Goal: Task Accomplishment & Management: Manage account settings

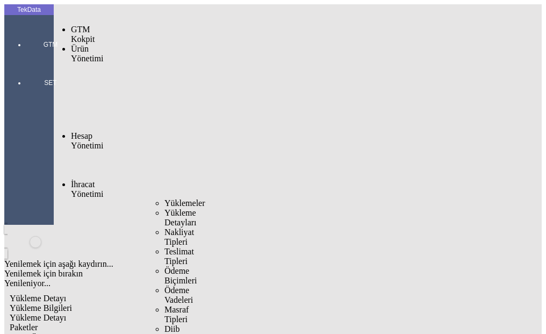
click at [164, 198] on span "Yüklemeler" at bounding box center [184, 202] width 41 height 9
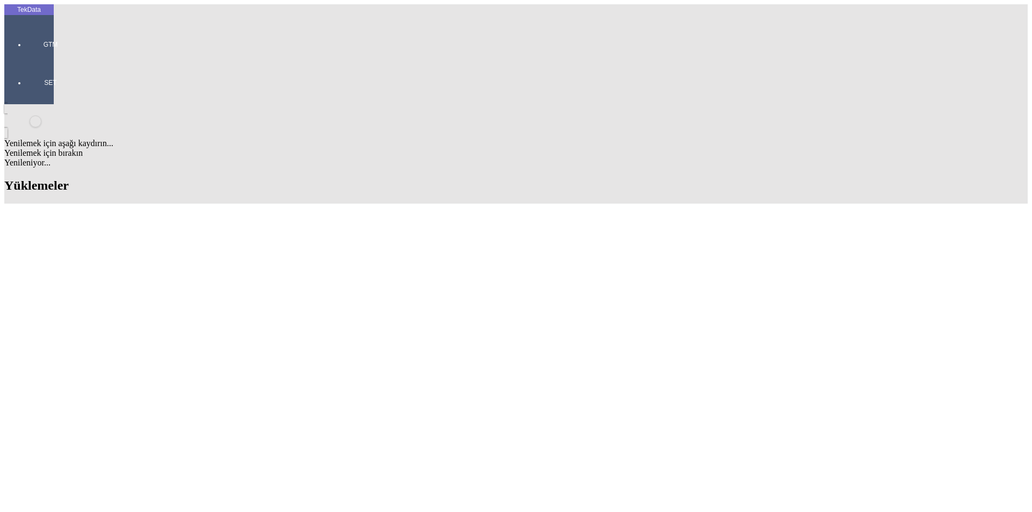
scroll to position [322, 0]
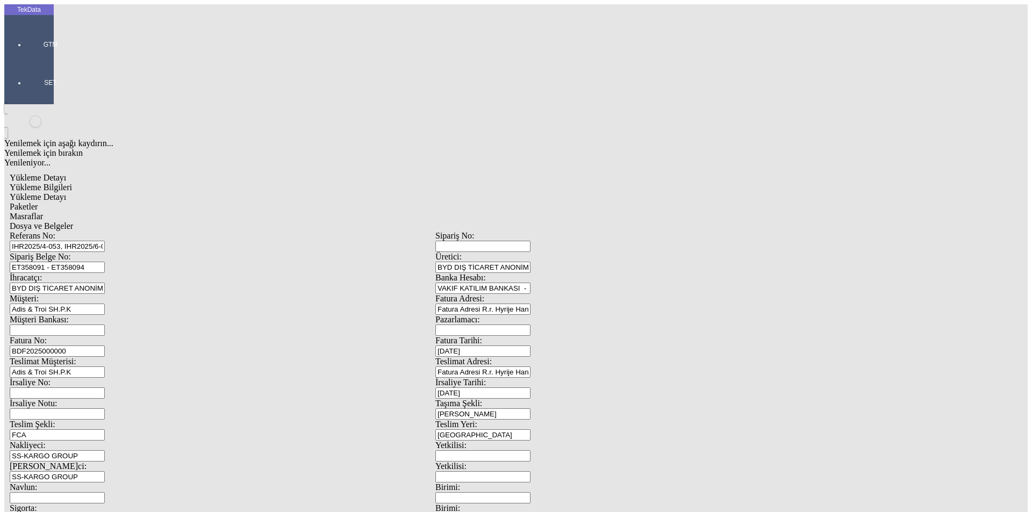
click at [73, 221] on span "Dosya ve Belgeler" at bounding box center [41, 225] width 63 height 9
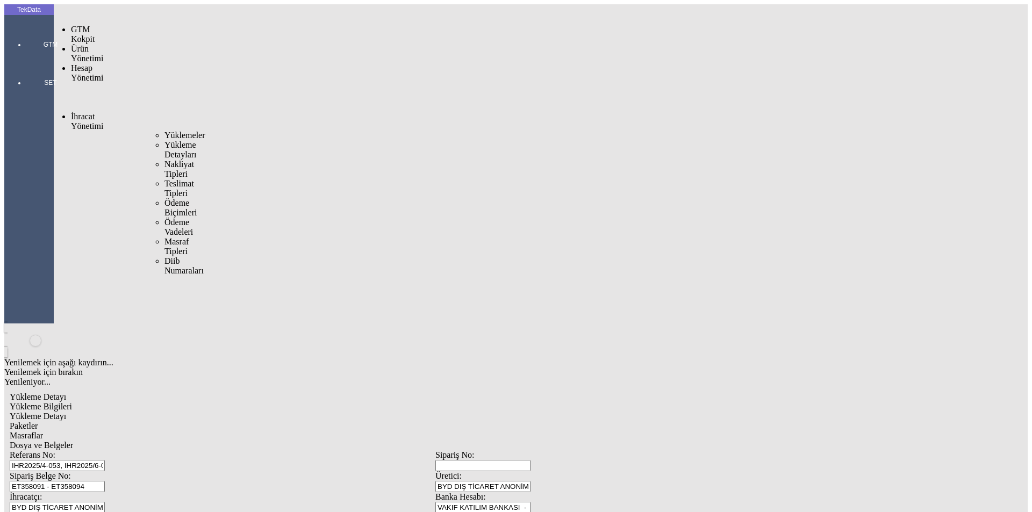
click at [164, 131] on span "Yüklemeler" at bounding box center [184, 135] width 41 height 9
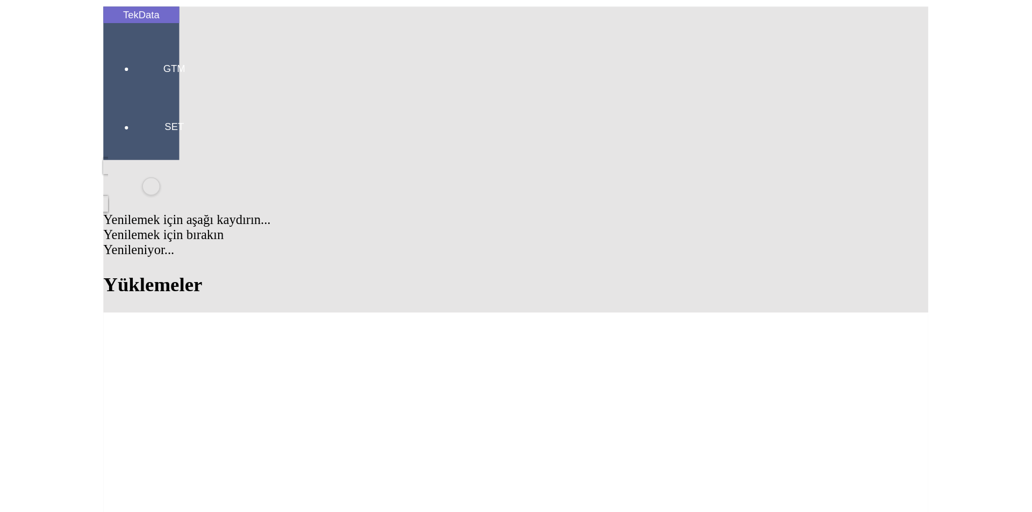
scroll to position [322, 0]
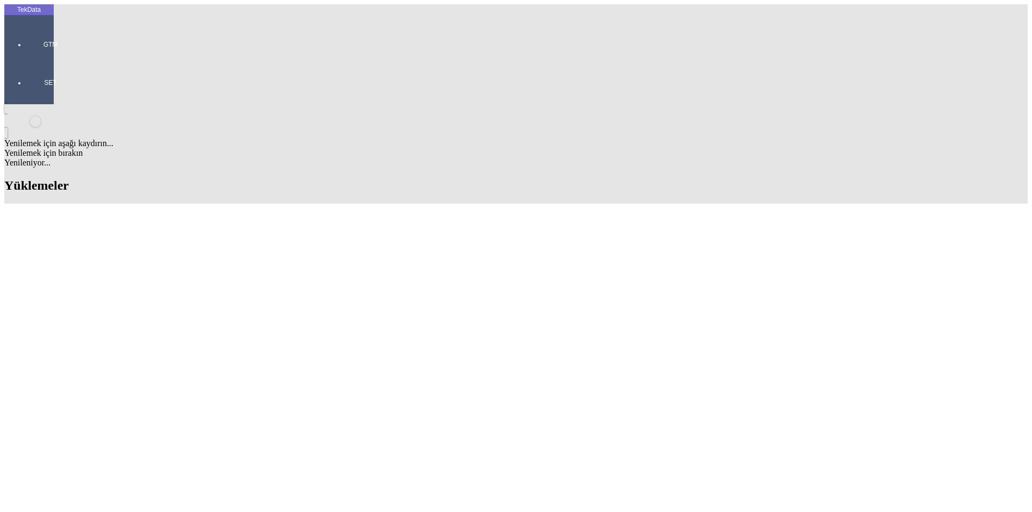
drag, startPoint x: 517, startPoint y: 183, endPoint x: 460, endPoint y: 185, distance: 57.6
copy td "BDF2025000000380"
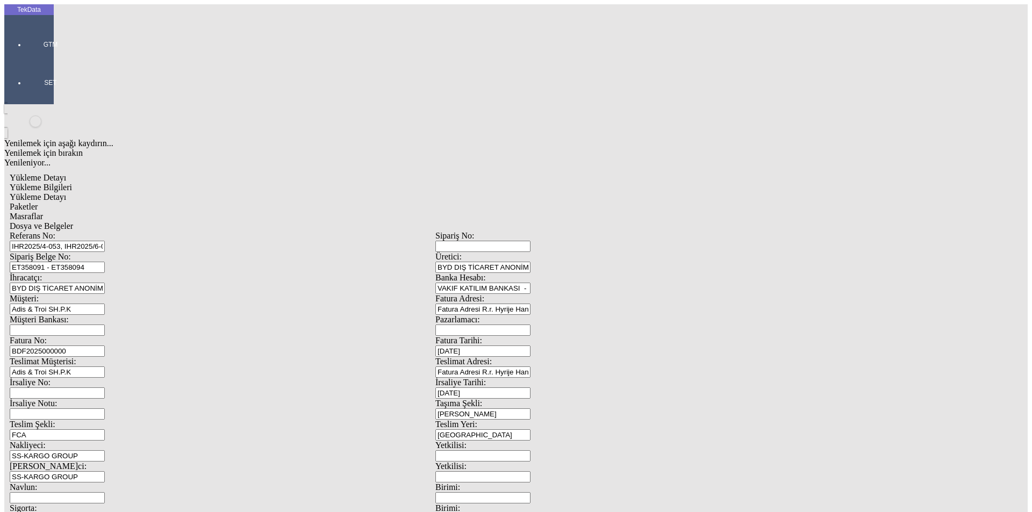
drag, startPoint x: 200, startPoint y: 178, endPoint x: 131, endPoint y: 180, distance: 69.3
click at [129, 333] on div "Fatura No: BDF2025000000" at bounding box center [223, 346] width 426 height 21
paste input "380"
type input "BDF2025000000381"
click at [531, 333] on input "[DATE]" at bounding box center [482, 351] width 95 height 11
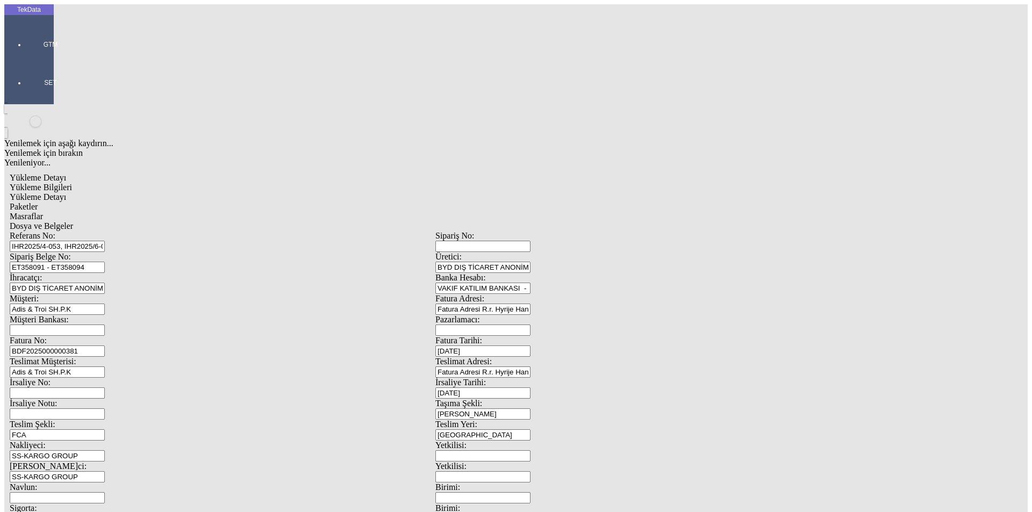
click at [531, 333] on input "[DATE]" at bounding box center [482, 351] width 95 height 11
type input "[DATE]"
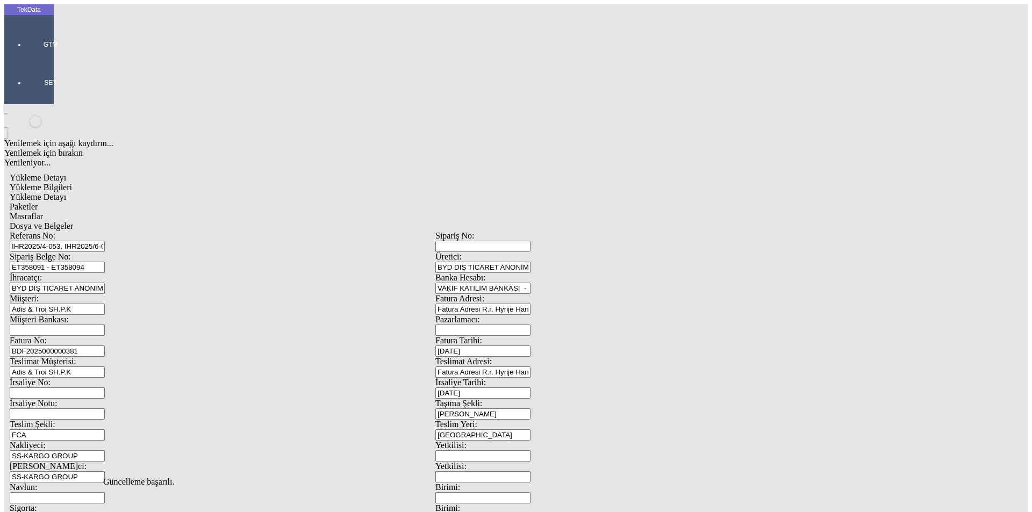
click at [73, 221] on span "Dosya ve Belgeler" at bounding box center [41, 225] width 63 height 9
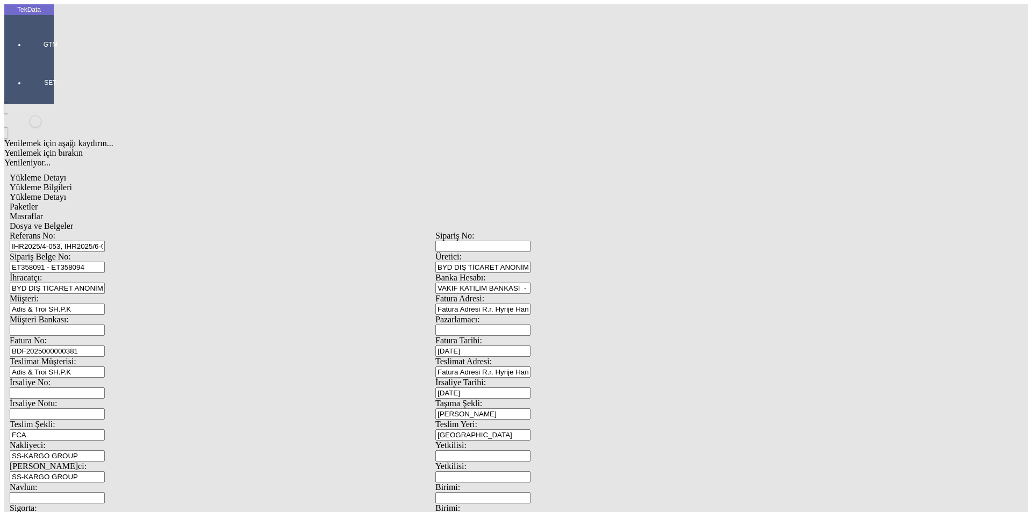
click at [26, 60] on div at bounding box center [50, 60] width 49 height 0
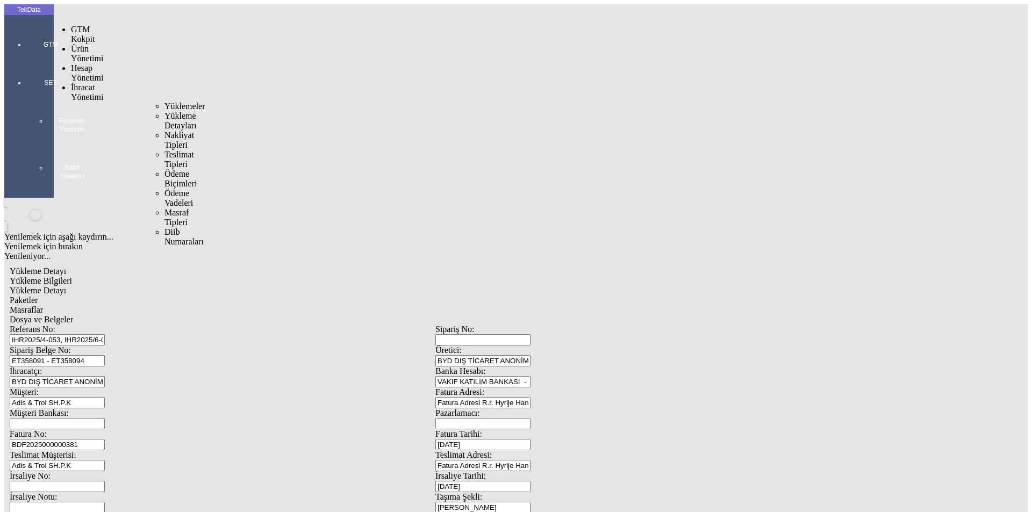
click at [34, 32] on icon at bounding box center [50, 32] width 32 height 0
click at [164, 102] on span "Yüklemeler" at bounding box center [184, 106] width 41 height 9
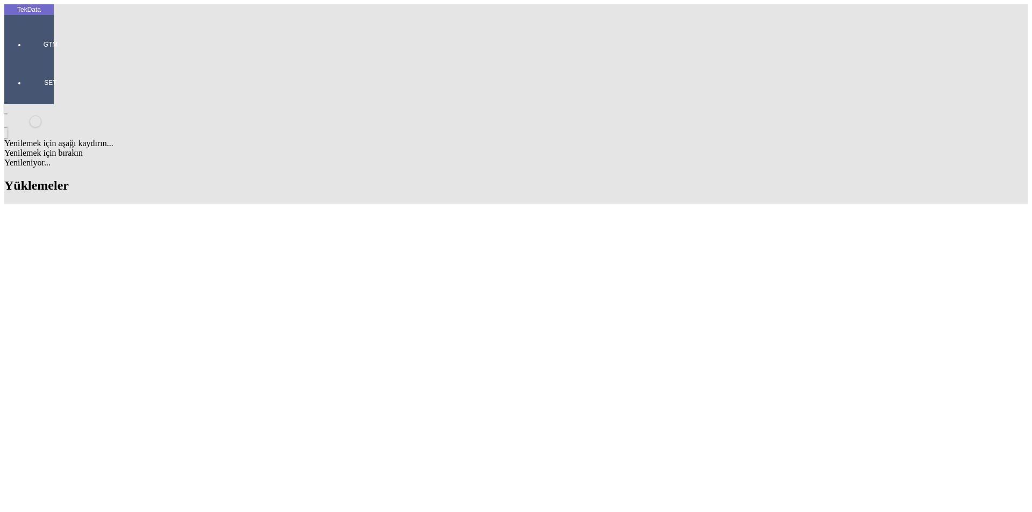
scroll to position [215, 0]
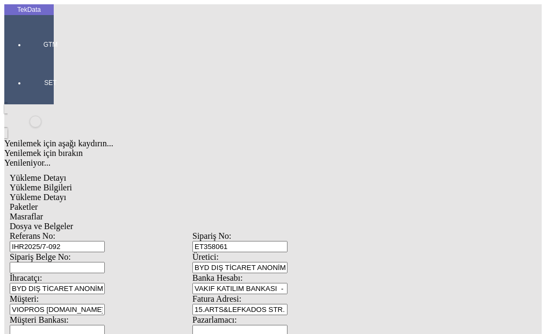
click at [66, 173] on span "Yükleme Detayı" at bounding box center [38, 177] width 56 height 9
click at [73, 221] on span "Dosya ve Belgeler" at bounding box center [41, 225] width 63 height 9
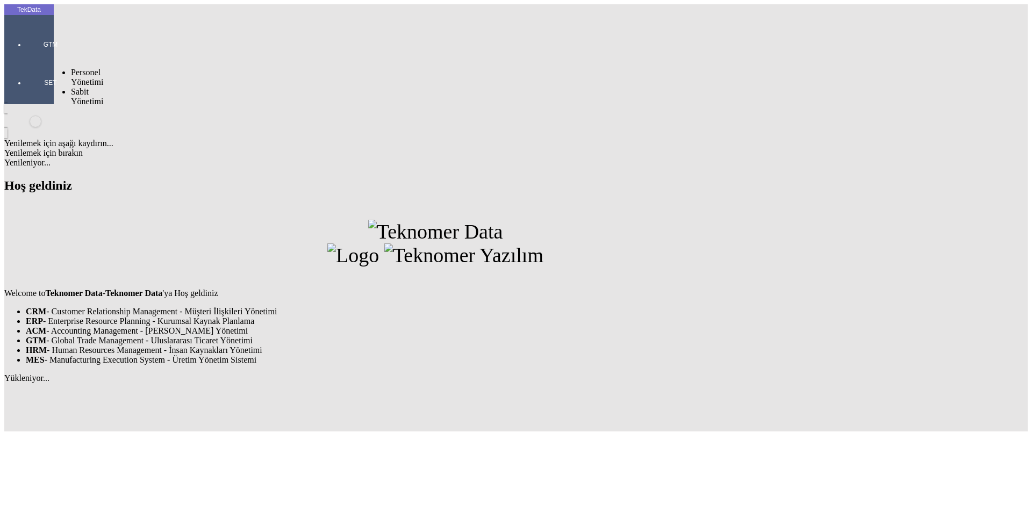
click at [42, 98] on div at bounding box center [50, 98] width 49 height 0
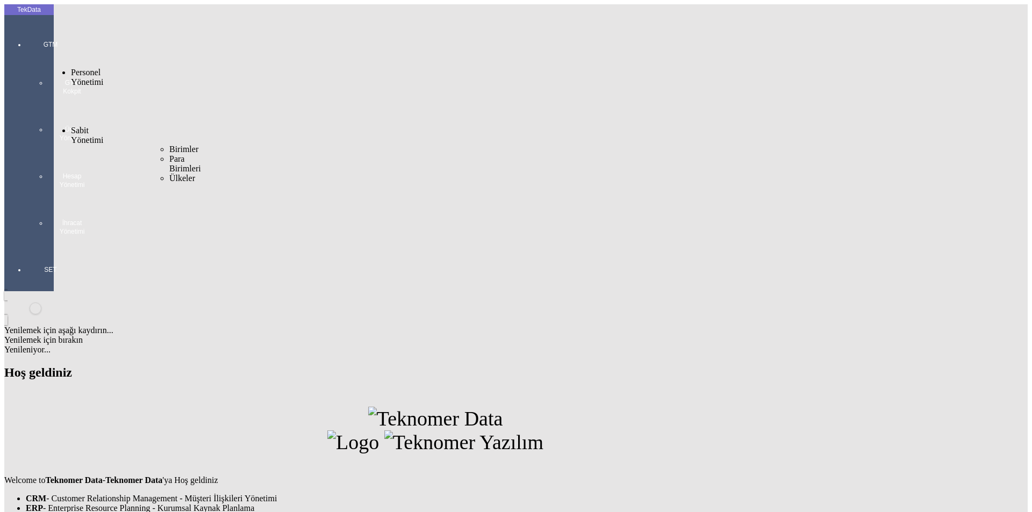
click at [37, 247] on div at bounding box center [50, 247] width 49 height 0
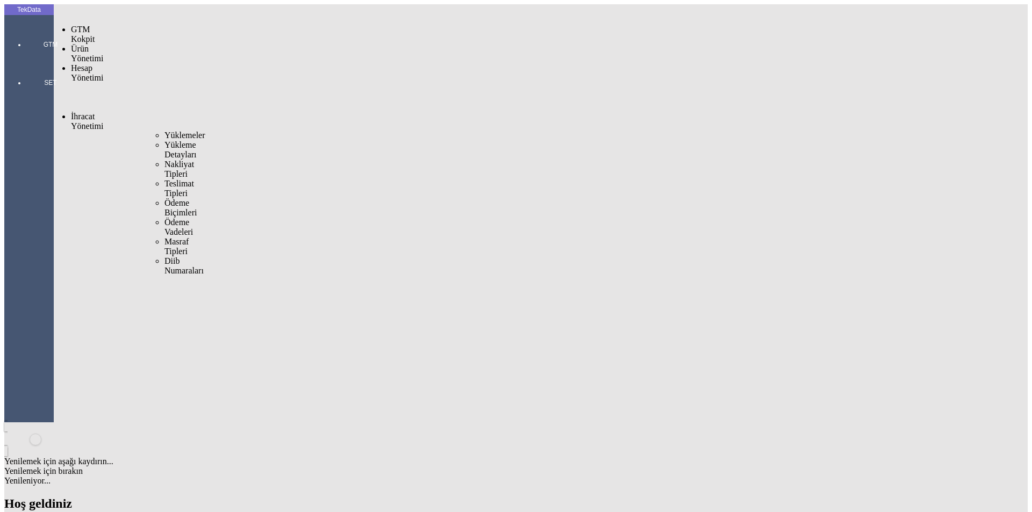
click at [164, 131] on span "Yüklemeler" at bounding box center [184, 135] width 41 height 9
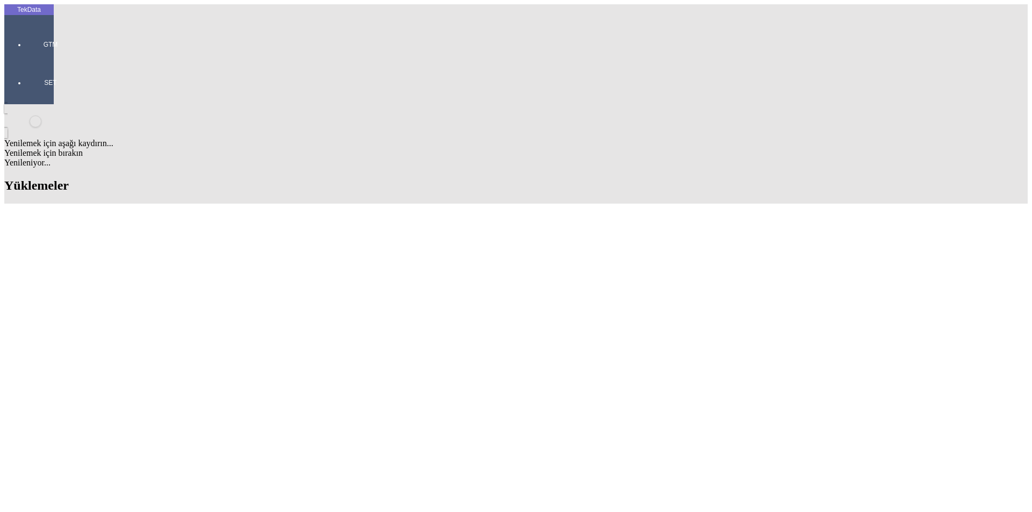
scroll to position [215, 0]
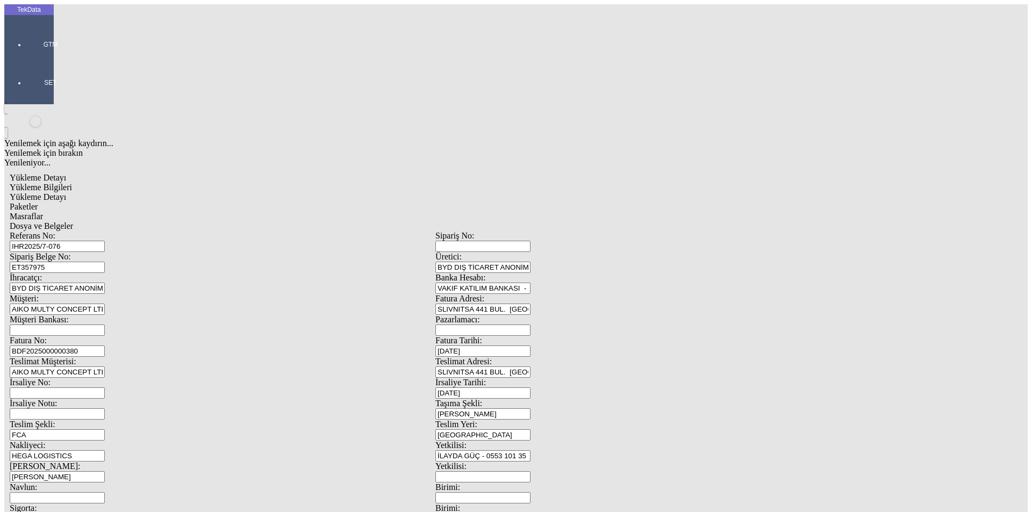
click at [66, 192] on span "Yükleme Detayı" at bounding box center [38, 196] width 56 height 9
click at [73, 221] on span "Dosya ve Belgeler" at bounding box center [41, 225] width 63 height 9
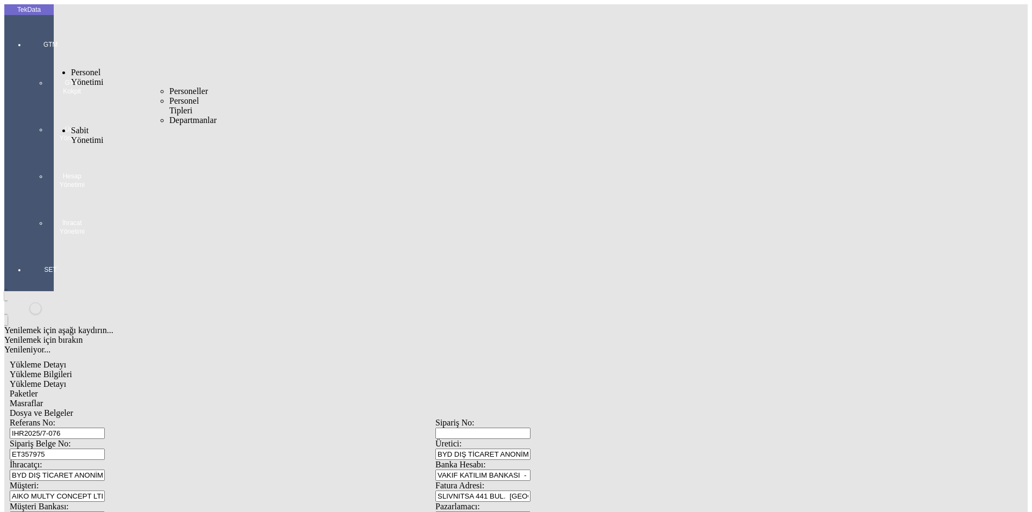
click at [38, 49] on div at bounding box center [50, 49] width 32 height 0
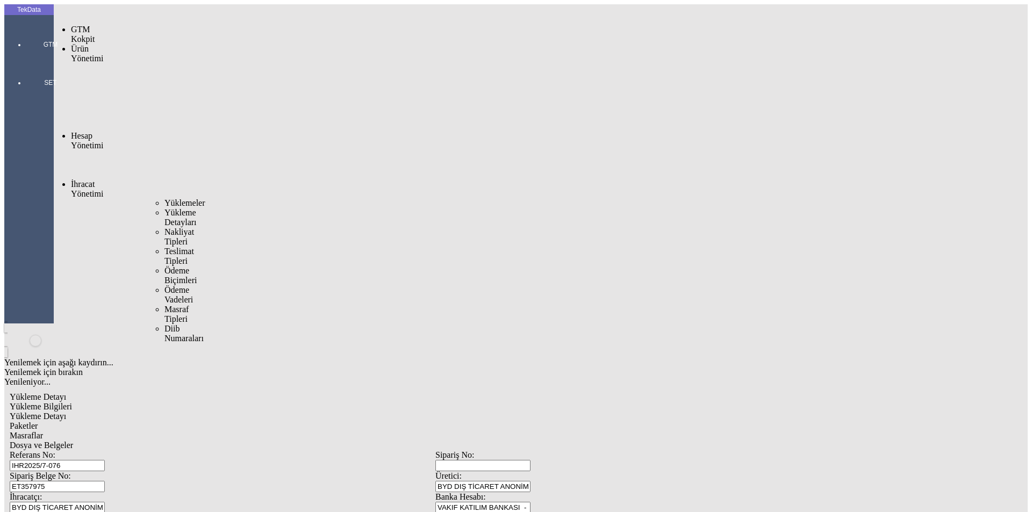
click at [164, 198] on span "Yüklemeler" at bounding box center [184, 202] width 41 height 9
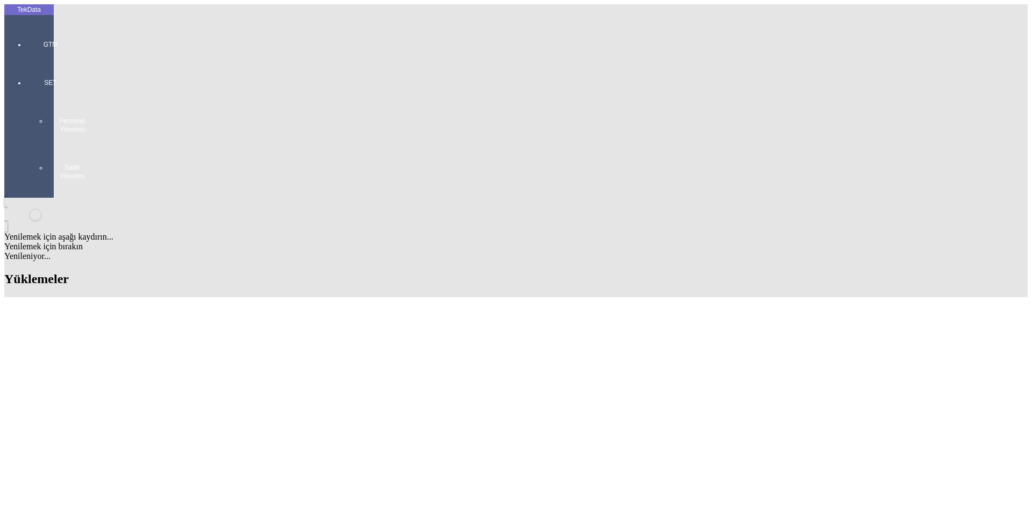
scroll to position [269, 0]
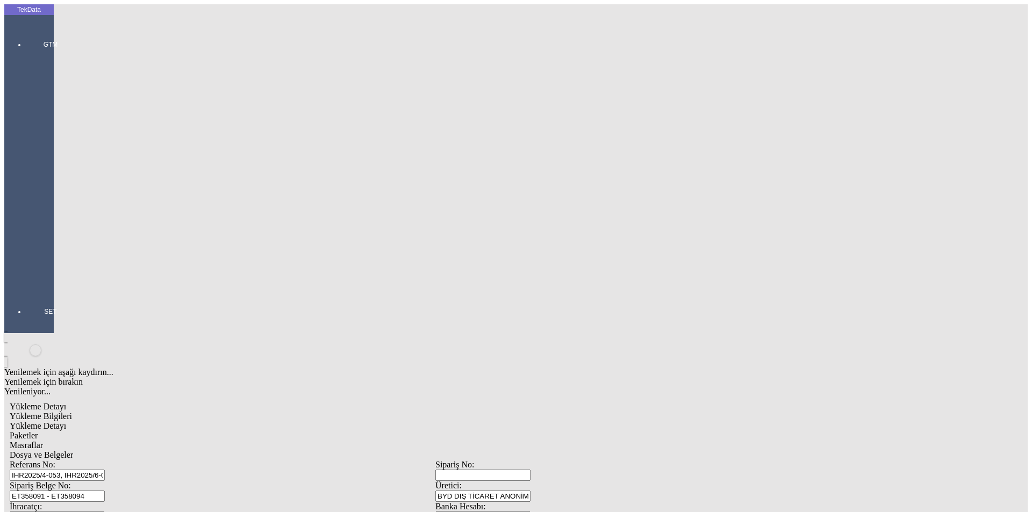
click at [66, 421] on span "Yükleme Detayı" at bounding box center [38, 425] width 56 height 9
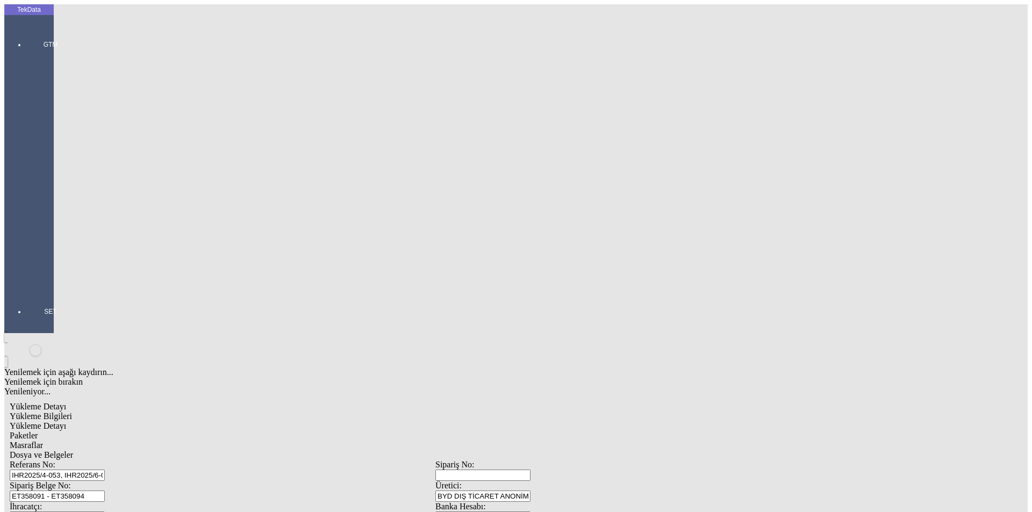
drag, startPoint x: 185, startPoint y: 110, endPoint x: 77, endPoint y: 111, distance: 107.5
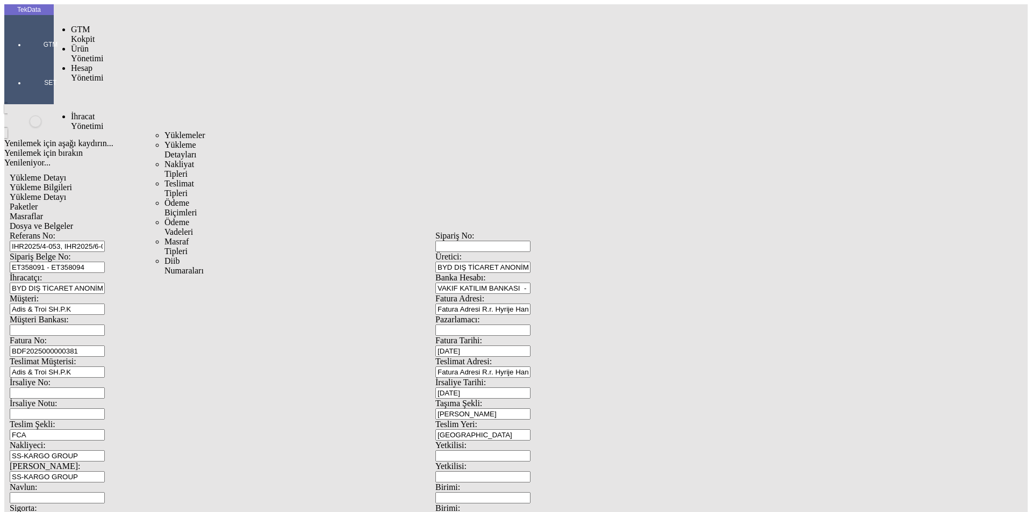
click at [164, 131] on span "Yüklemeler" at bounding box center [184, 135] width 41 height 9
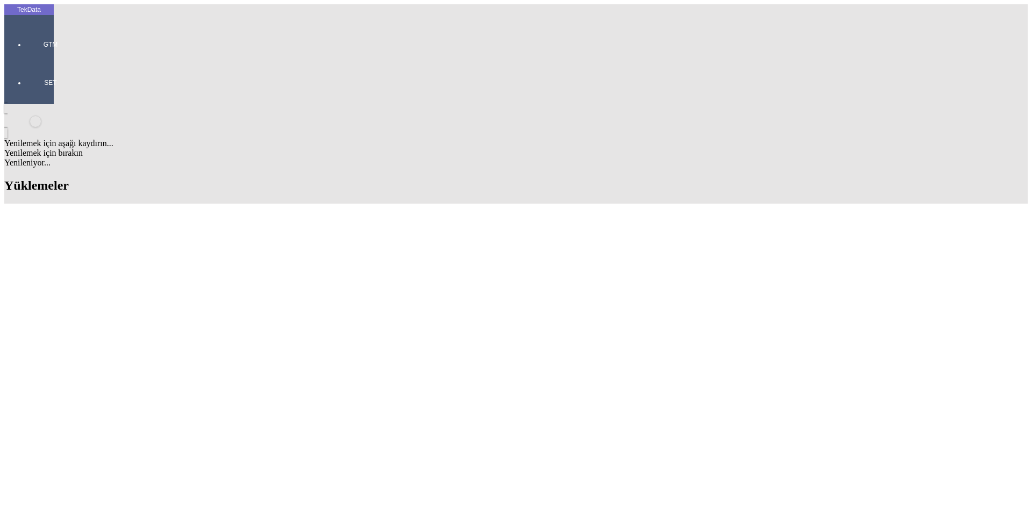
scroll to position [161, 0]
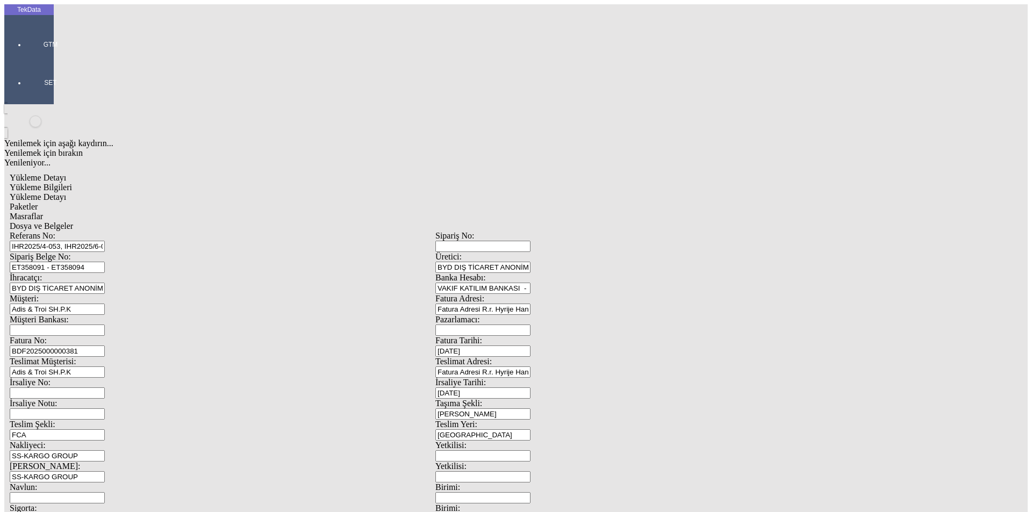
click at [66, 192] on span "Yükleme Detayı" at bounding box center [38, 196] width 56 height 9
type input "1.96"
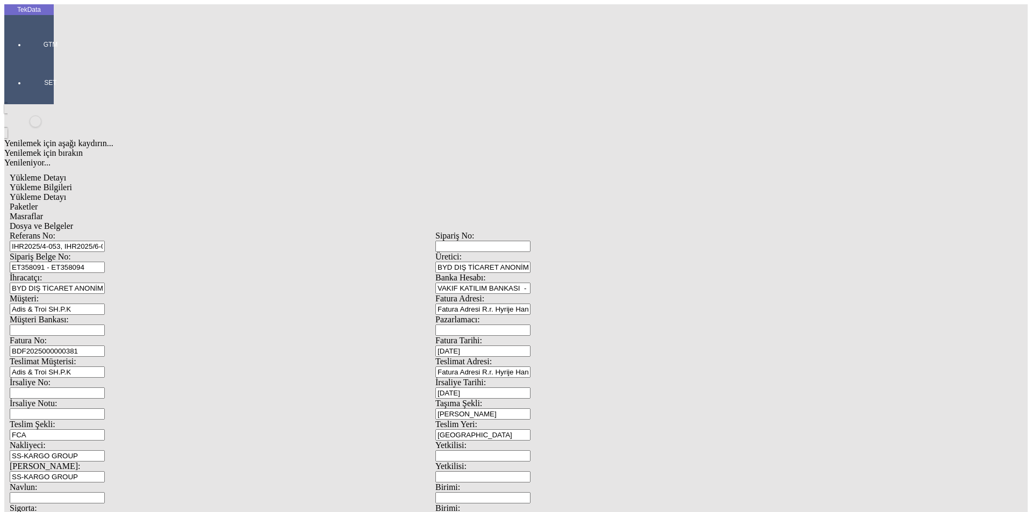
type input "3.07"
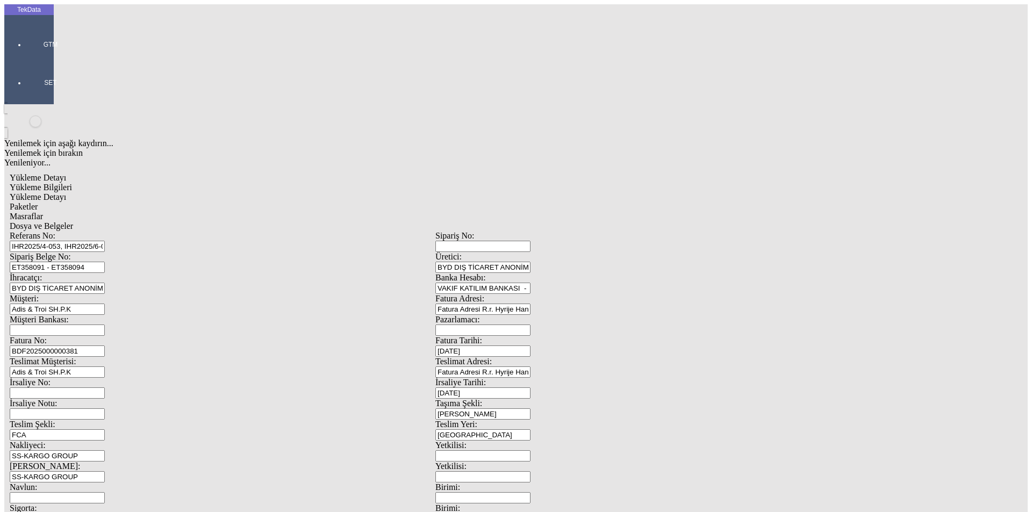
type input "1.07"
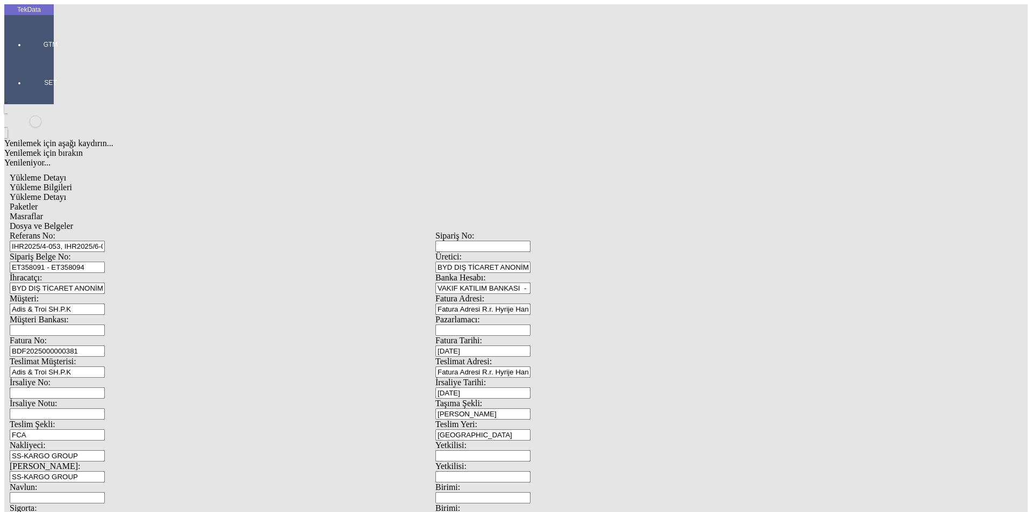
type input "1.54"
type input "2.9"
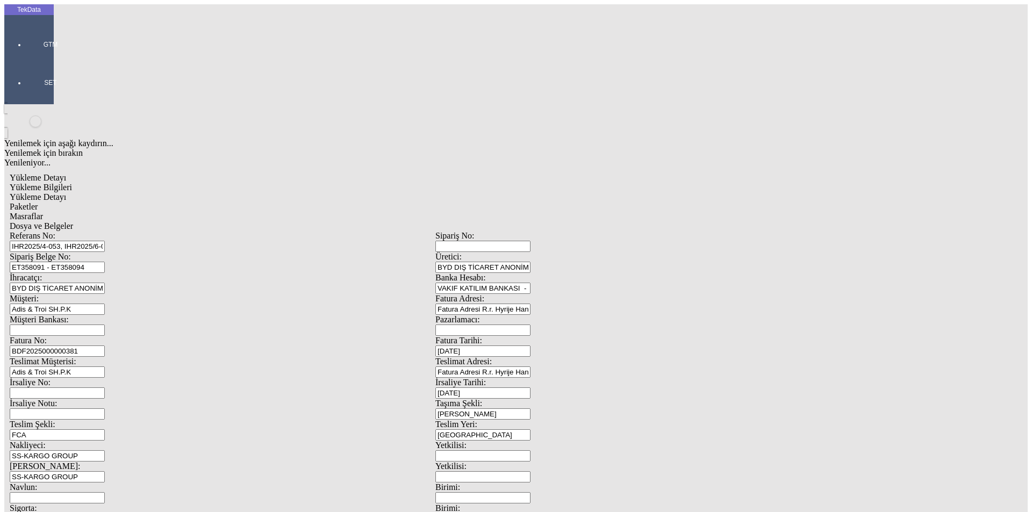
type input "2.01"
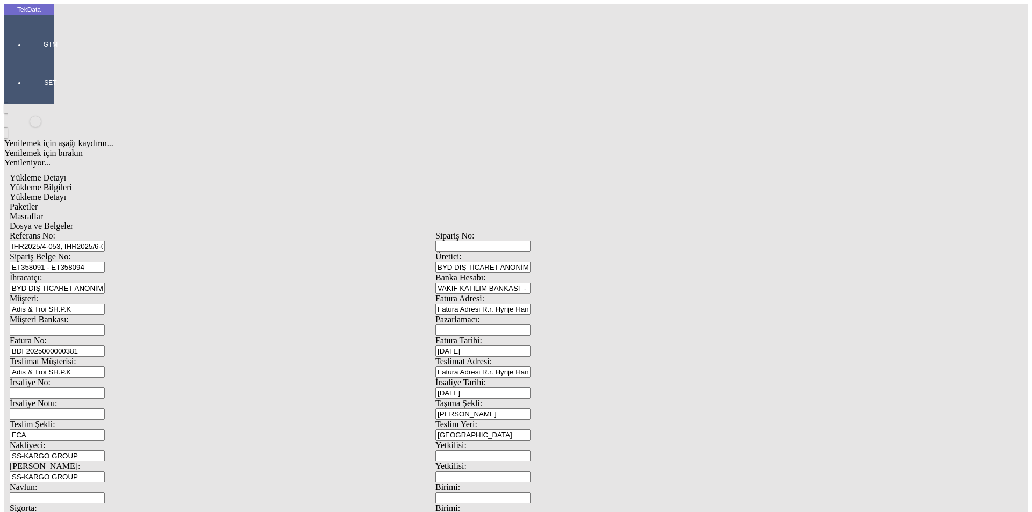
type input "1.62"
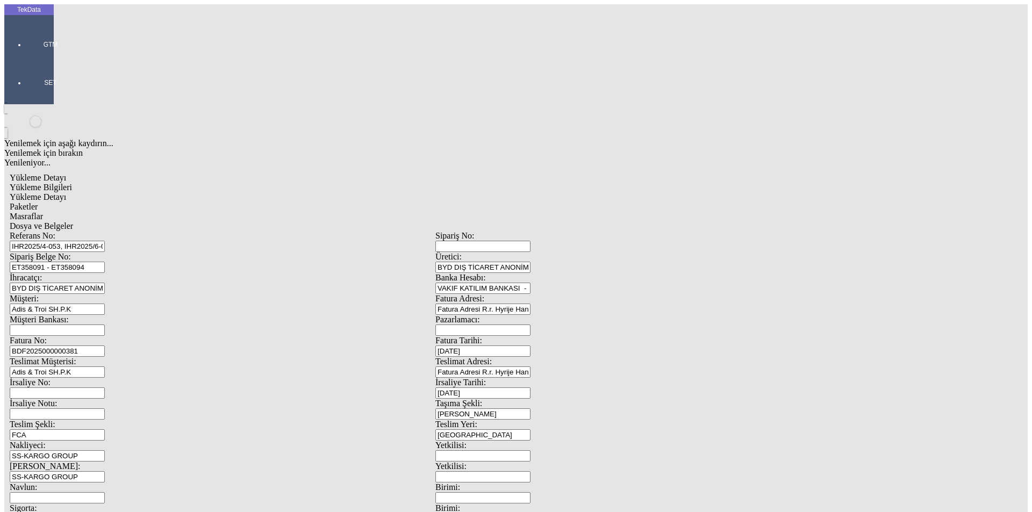
type input "1.28"
click at [38, 202] on span "Paketler" at bounding box center [24, 206] width 28 height 9
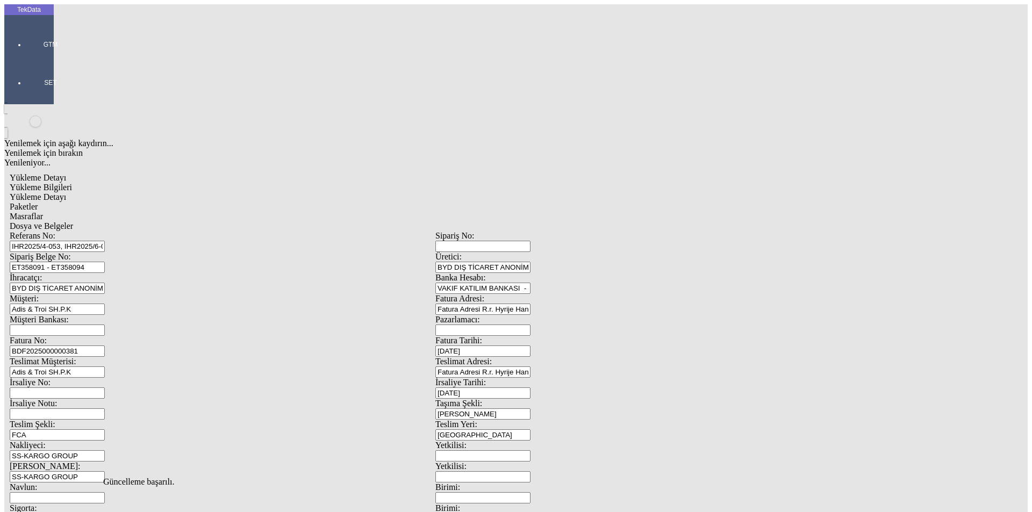
click at [73, 221] on span "Dosya ve Belgeler" at bounding box center [41, 225] width 63 height 9
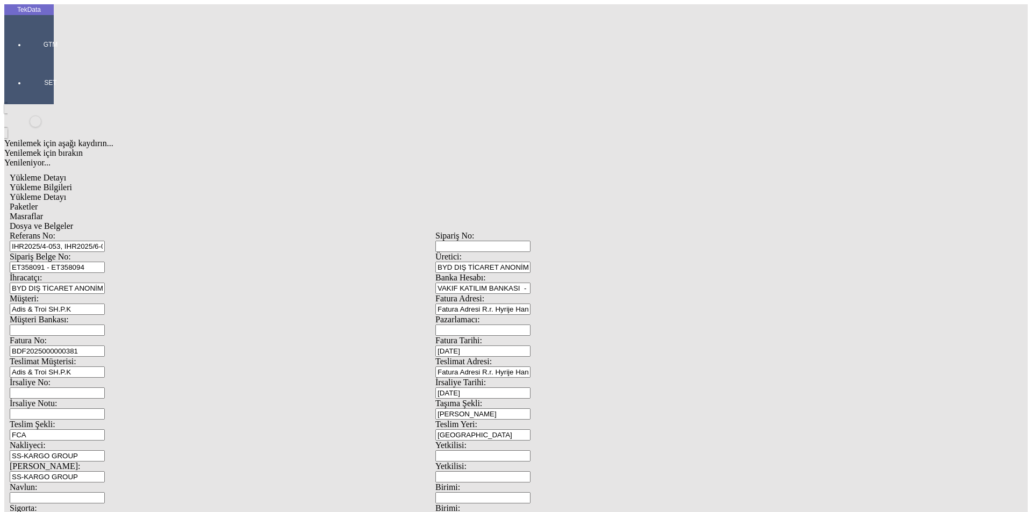
click at [423, 221] on div "Dosya ve Belgeler" at bounding box center [435, 226] width 851 height 10
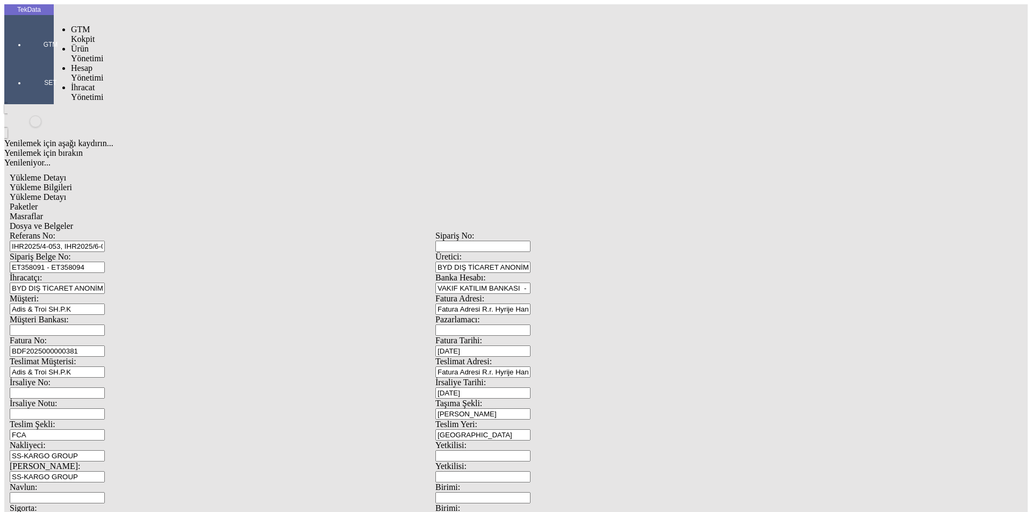
click at [28, 60] on div at bounding box center [50, 60] width 49 height 0
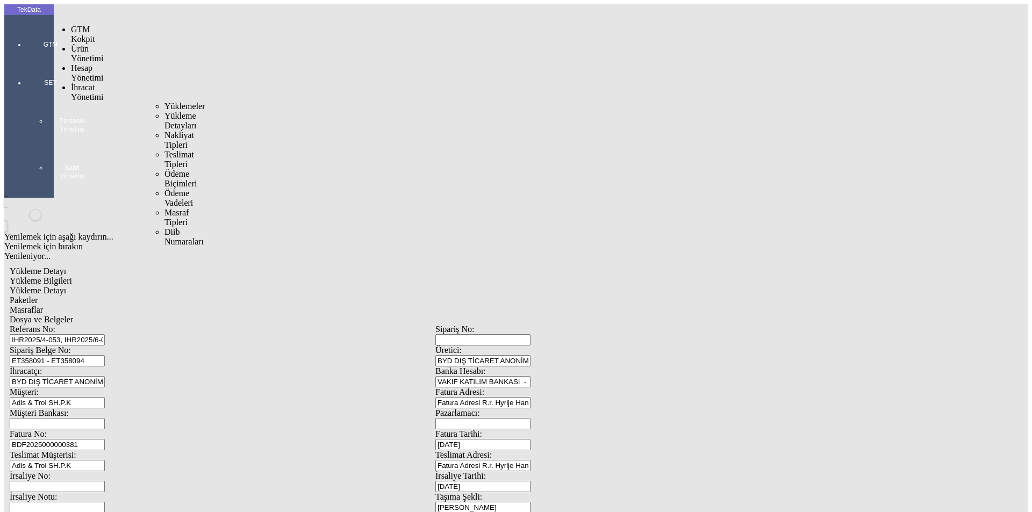
click at [164, 102] on span "Yüklemeler" at bounding box center [184, 106] width 41 height 9
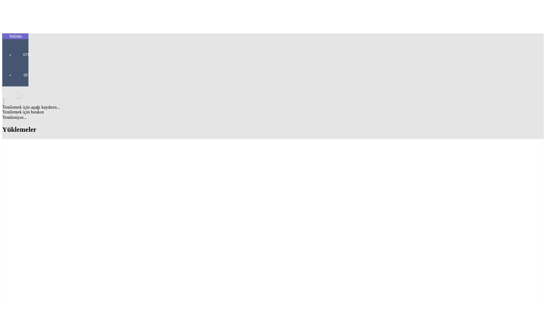
scroll to position [322, 0]
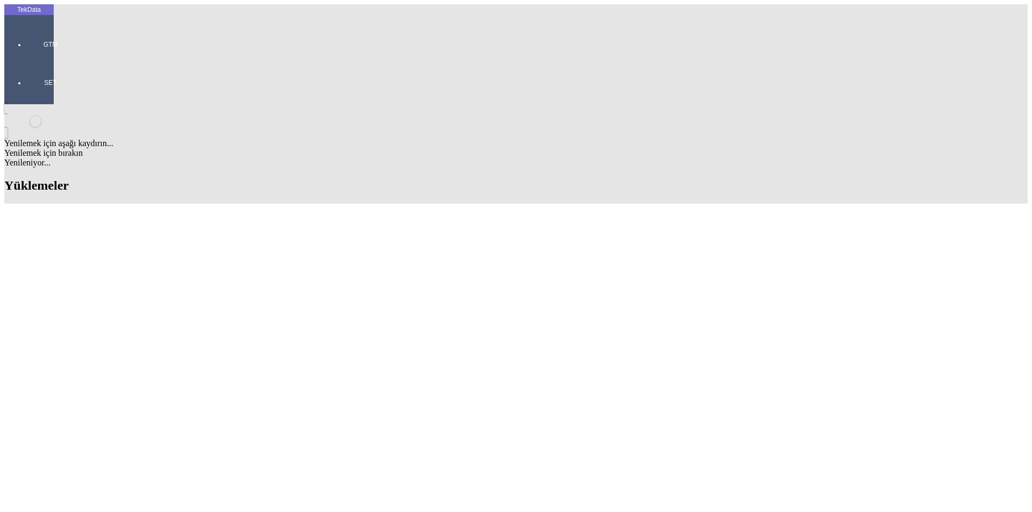
copy td "IHR2025000000068"
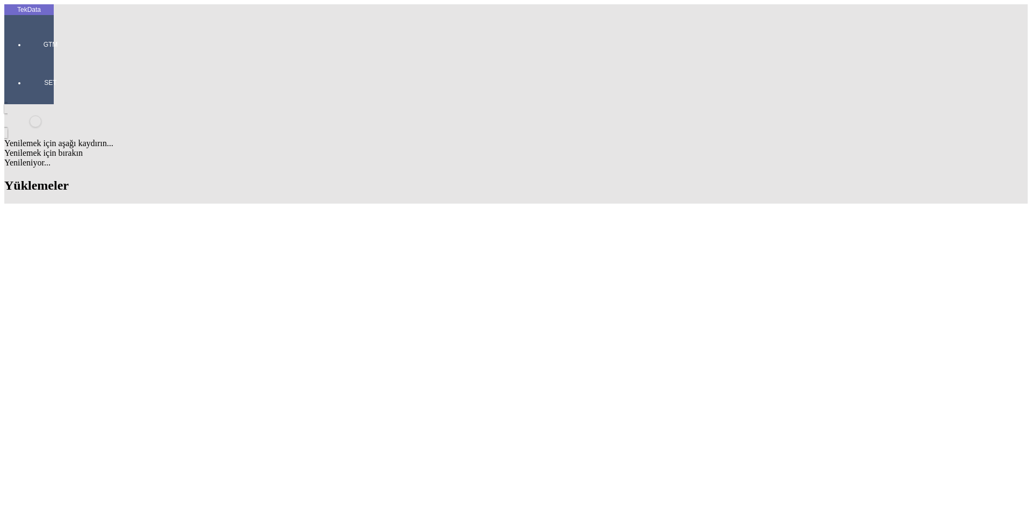
drag, startPoint x: 520, startPoint y: 212, endPoint x: 494, endPoint y: 215, distance: 26.0
drag, startPoint x: 460, startPoint y: 214, endPoint x: 518, endPoint y: 215, distance: 57.5
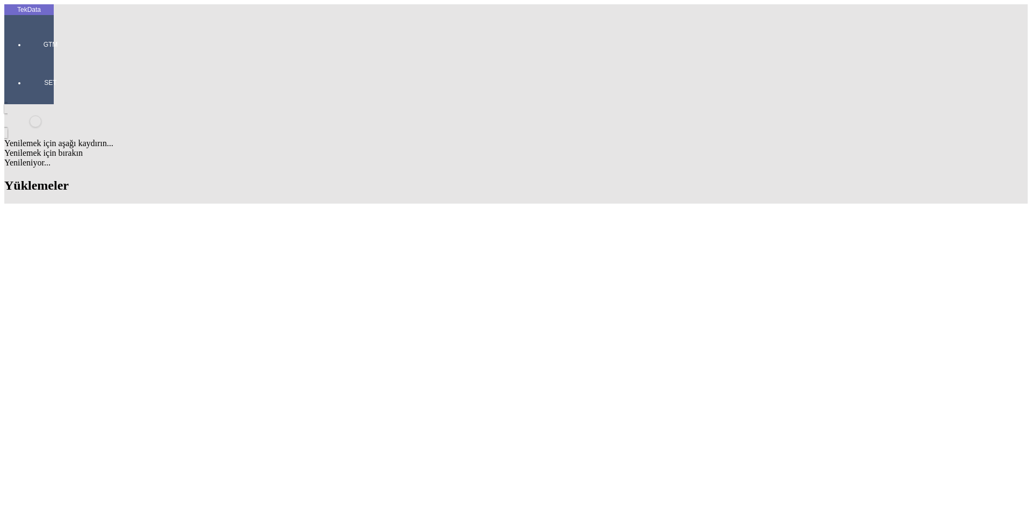
copy td "BDF2025000000381"
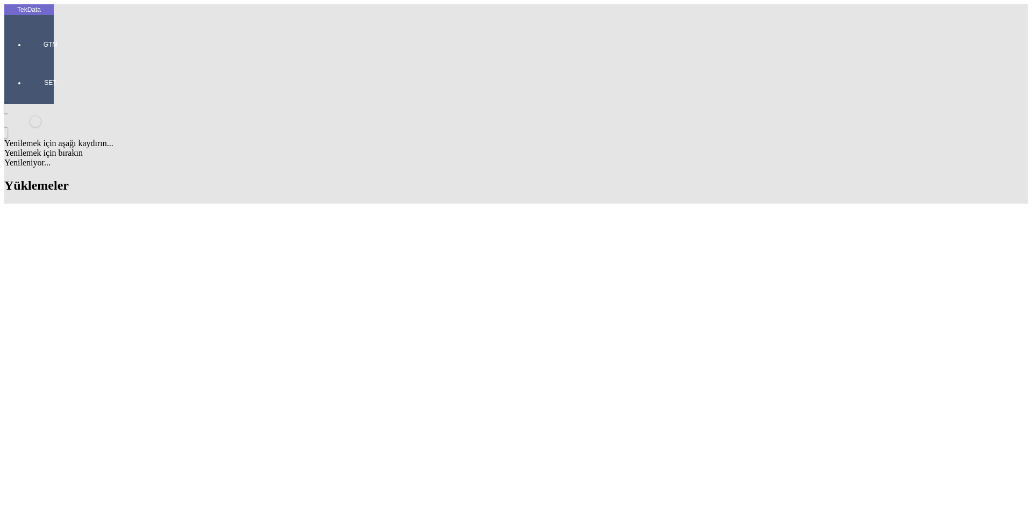
scroll to position [269, 0]
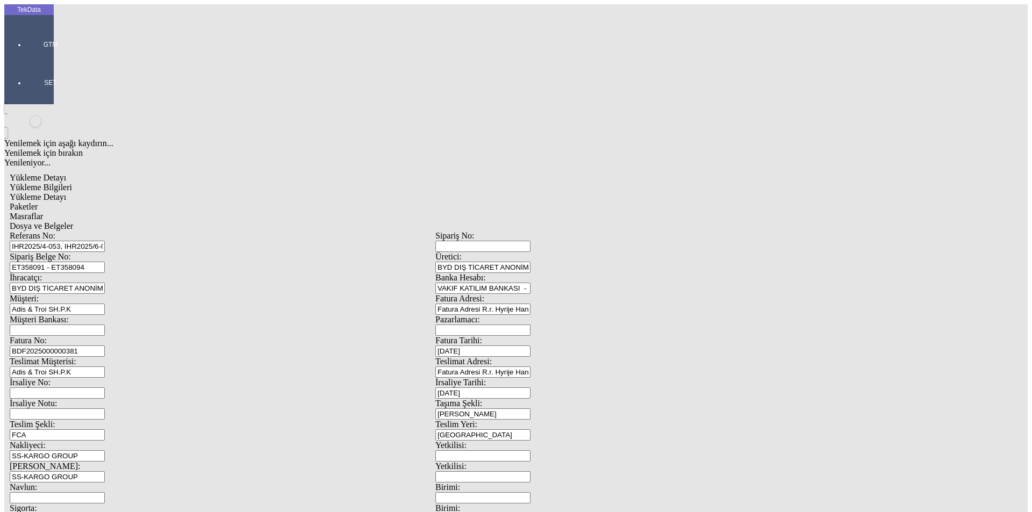
click at [66, 192] on span "Yükleme Detayı" at bounding box center [38, 196] width 56 height 9
type input "8"
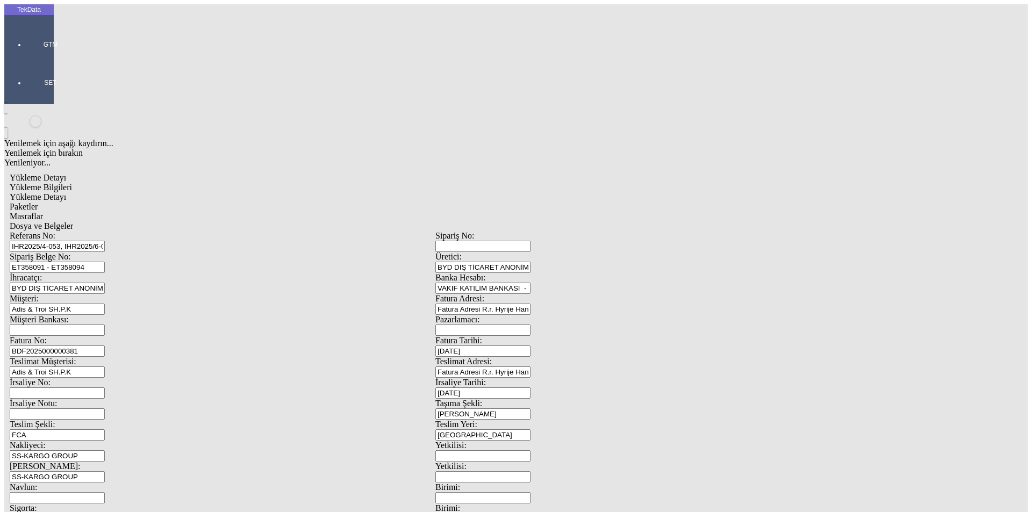
type input "1"
type input "835.7"
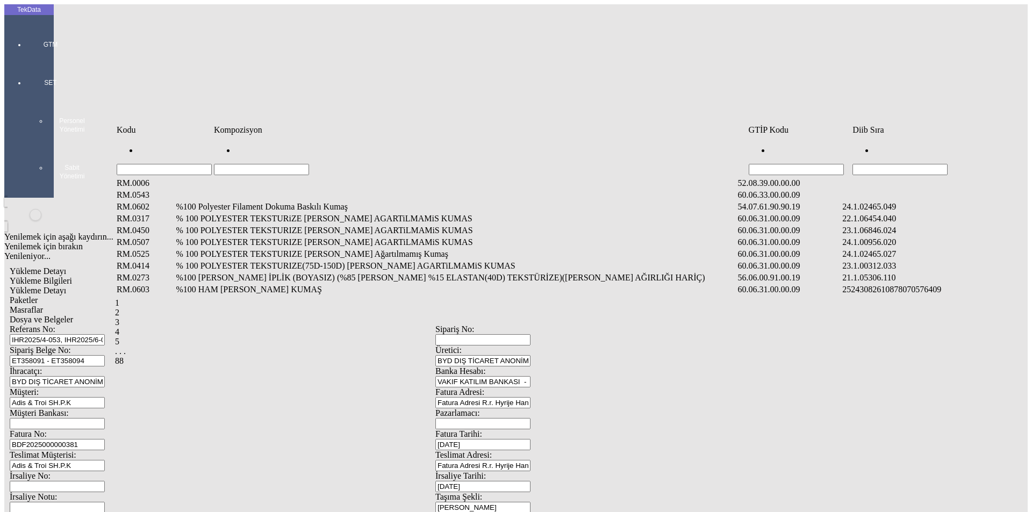
click at [908, 164] on input "Hücreyi Filtrele" at bounding box center [899, 169] width 95 height 11
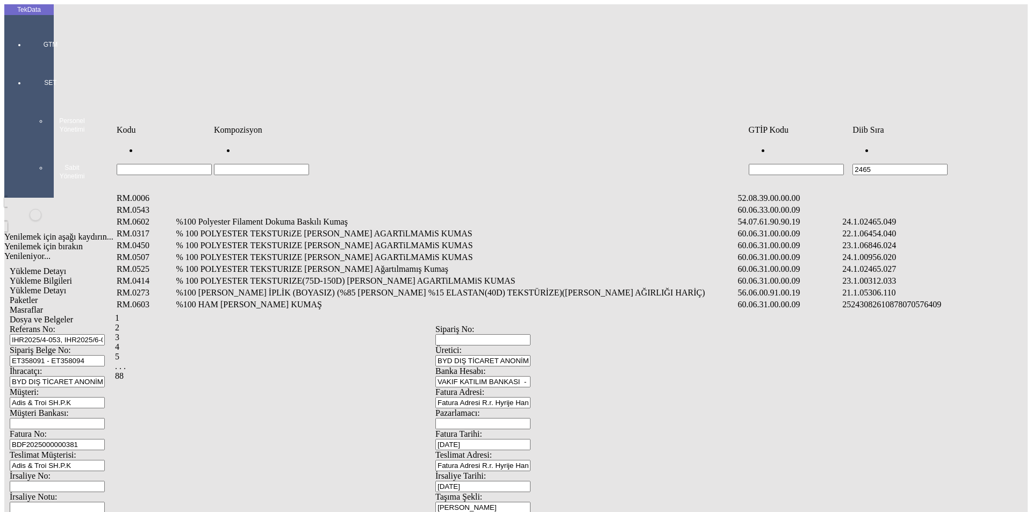
type input "2465"
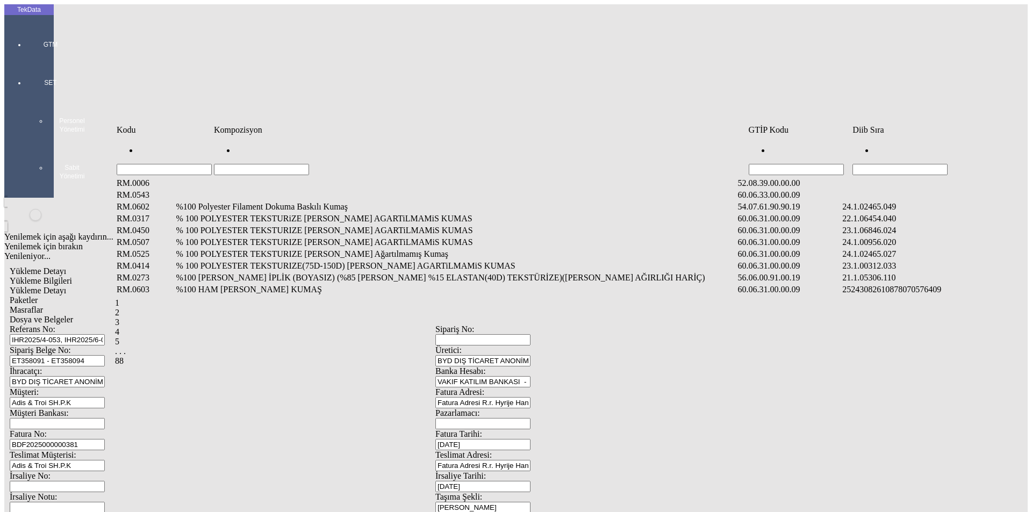
click at [908, 164] on input "Hücreyi Filtrele" at bounding box center [899, 169] width 95 height 11
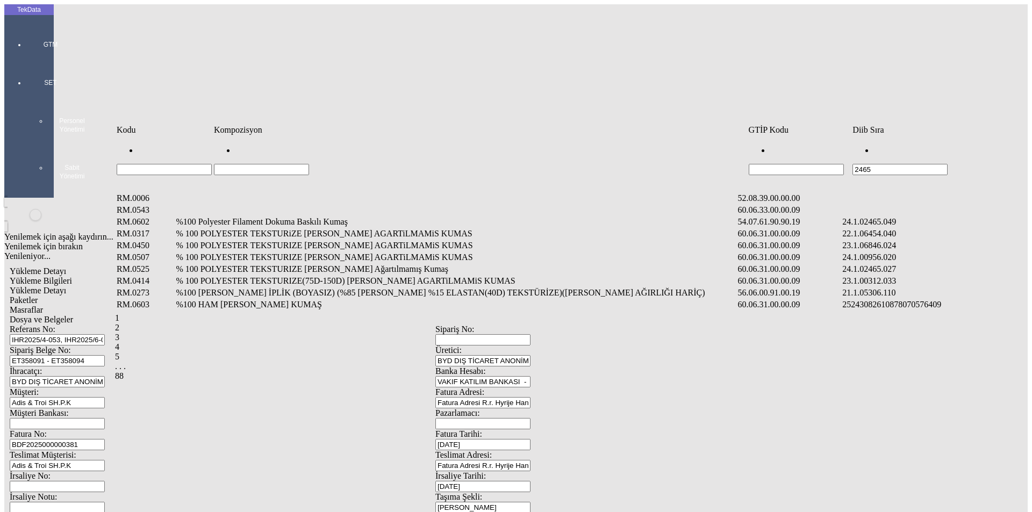
type input "2465"
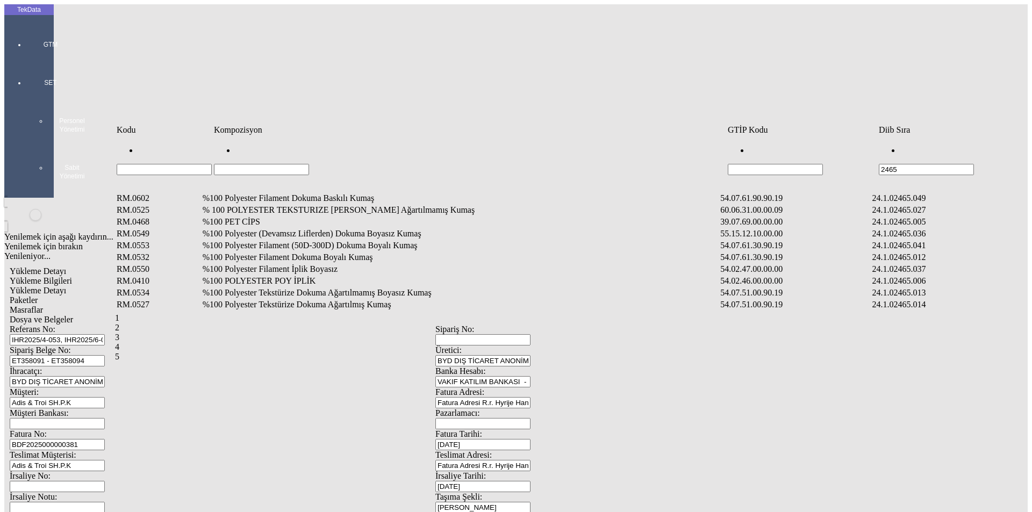
click at [296, 252] on td "%100 Polyester Filament Dokuma Boyalı Kumaş" at bounding box center [460, 257] width 517 height 11
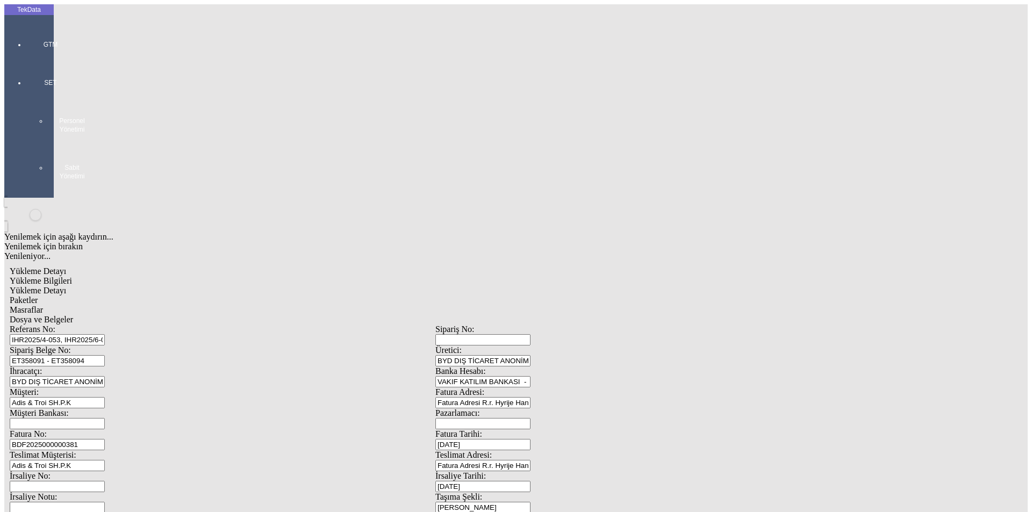
type input "1"
type input "1132.85"
click at [634, 195] on div "Metre" at bounding box center [799, 200] width 426 height 10
type input "Metre"
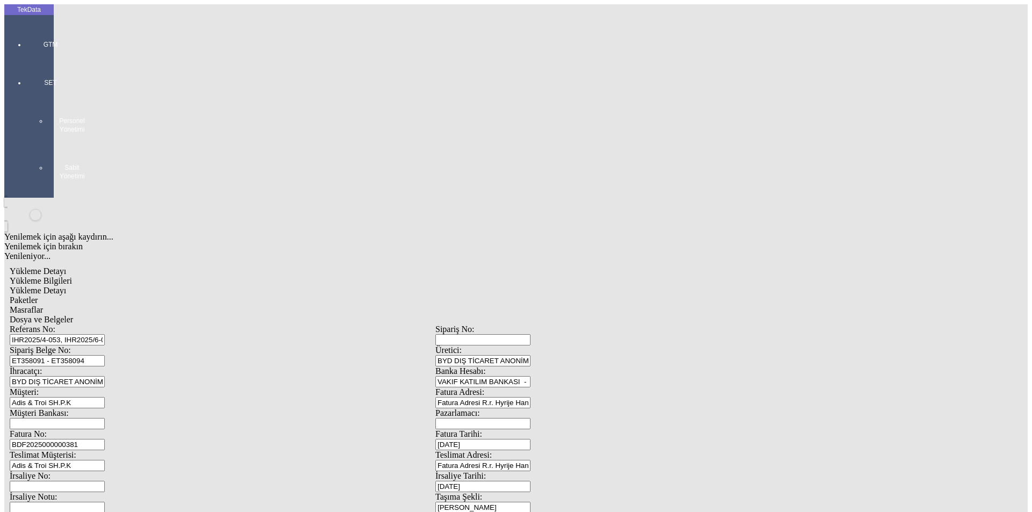
type input "1.58"
click at [615, 235] on div "Avro" at bounding box center [799, 240] width 426 height 10
type input "Avro"
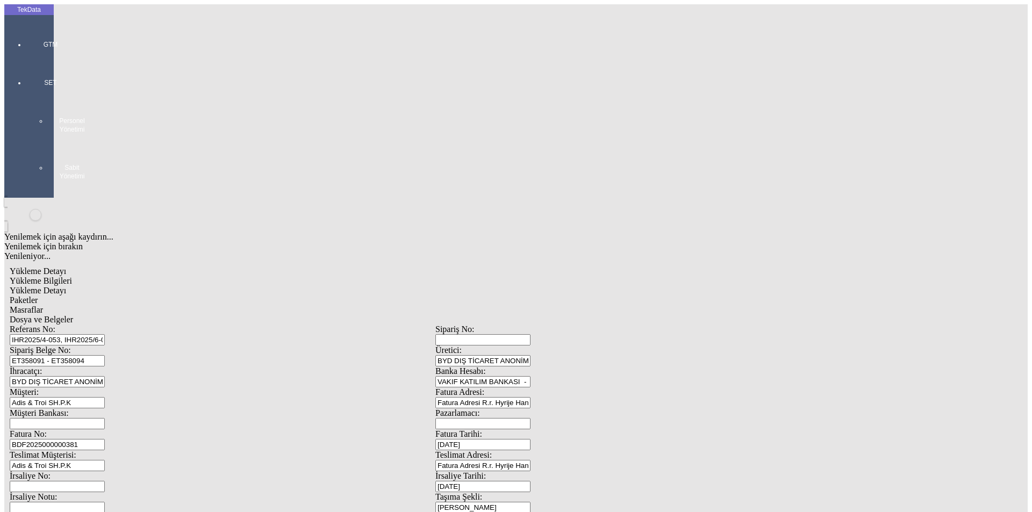
type input "300"
type input "486.48"
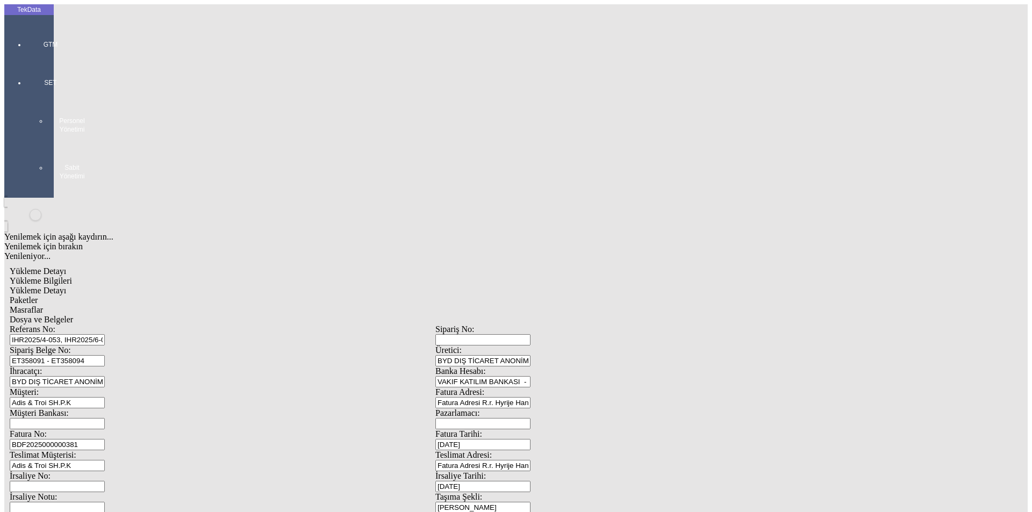
type input "490.83"
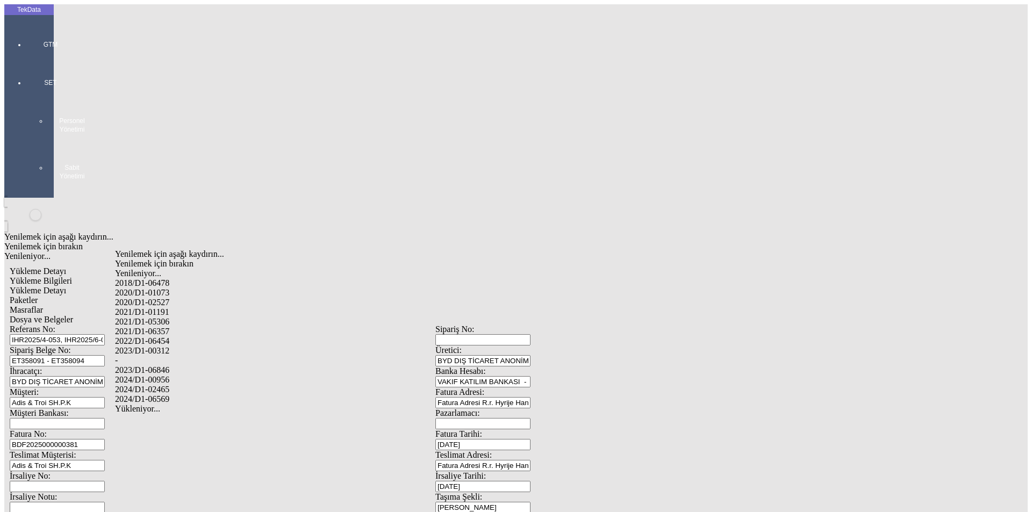
click at [206, 385] on div "2024/D1-02465" at bounding box center [324, 390] width 418 height 10
type input "2024/D1-02465"
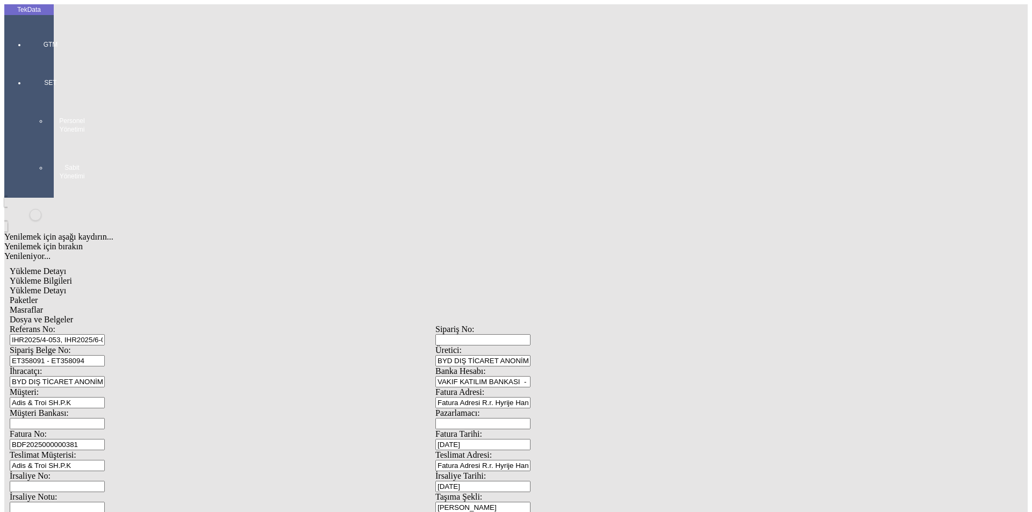
drag, startPoint x: 608, startPoint y: 271, endPoint x: 577, endPoint y: 276, distance: 31.6
type input "342.45"
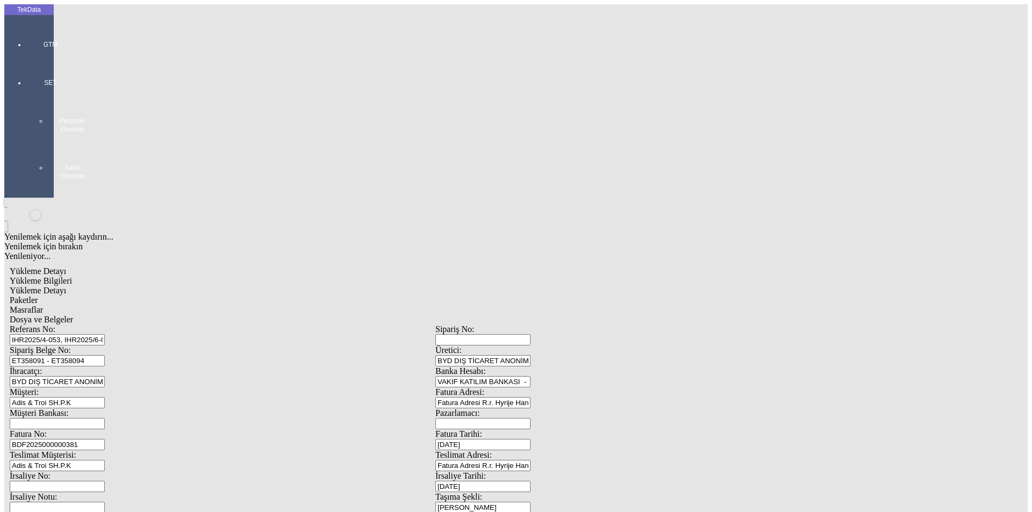
drag, startPoint x: 144, startPoint y: 294, endPoint x: 60, endPoint y: 292, distance: 84.4
type input "345.45"
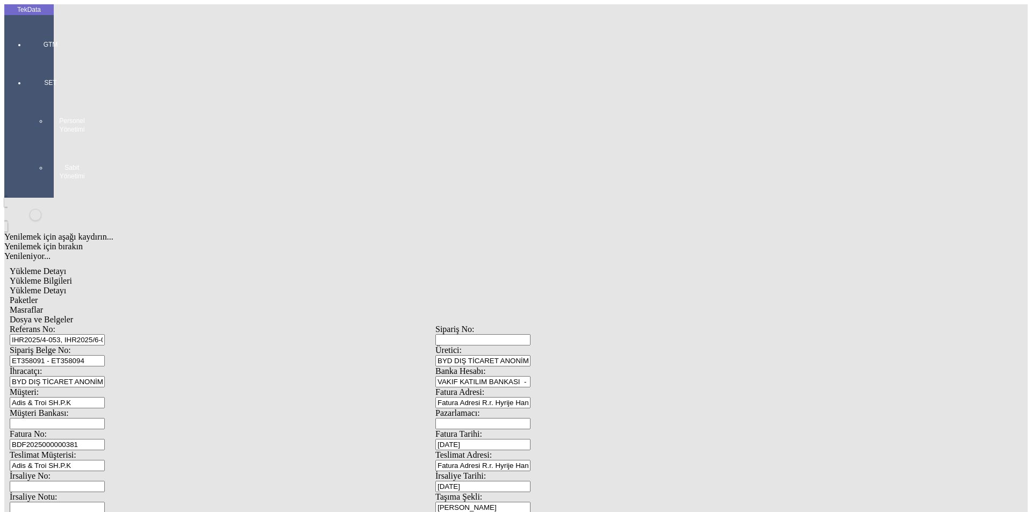
click at [73, 315] on span "Dosya ve Belgeler" at bounding box center [41, 319] width 63 height 9
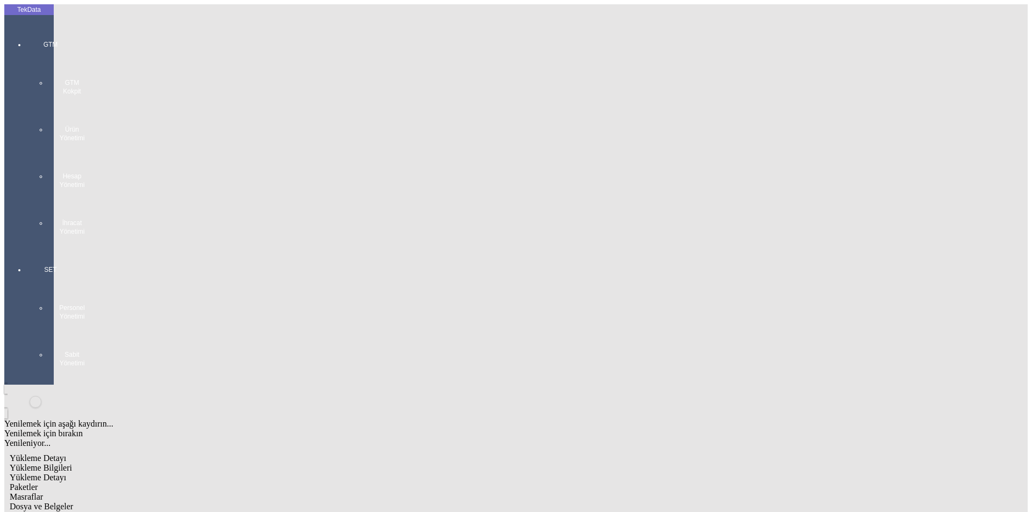
click at [73, 502] on span "Dosya ve Belgeler" at bounding box center [41, 506] width 63 height 9
click at [108, 463] on div "Yükleme Bilgileri" at bounding box center [435, 468] width 851 height 10
click at [66, 473] on span "Yükleme Detayı" at bounding box center [38, 477] width 56 height 9
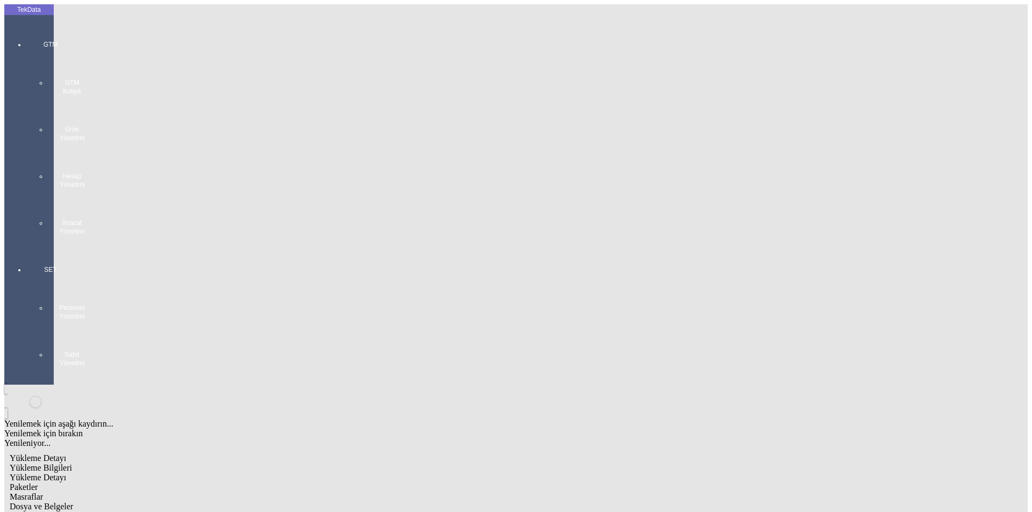
click at [73, 502] on span "Dosya ve Belgeler" at bounding box center [41, 506] width 63 height 9
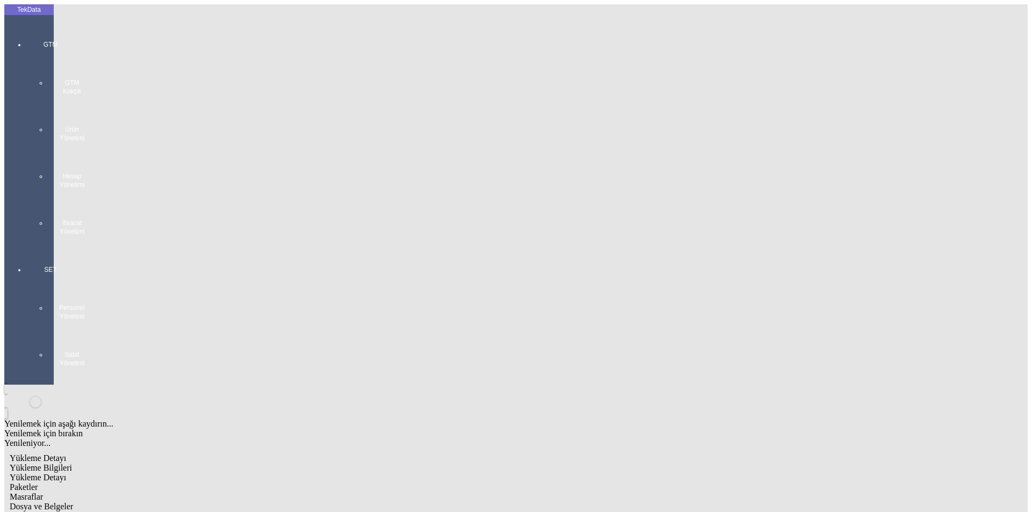
click at [166, 29] on div "Bu kaydı silmek istediğinizden eminmisiniz? [PERSON_NAME]" at bounding box center [83, 14] width 166 height 29
click at [464, 253] on span "Evet" at bounding box center [456, 247] width 16 height 9
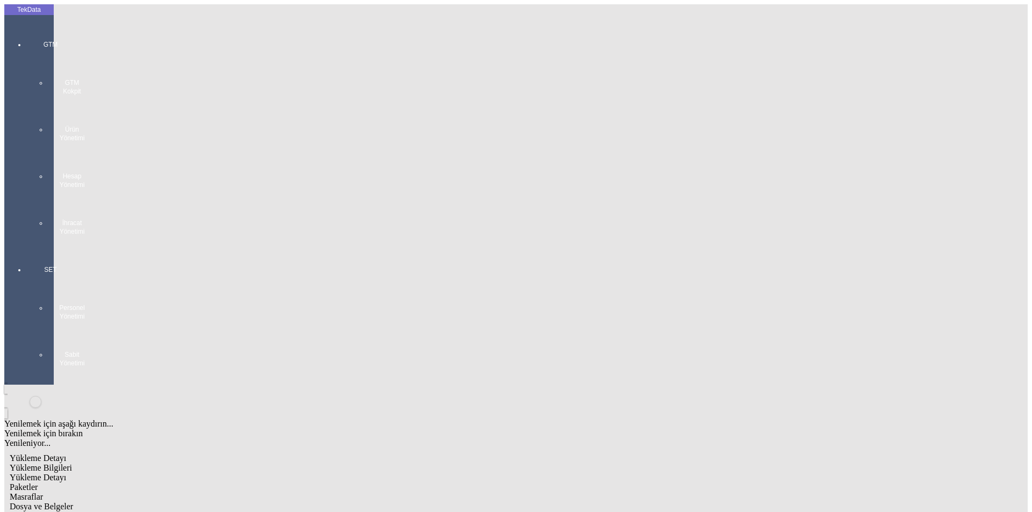
click at [73, 502] on span "Dosya ve Belgeler" at bounding box center [41, 506] width 63 height 9
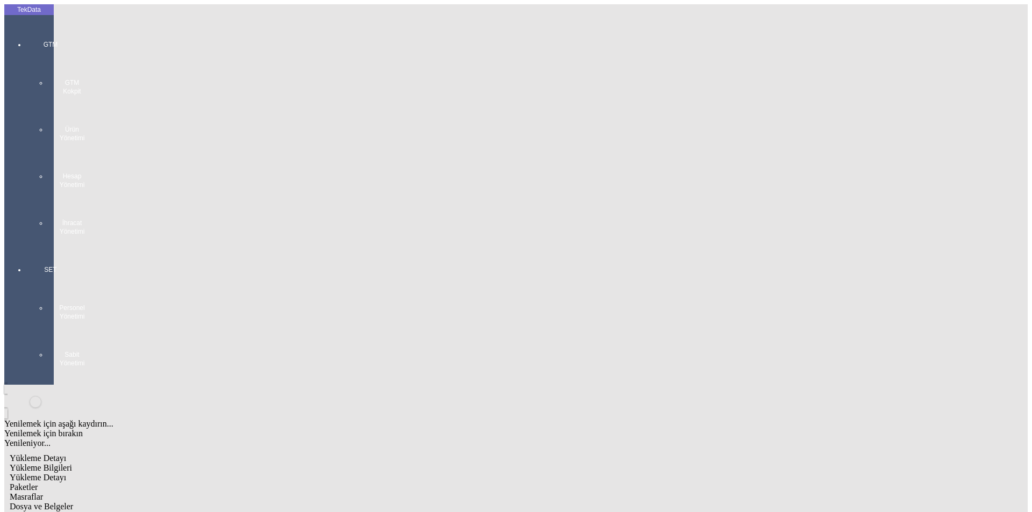
click at [66, 473] on span "Yükleme Detayı" at bounding box center [38, 477] width 56 height 9
type input "10"
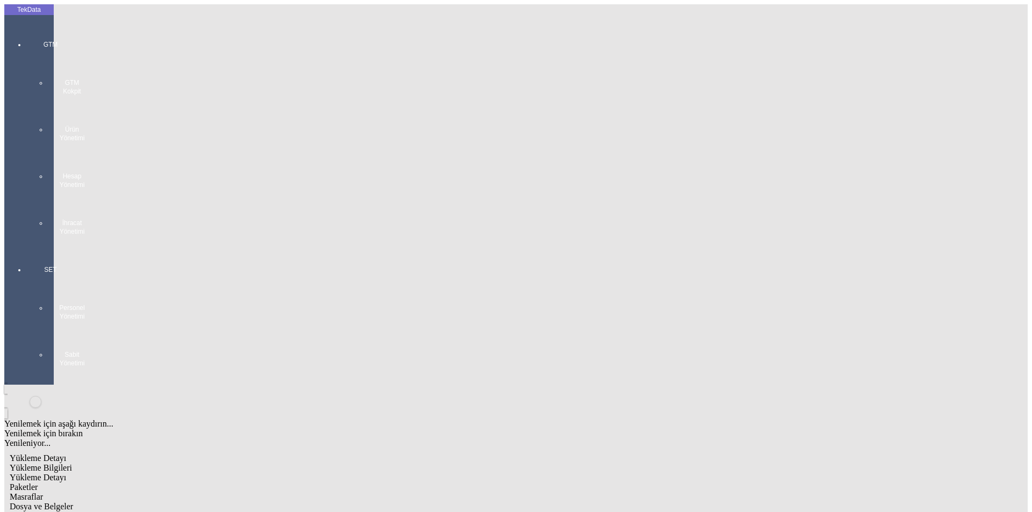
click at [72, 463] on span "Yükleme Bilgileri" at bounding box center [41, 467] width 62 height 9
click at [73, 502] on span "Dosya ve Belgeler" at bounding box center [41, 506] width 63 height 9
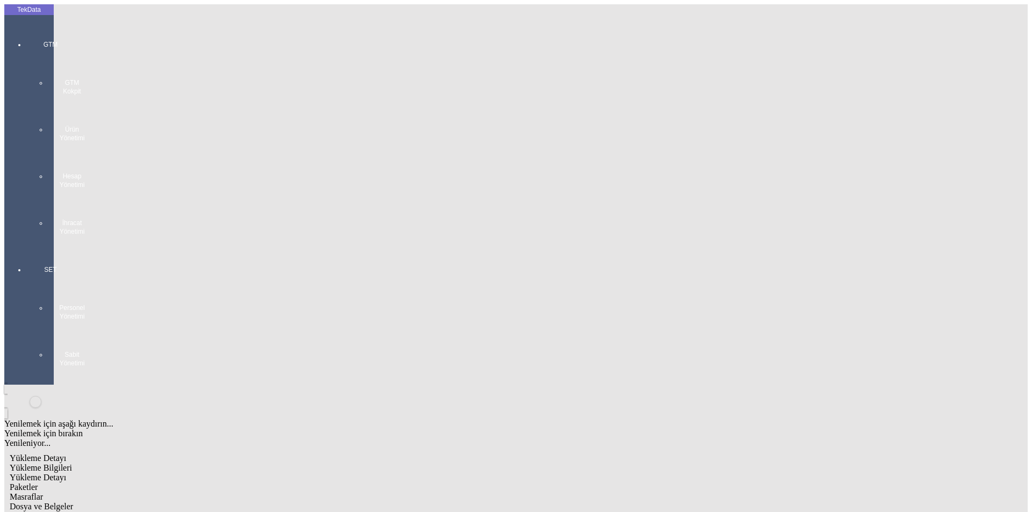
click at [73, 502] on span "Dosya ve Belgeler" at bounding box center [41, 506] width 63 height 9
click at [267, 483] on div "Paketler" at bounding box center [435, 488] width 851 height 10
click at [66, 473] on span "Yükleme Detayı" at bounding box center [38, 477] width 56 height 9
click at [335, 492] on div "Masraflar" at bounding box center [435, 497] width 851 height 10
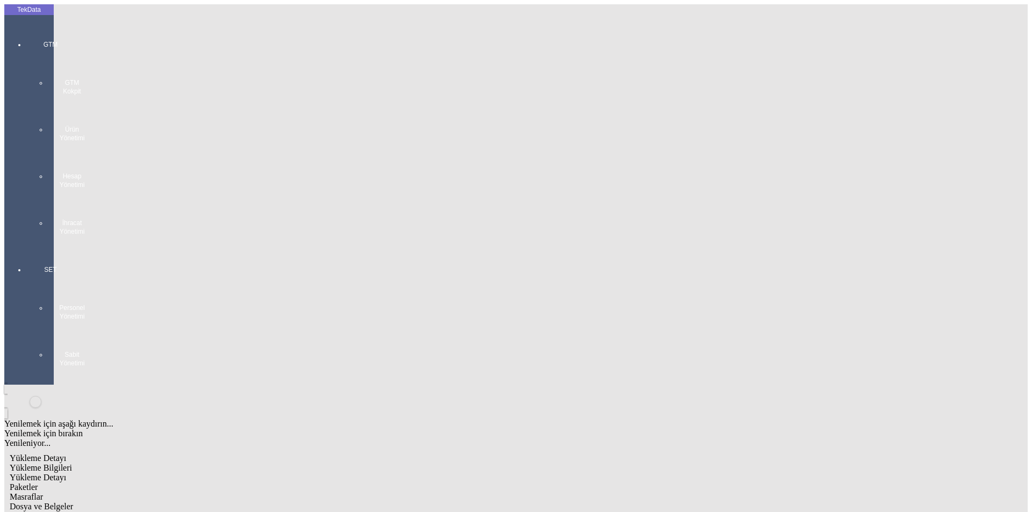
click at [66, 473] on span "Yükleme Detayı" at bounding box center [38, 477] width 56 height 9
type input "1"
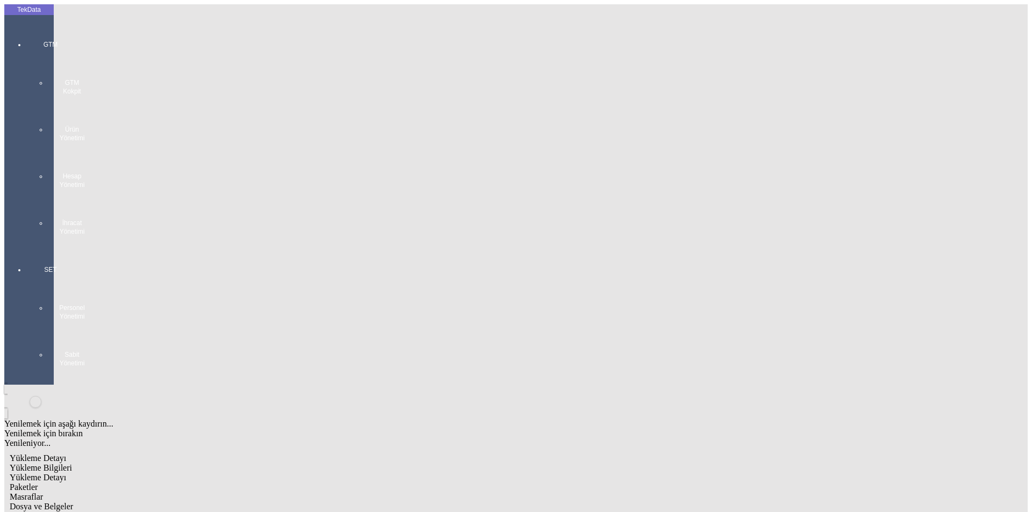
type input "0"
type input "1"
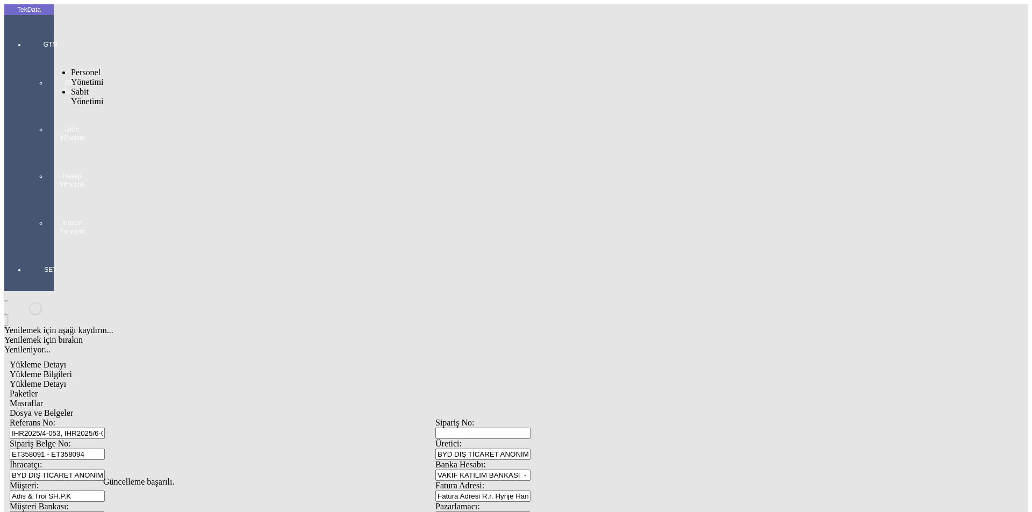
click at [26, 285] on div at bounding box center [50, 285] width 49 height 0
click at [39, 247] on div at bounding box center [50, 247] width 49 height 0
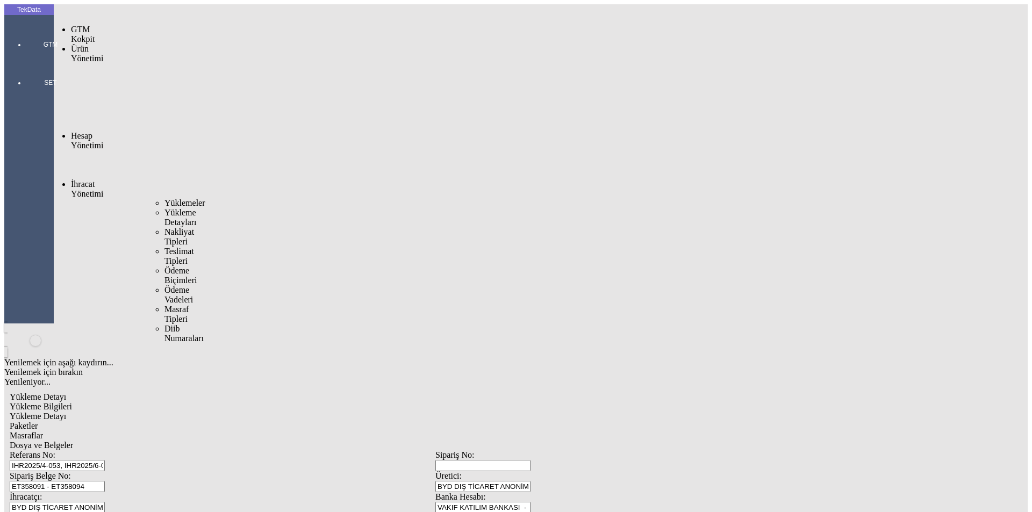
click at [164, 198] on span "Yüklemeler" at bounding box center [184, 202] width 41 height 9
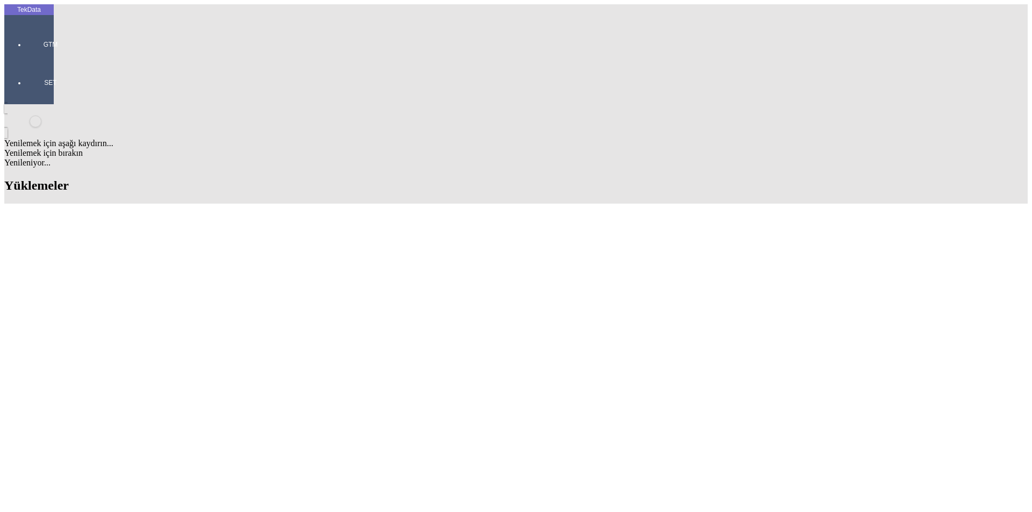
scroll to position [161, 0]
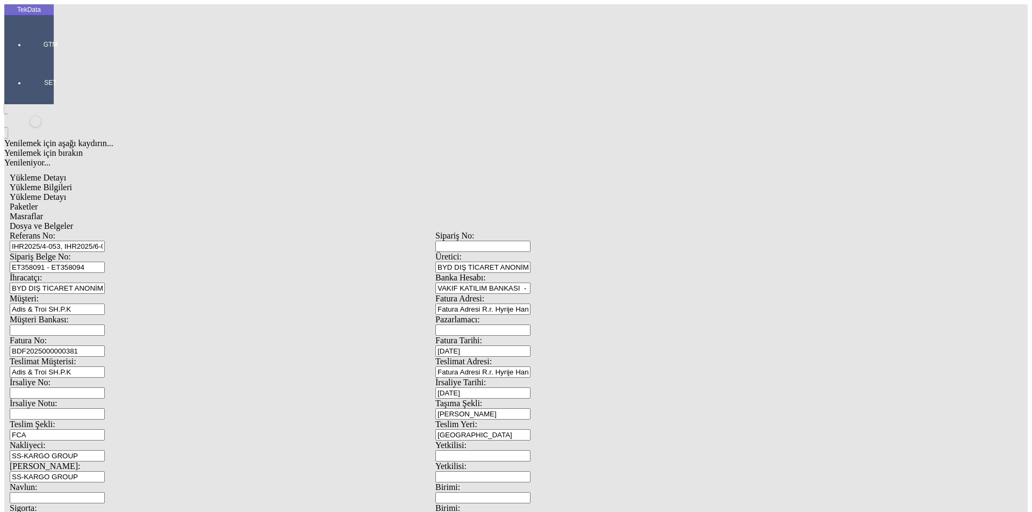
click at [66, 192] on span "Yükleme Detayı" at bounding box center [38, 196] width 56 height 9
click at [228, 202] on div "Paketler" at bounding box center [435, 207] width 851 height 10
click at [43, 212] on span "Masraflar" at bounding box center [26, 216] width 33 height 9
click at [73, 221] on span "Dosya ve Belgeler" at bounding box center [41, 225] width 63 height 9
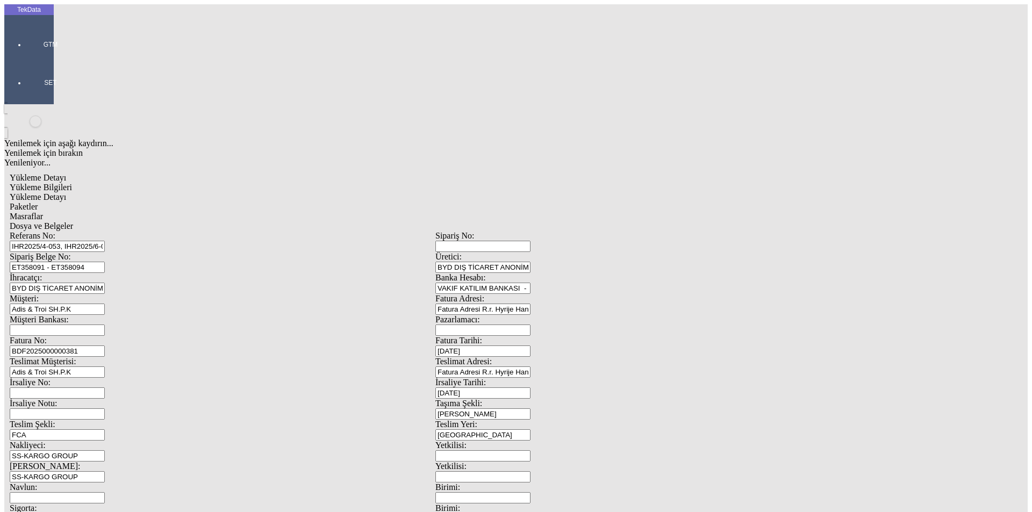
click at [66, 192] on span "Yükleme Detayı" at bounding box center [38, 196] width 56 height 9
type input "0.5"
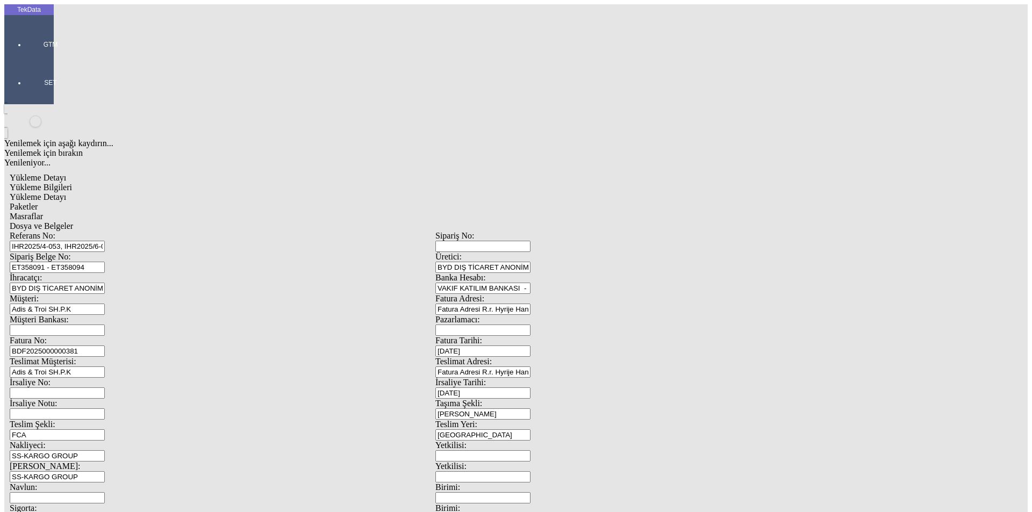
type input "4"
type input "5"
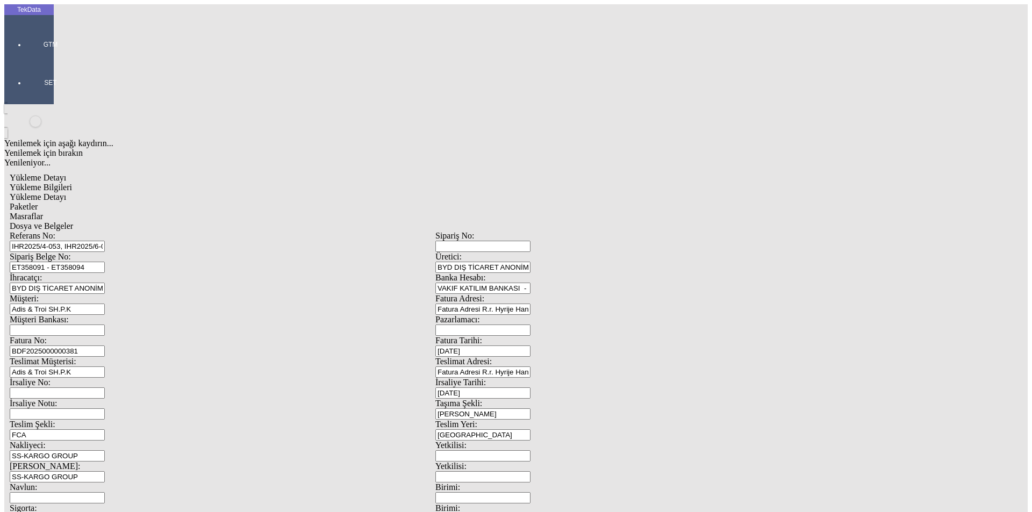
click at [38, 202] on span "Paketler" at bounding box center [24, 206] width 28 height 9
click at [43, 212] on span "Masraflar" at bounding box center [26, 216] width 33 height 9
click at [73, 221] on span "Dosya ve Belgeler" at bounding box center [41, 225] width 63 height 9
click at [475, 253] on div "Evet" at bounding box center [525, 248] width 155 height 10
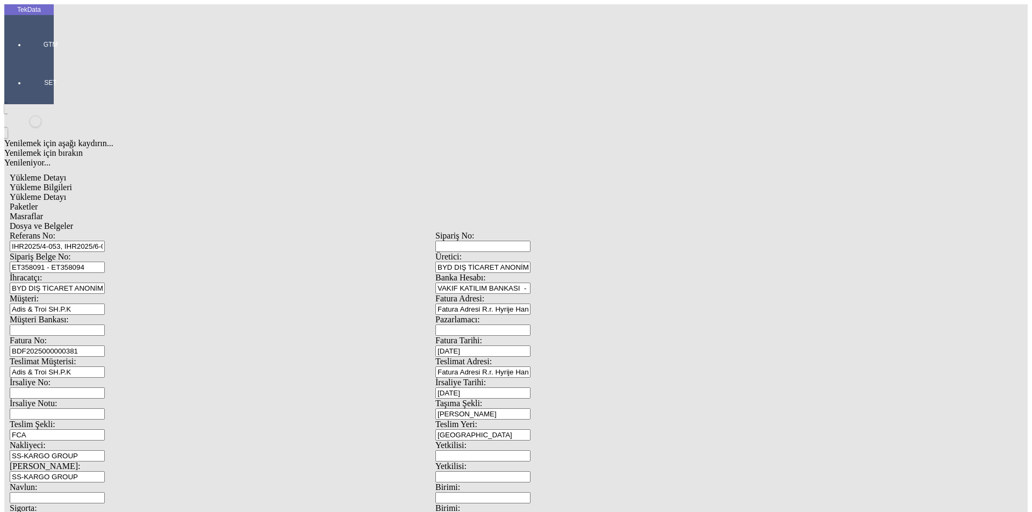
click at [464, 253] on span "Evet" at bounding box center [456, 247] width 16 height 9
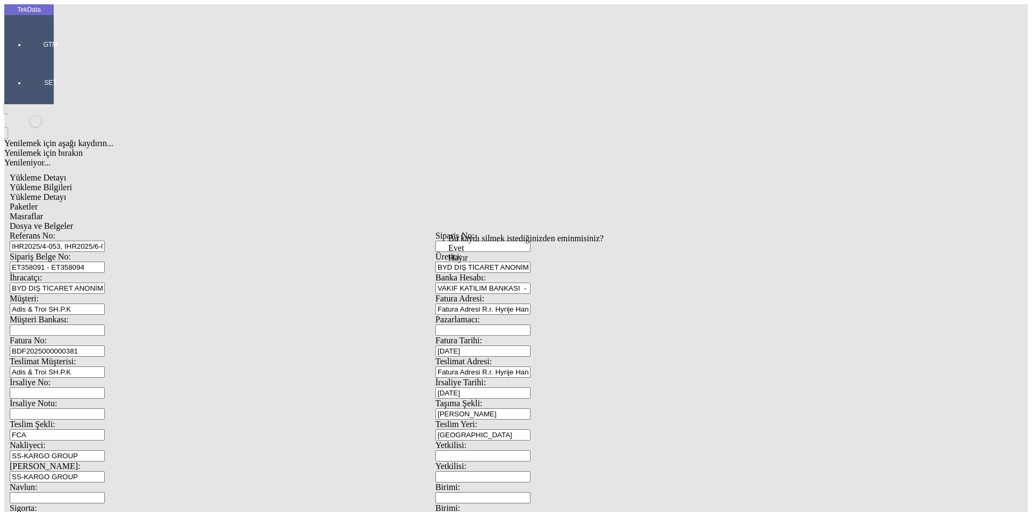
click at [477, 253] on div "Evet" at bounding box center [525, 248] width 155 height 10
click at [479, 253] on div "Evet" at bounding box center [525, 248] width 155 height 10
click at [486, 253] on div "Evet" at bounding box center [525, 248] width 155 height 10
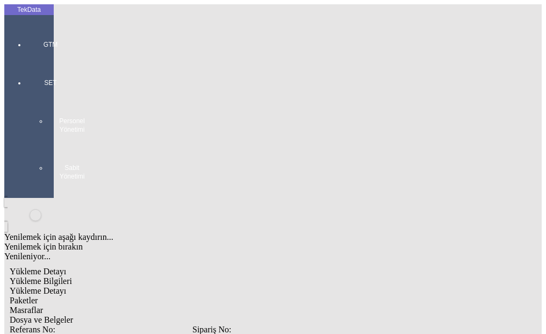
click at [73, 315] on span "Dosya ve Belgeler" at bounding box center [41, 319] width 63 height 9
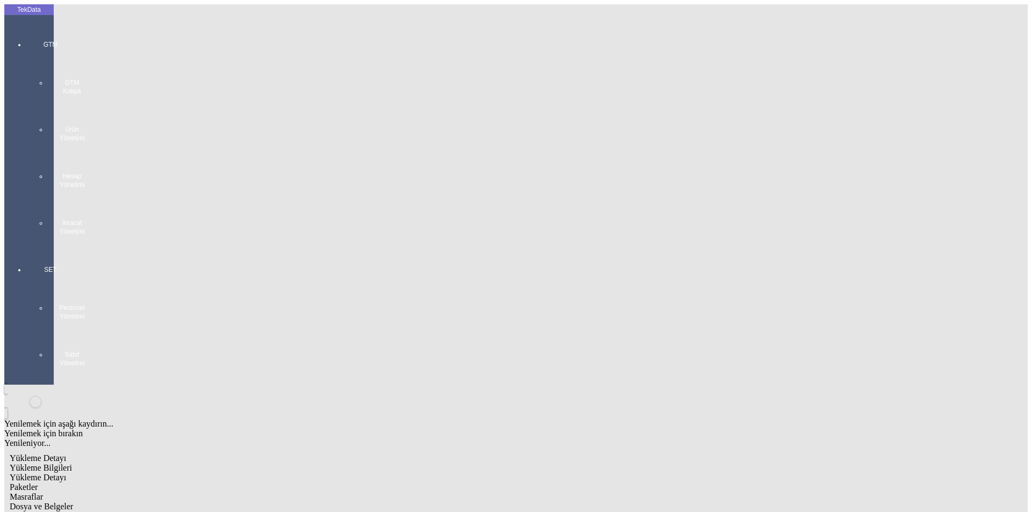
click at [72, 463] on span "Yükleme Bilgileri" at bounding box center [41, 467] width 62 height 9
click at [38, 483] on span "Paketler" at bounding box center [24, 487] width 28 height 9
click at [66, 473] on span "Yükleme Detayı" at bounding box center [38, 477] width 56 height 9
click at [43, 492] on span "Masraflar" at bounding box center [26, 496] width 33 height 9
click at [73, 502] on span "Dosya ve Belgeler" at bounding box center [41, 506] width 63 height 9
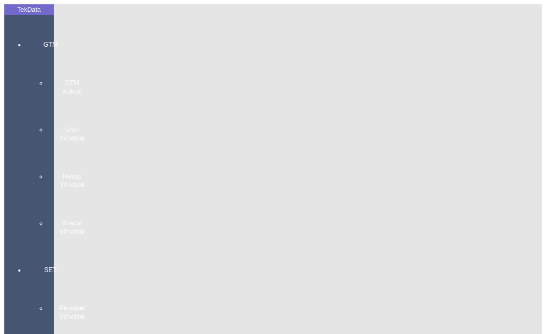
drag, startPoint x: 184, startPoint y: 276, endPoint x: 180, endPoint y: 246, distance: 30.5
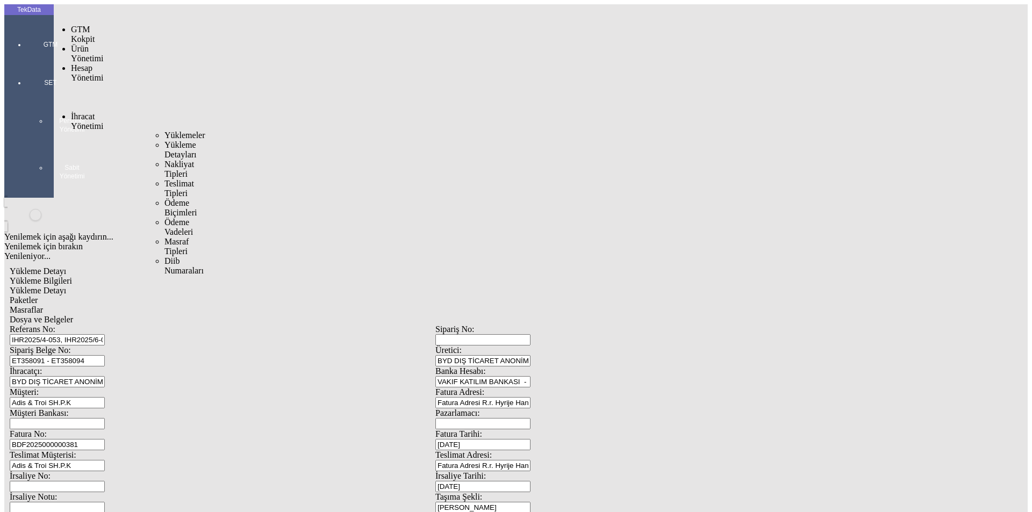
click at [164, 131] on span "Yüklemeler" at bounding box center [184, 135] width 41 height 9
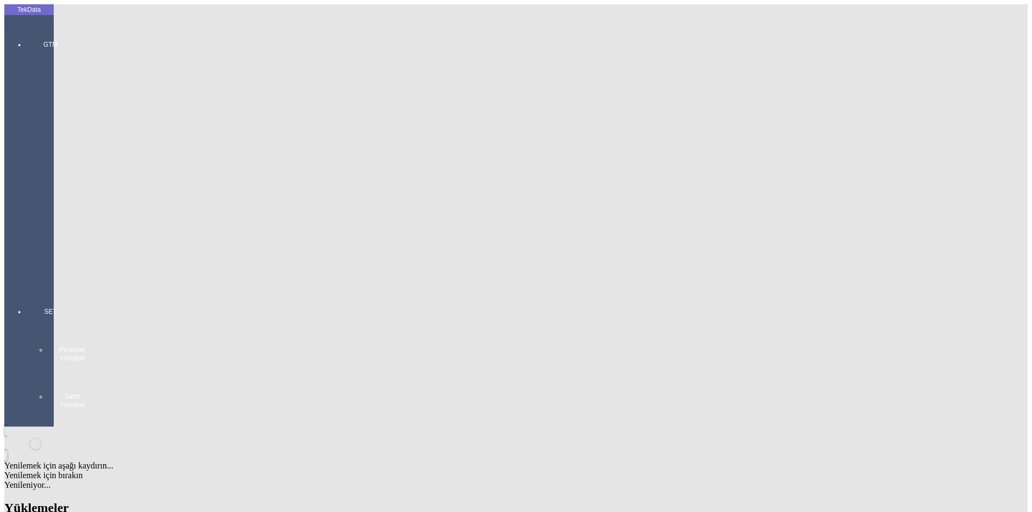
paste input "IHR0017816"
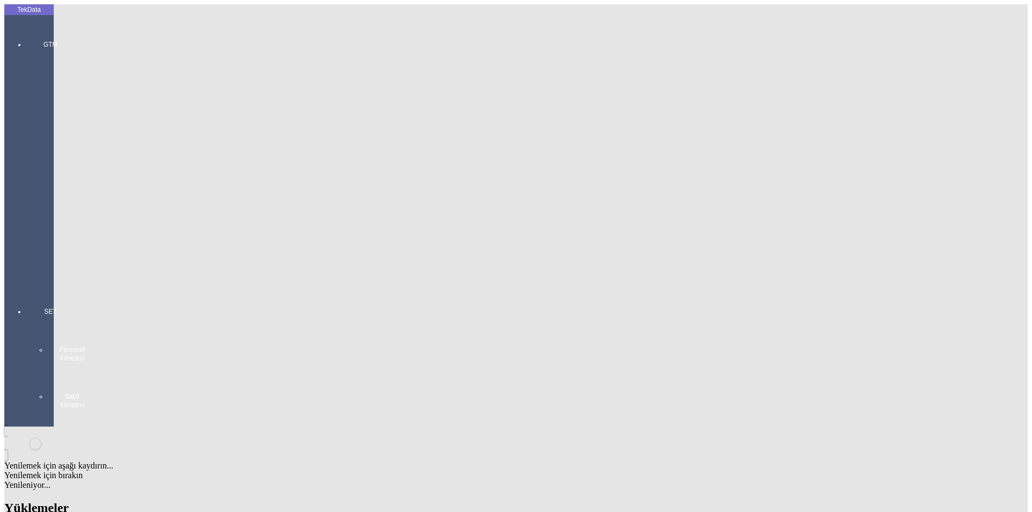
paste input "IHR0017816"
type input "IHR0017815,IHR0017816,IHR0017817,IHR0017818"
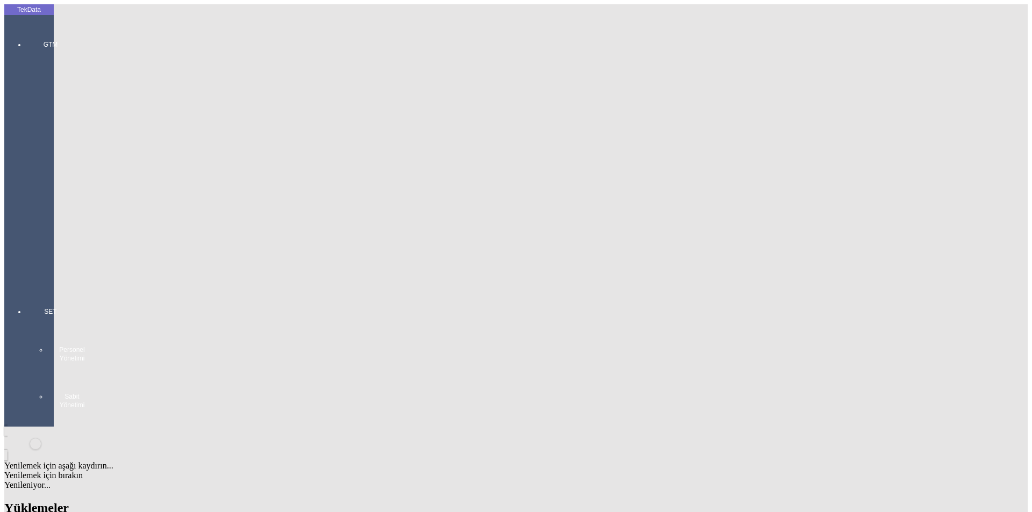
paste input "ET358243"
type input "ET358243"
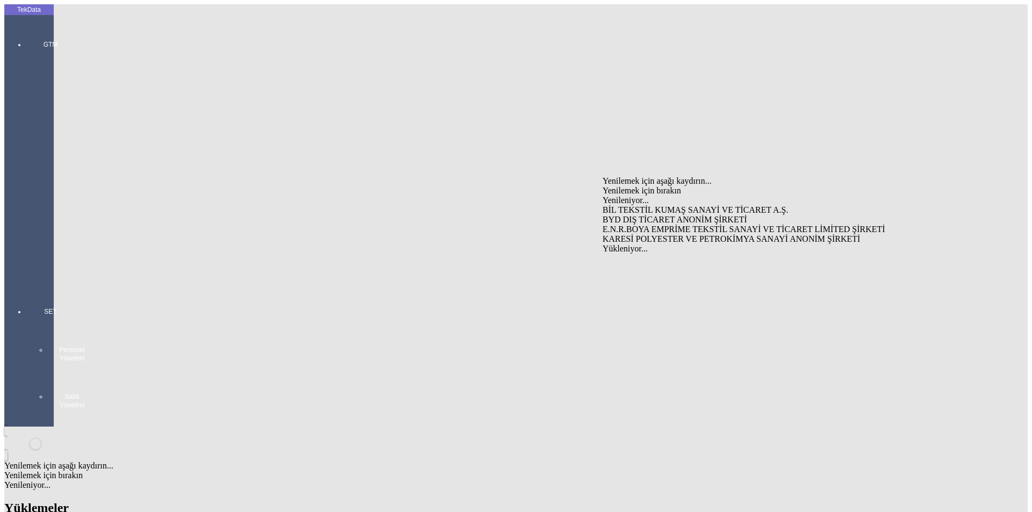
click at [639, 215] on div "BYD DIŞ TİCARET ANONİM ŞİRKETİ" at bounding box center [808, 220] width 411 height 10
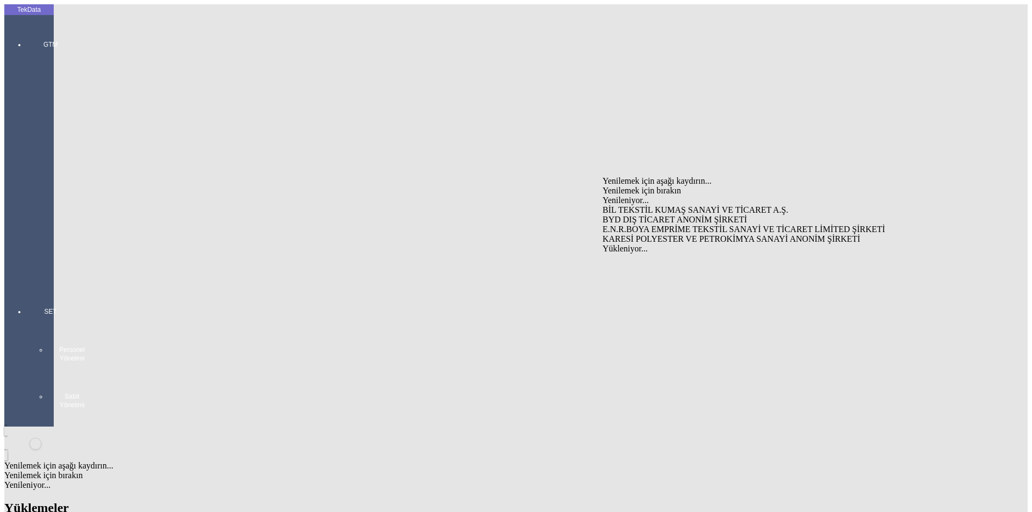
click at [684, 234] on div "KARESİ POLYESTER VE PETROKİMYA SANAYİ ANONİM ŞİRKETİ" at bounding box center [808, 239] width 411 height 10
type input "KARESİ POLYESTER VE PETROKİMYA SANAYİ ANONİM ŞİRKETİ"
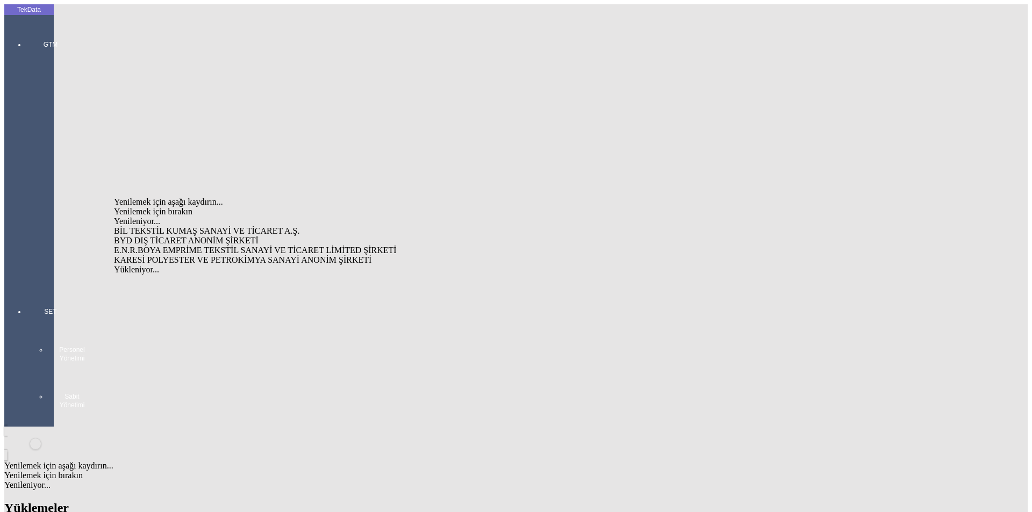
click at [198, 255] on div "KARESİ POLYESTER VE PETROKİMYA SANAYİ ANONİM ŞİRKETİ" at bounding box center [321, 260] width 415 height 10
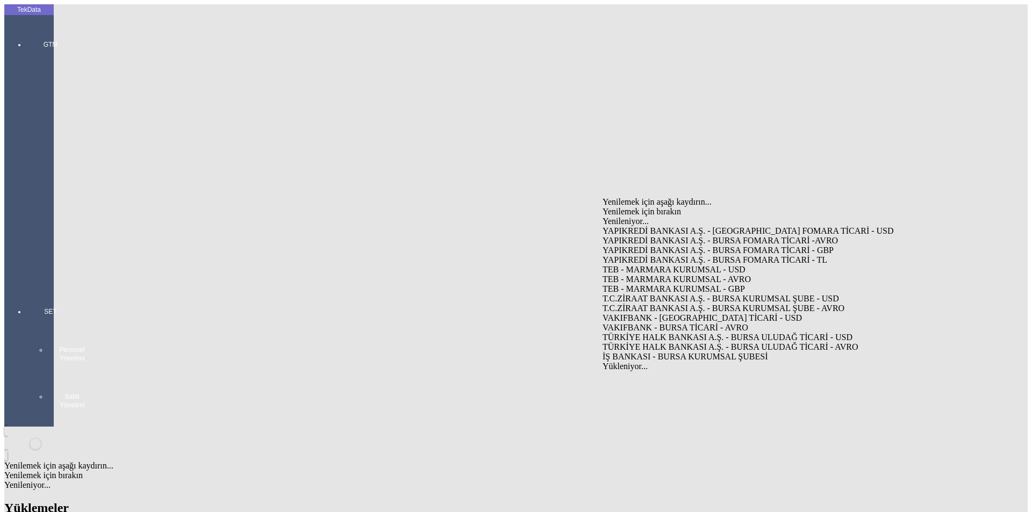
click at [668, 313] on div "VAKIFBANK - [GEOGRAPHIC_DATA] TİCARİ - USD" at bounding box center [808, 318] width 411 height 10
type input "VAKIFBANK - [GEOGRAPHIC_DATA] TİCARİ - USD"
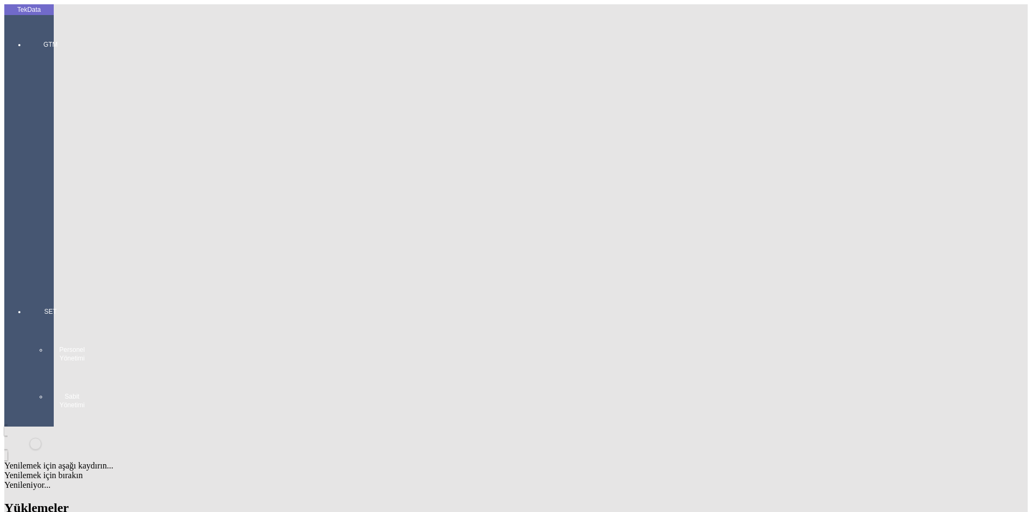
type input "s"
type input "c/o"
click at [245, 257] on div "C/O Saentis Textiles Pte Ltd" at bounding box center [321, 262] width 415 height 10
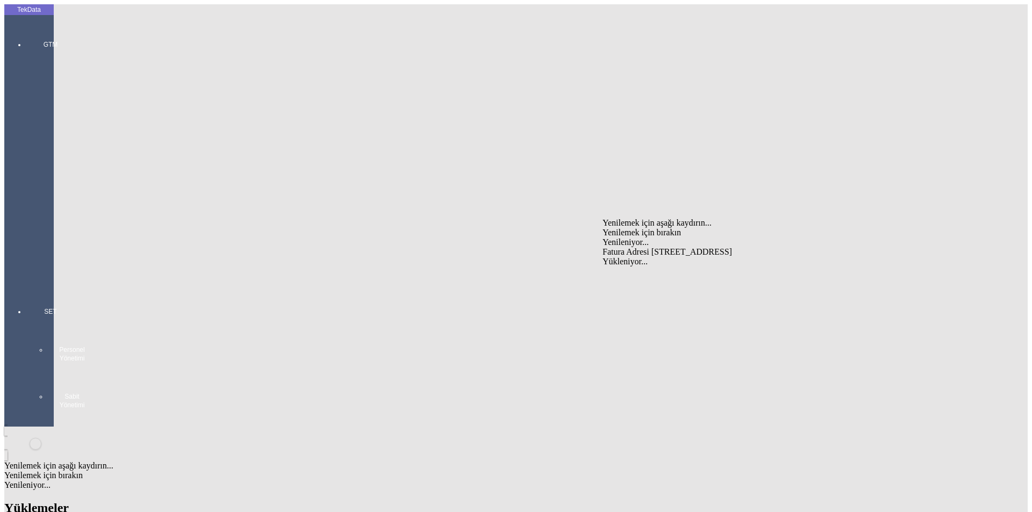
click at [629, 247] on div "Fatura Adresi [STREET_ADDRESS]" at bounding box center [808, 252] width 411 height 10
type input "Fatura Adresi [STREET_ADDRESS]"
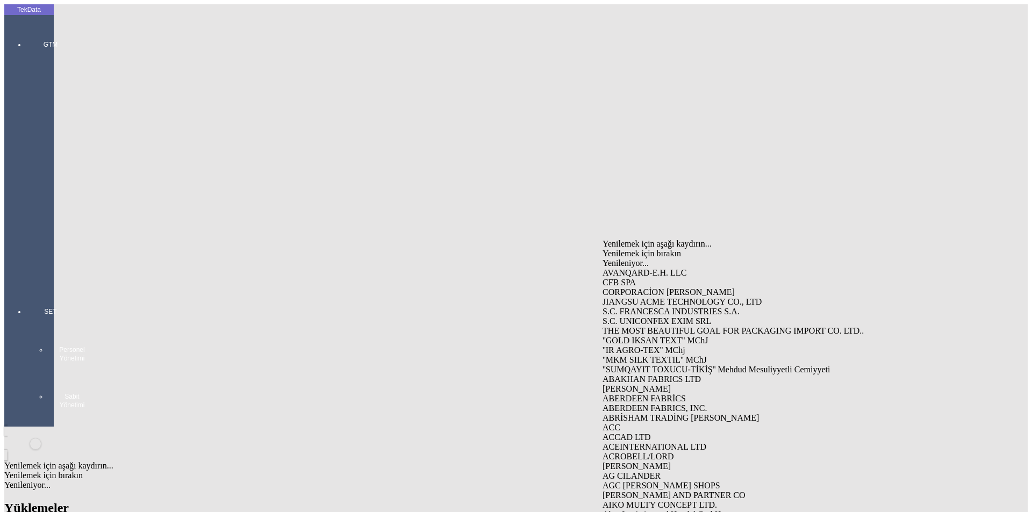
type input "c/o"
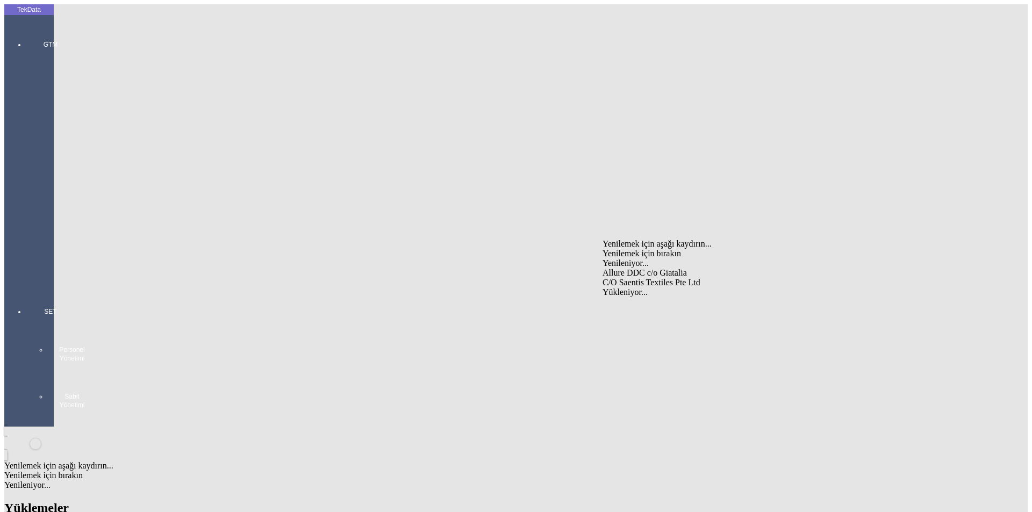
click at [636, 278] on div "C/O Saentis Textiles Pte Ltd" at bounding box center [808, 283] width 411 height 10
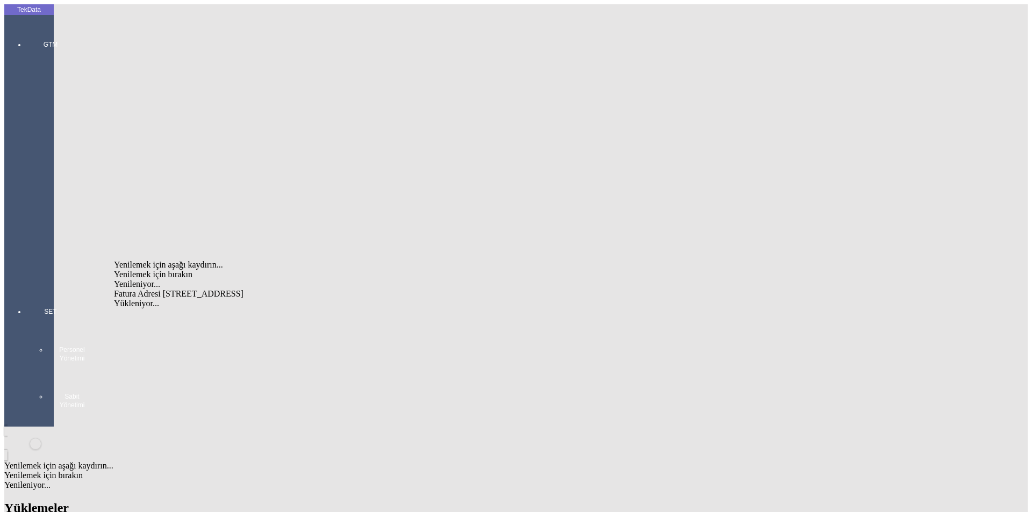
click at [239, 289] on div "Fatura Adresi [STREET_ADDRESS]" at bounding box center [321, 294] width 415 height 10
type input "Fatura Adresi [STREET_ADDRESS]"
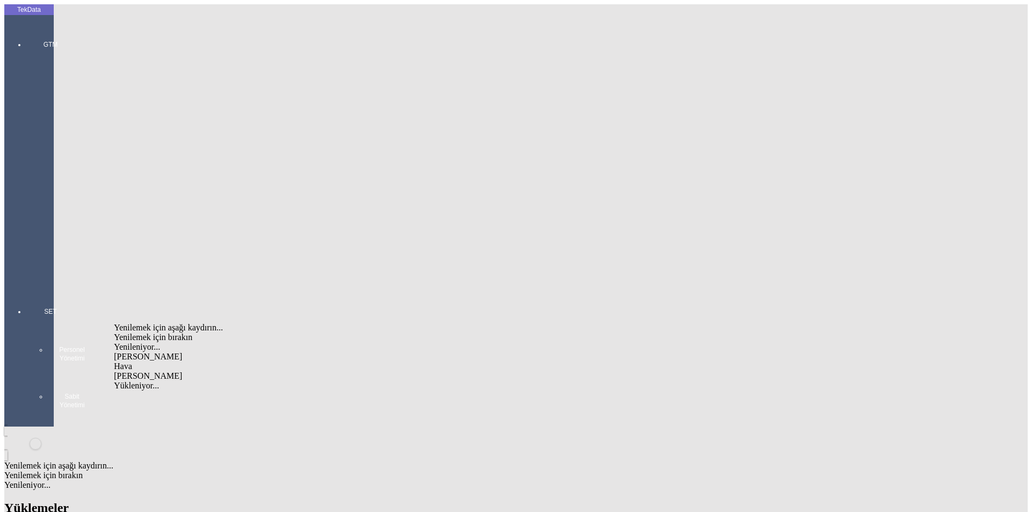
click at [378, 362] on div "Hava" at bounding box center [321, 367] width 415 height 10
click at [359, 352] on div "[PERSON_NAME]" at bounding box center [321, 357] width 415 height 10
type input "[PERSON_NAME]"
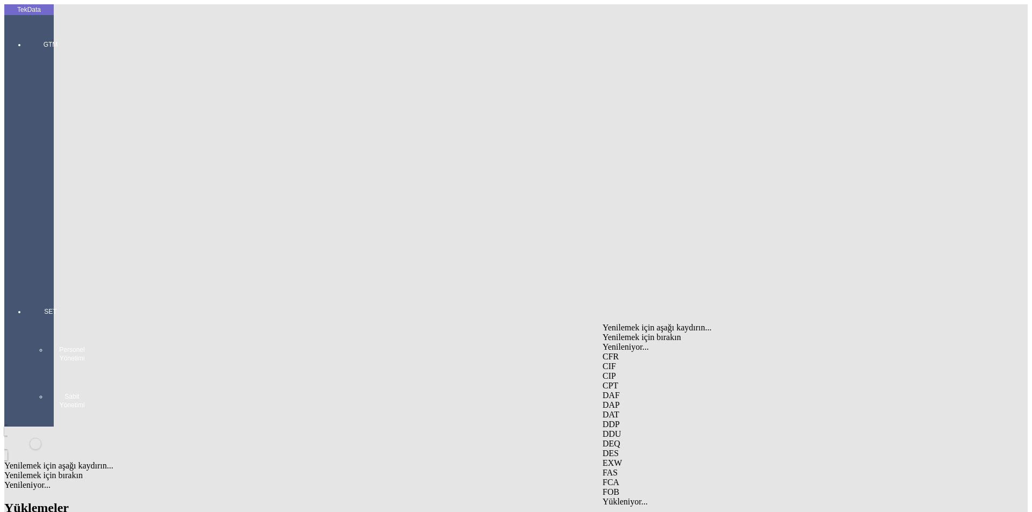
click at [623, 488] on div "FOB" at bounding box center [808, 493] width 411 height 10
type input "FOB"
type input "GEMLİK"
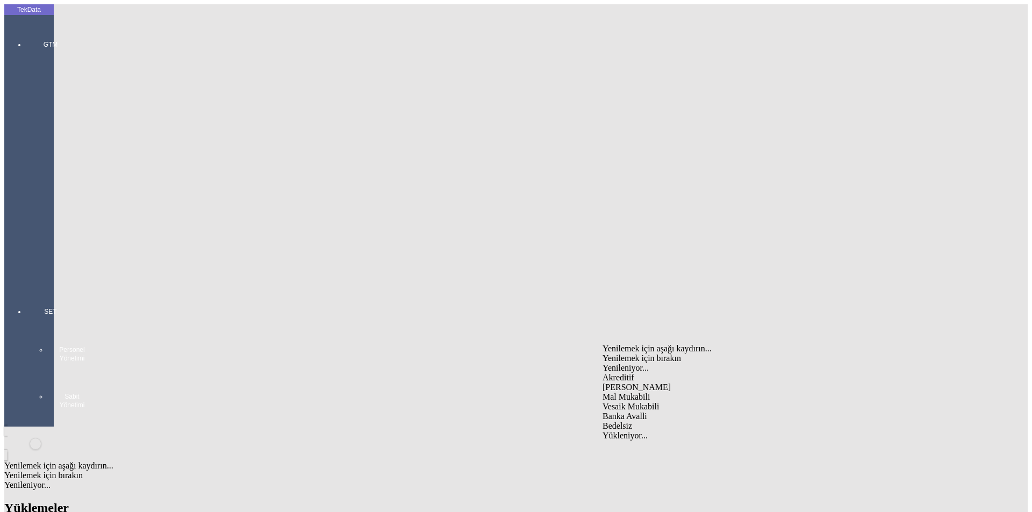
click at [629, 392] on div "Mal Mukabili" at bounding box center [808, 397] width 411 height 10
type input "Mal Mukabili"
click at [639, 394] on div "Ödeme bekliyor" at bounding box center [808, 399] width 411 height 10
type input "Ödeme bekliyor"
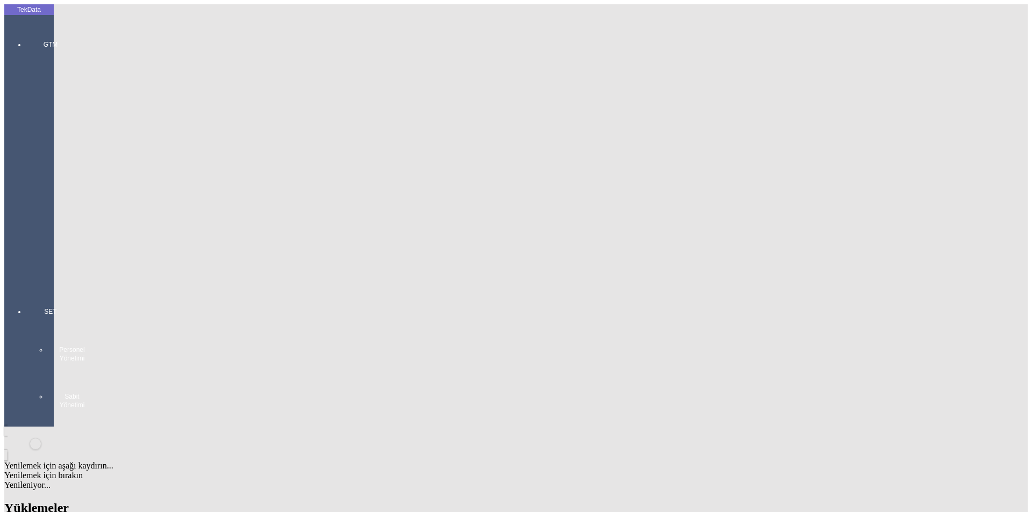
type input "14649"
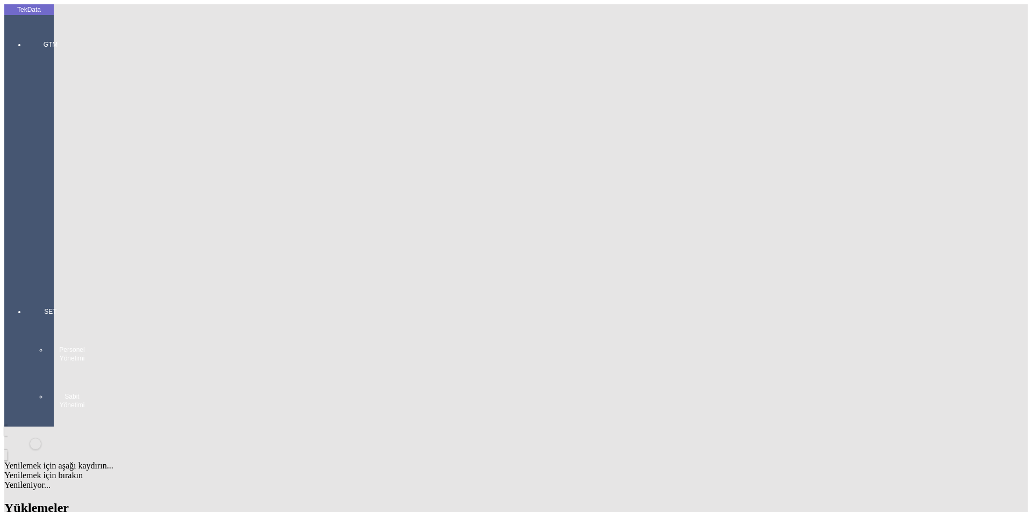
type input "14800"
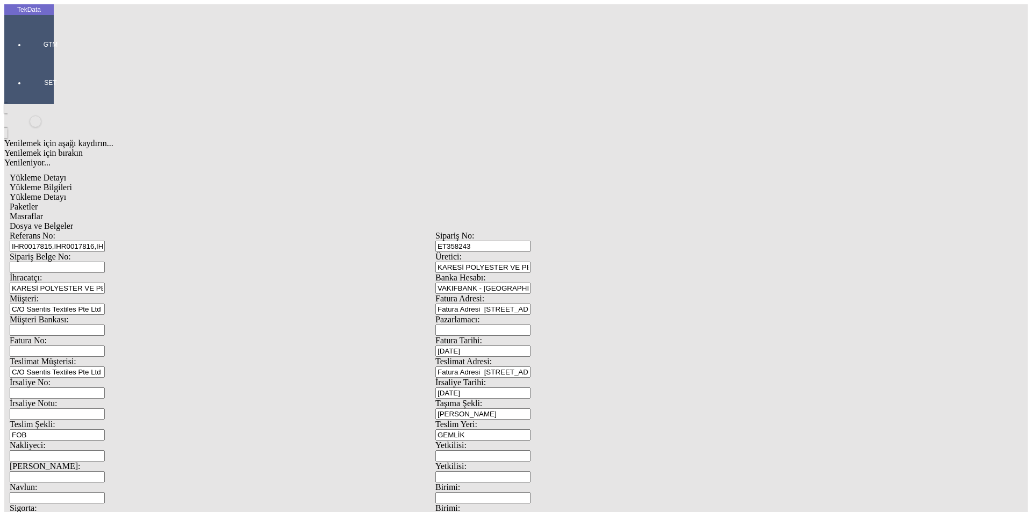
click at [66, 192] on span "Yükleme Detayı" at bounding box center [38, 196] width 56 height 9
drag, startPoint x: 987, startPoint y: 77, endPoint x: 981, endPoint y: 78, distance: 6.1
type input "2465"
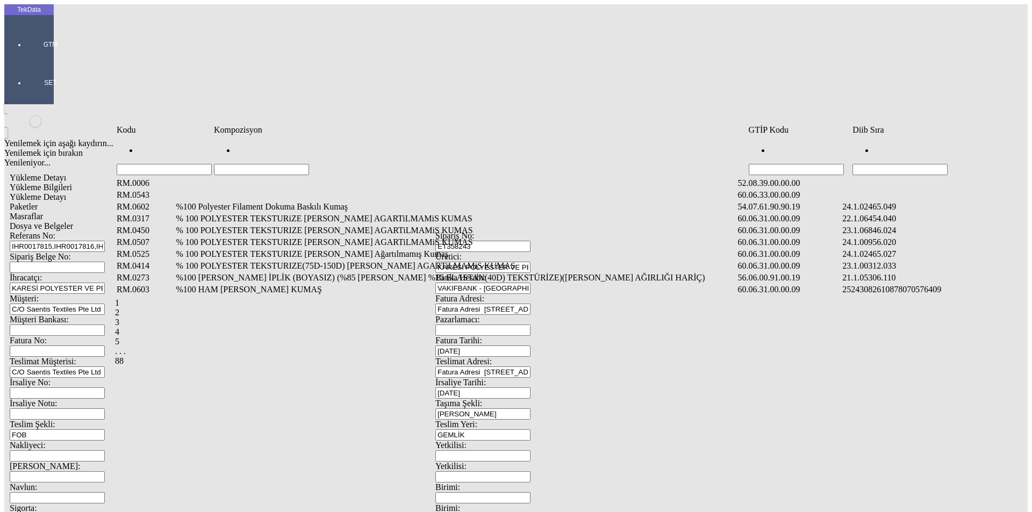
click at [871, 164] on input "Hücreyi Filtrele" at bounding box center [899, 169] width 95 height 11
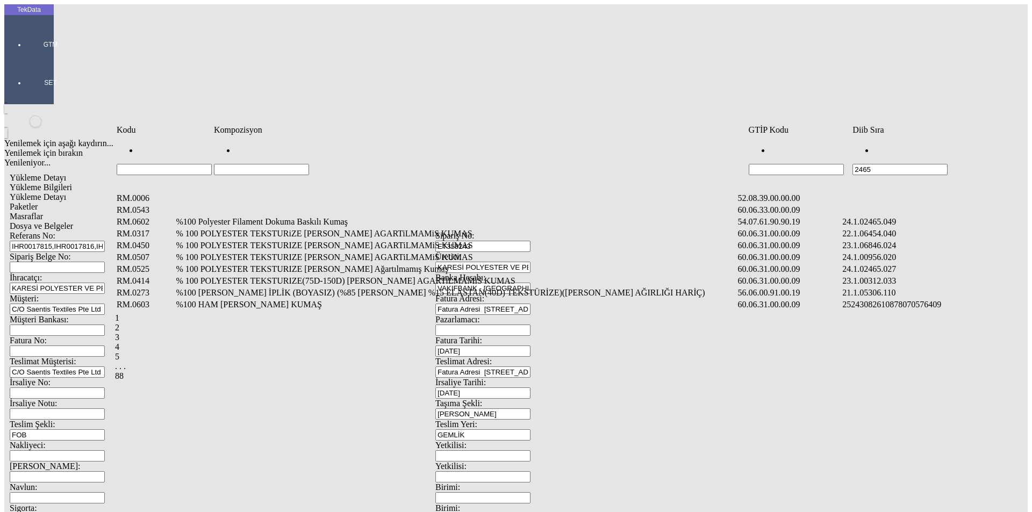
type input "2465"
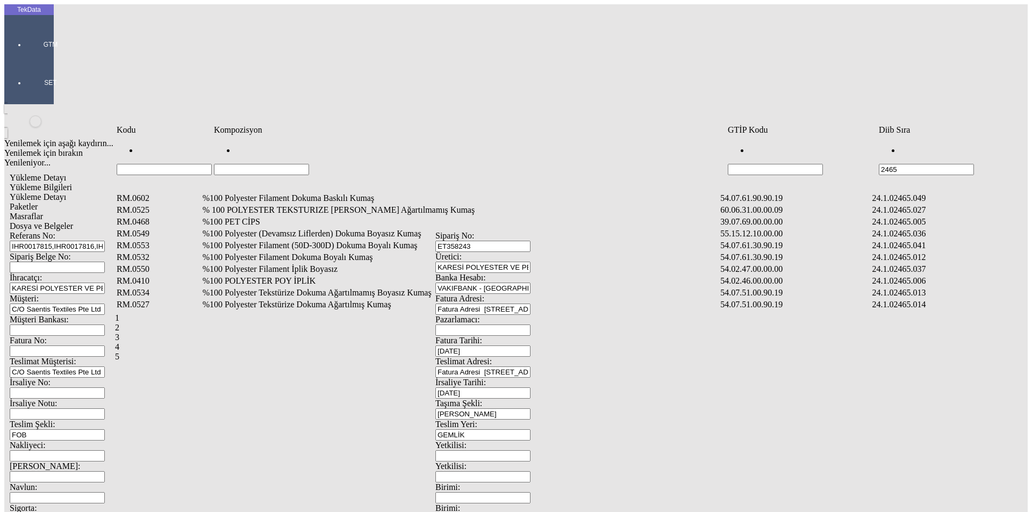
click at [309, 252] on td "%100 Polyester Filament Dokuma Boyalı Kumaş" at bounding box center [460, 257] width 517 height 11
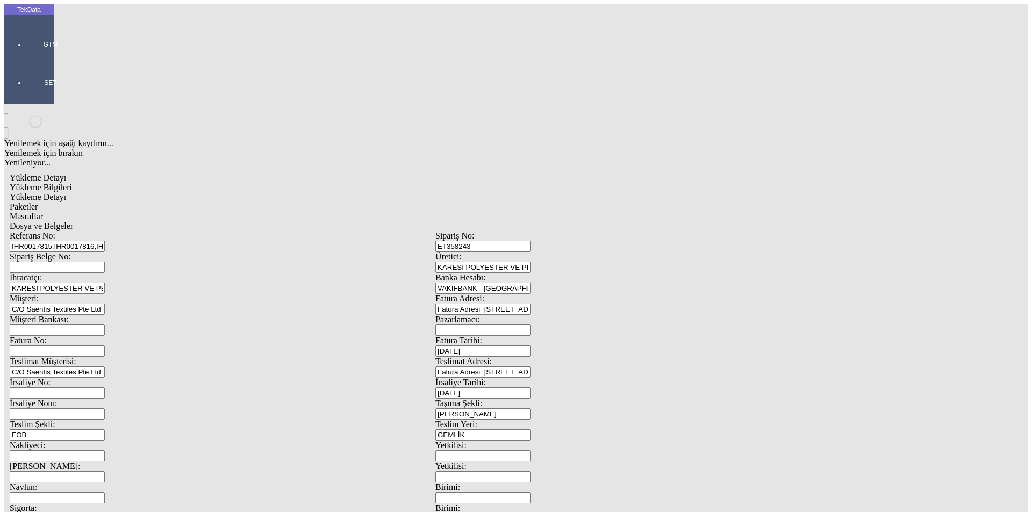
type input "2.1"
click at [616, 195] on div "Metre" at bounding box center [799, 200] width 426 height 10
type input "Metre"
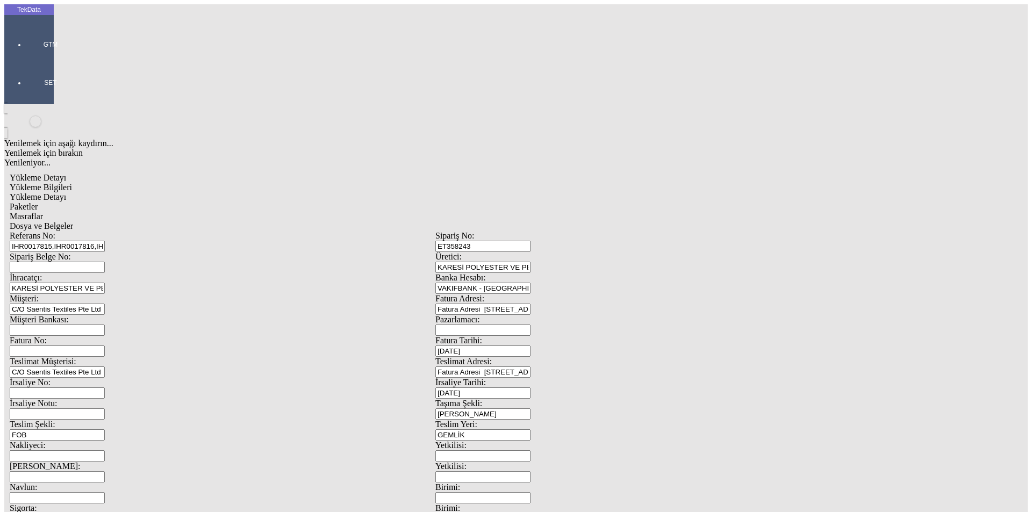
drag, startPoint x: 286, startPoint y: 157, endPoint x: 9, endPoint y: 156, distance: 277.3
type input "29.183"
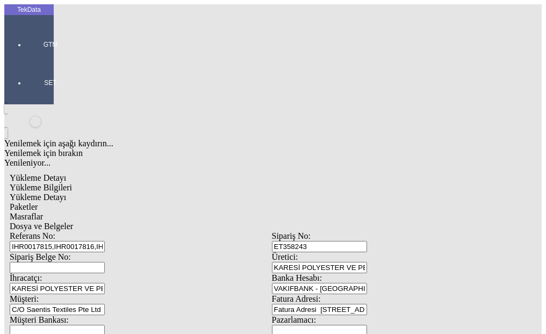
click at [72, 183] on span "Yükleme Bilgileri" at bounding box center [41, 187] width 62 height 9
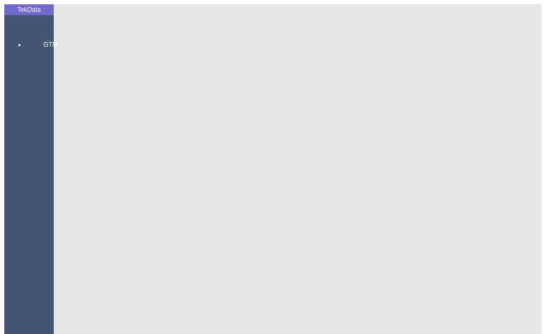
click at [26, 45] on div "GTM GTM Kokpit Ürün Yönetimi Hesap Yönetimi [PERSON_NAME] Hesaplar Bankalar İhr…" at bounding box center [50, 339] width 49 height 637
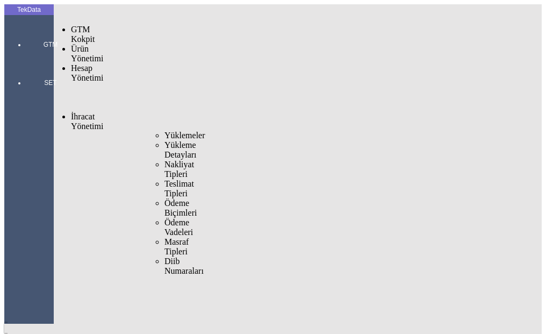
click at [164, 131] on span "Yüklemeler" at bounding box center [184, 135] width 41 height 9
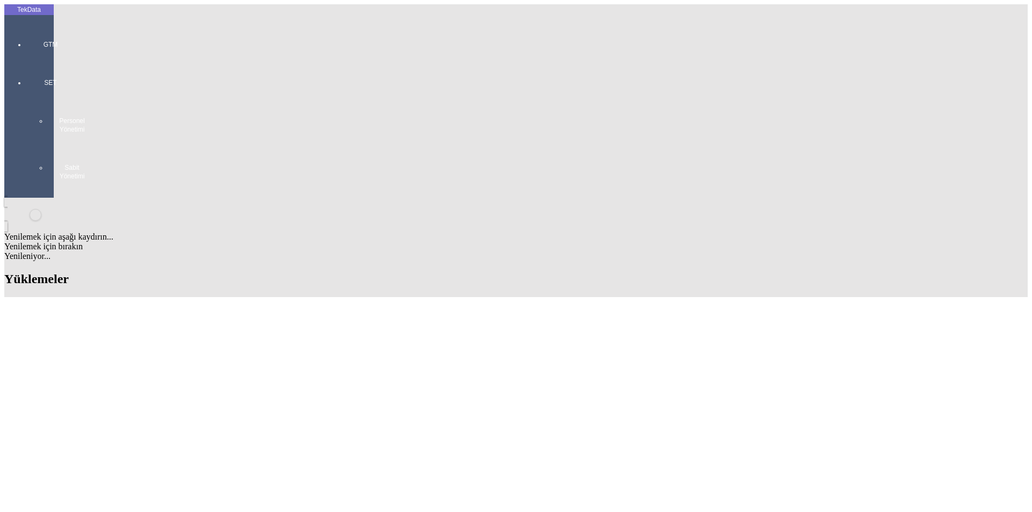
scroll to position [215, 0]
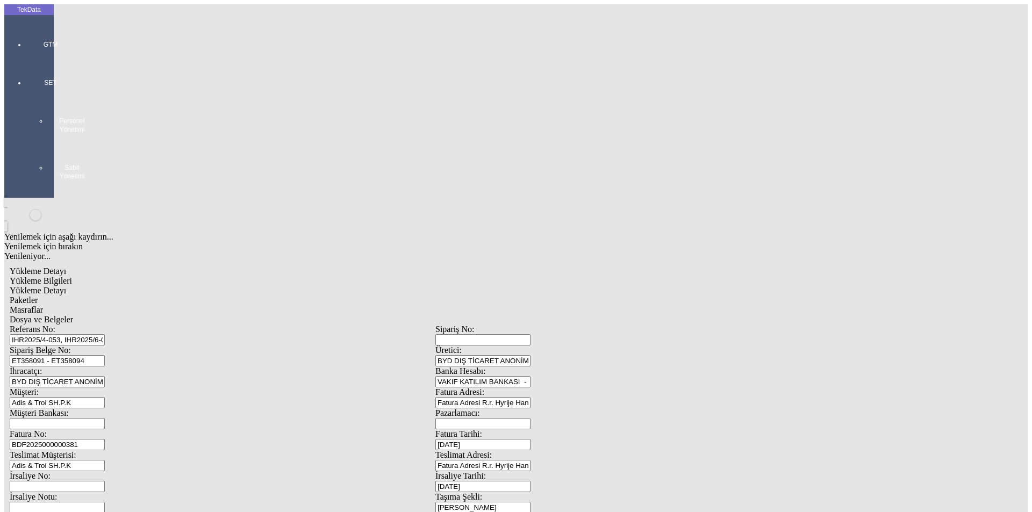
click at [73, 315] on span "Dosya ve Belgeler" at bounding box center [41, 319] width 63 height 9
drag, startPoint x: 637, startPoint y: 316, endPoint x: 609, endPoint y: 316, distance: 27.9
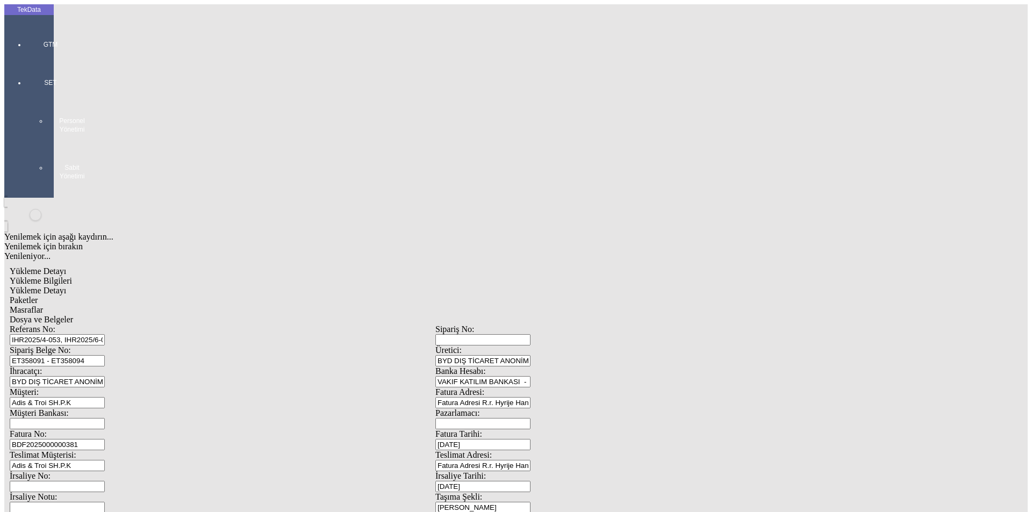
click at [66, 286] on span "Yükleme Detayı" at bounding box center [38, 290] width 56 height 9
drag, startPoint x: 141, startPoint y: 293, endPoint x: 95, endPoint y: 297, distance: 45.8
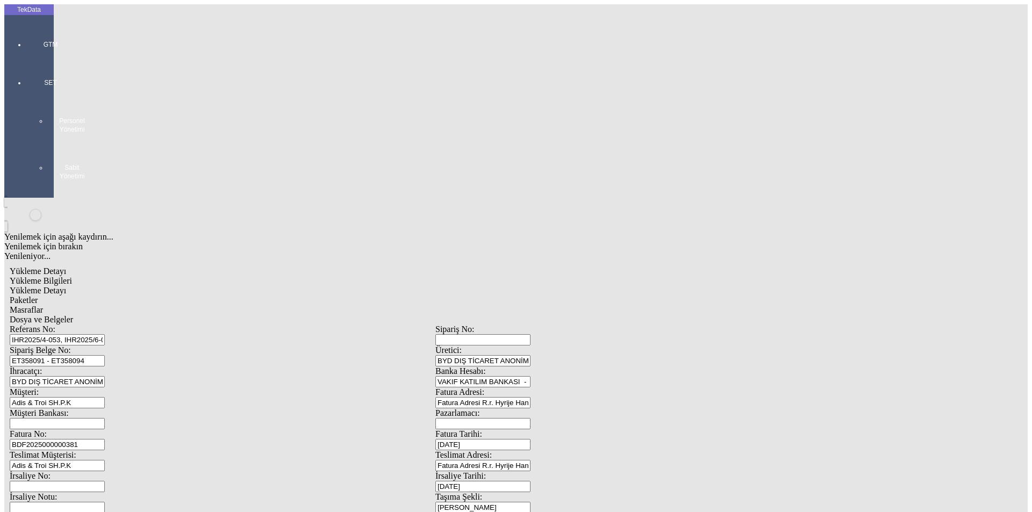
type input "0"
type input "1"
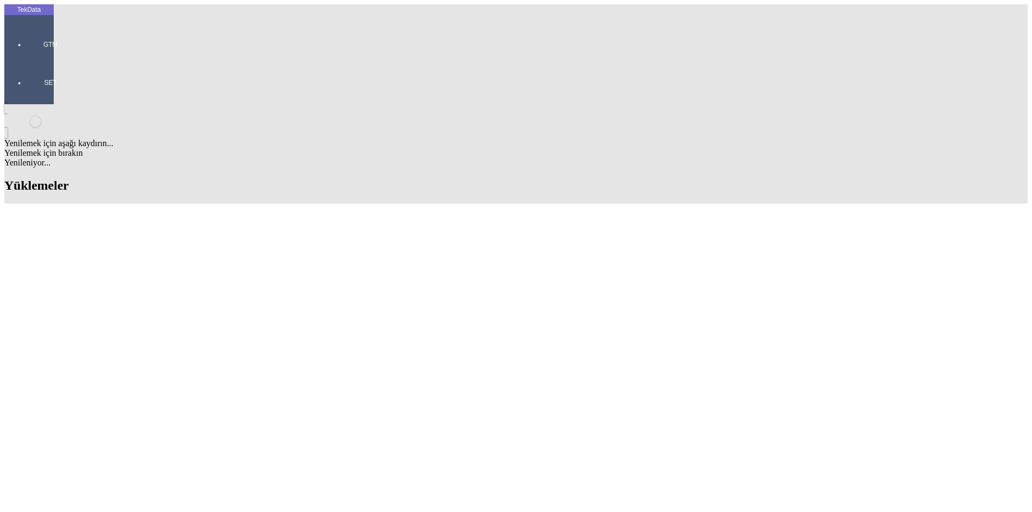
scroll to position [107, 0]
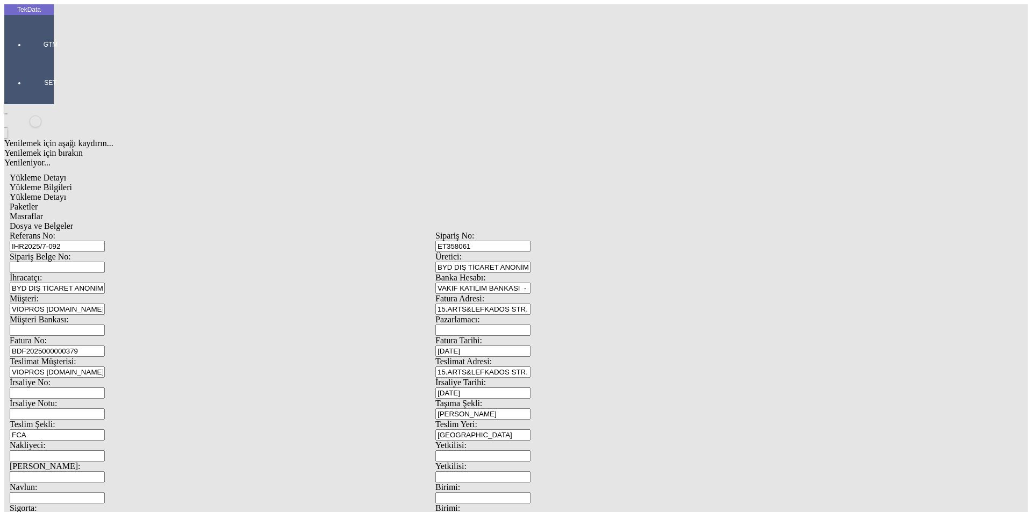
click at [66, 192] on span "Yükleme Detayı" at bounding box center [38, 196] width 56 height 9
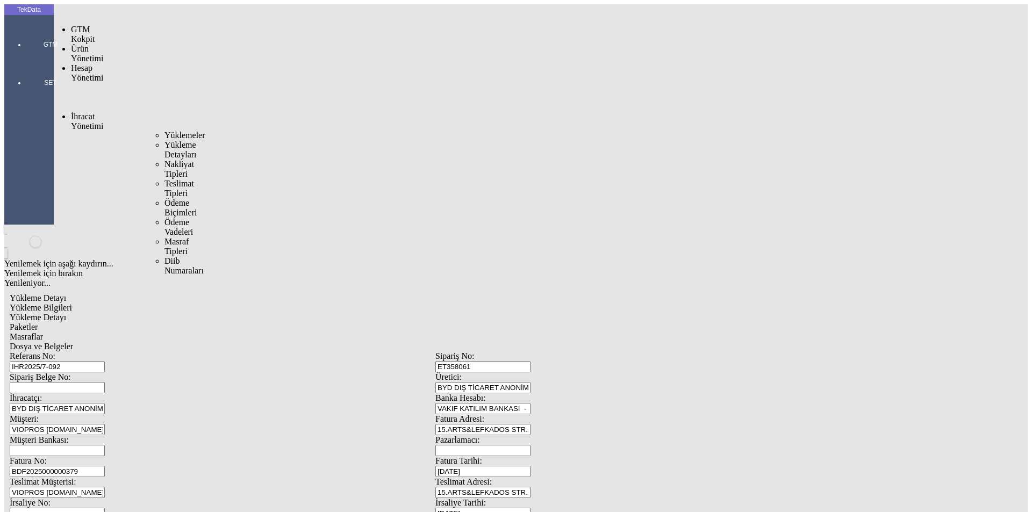
click at [164, 140] on span "Yükleme Detayları" at bounding box center [180, 149] width 32 height 19
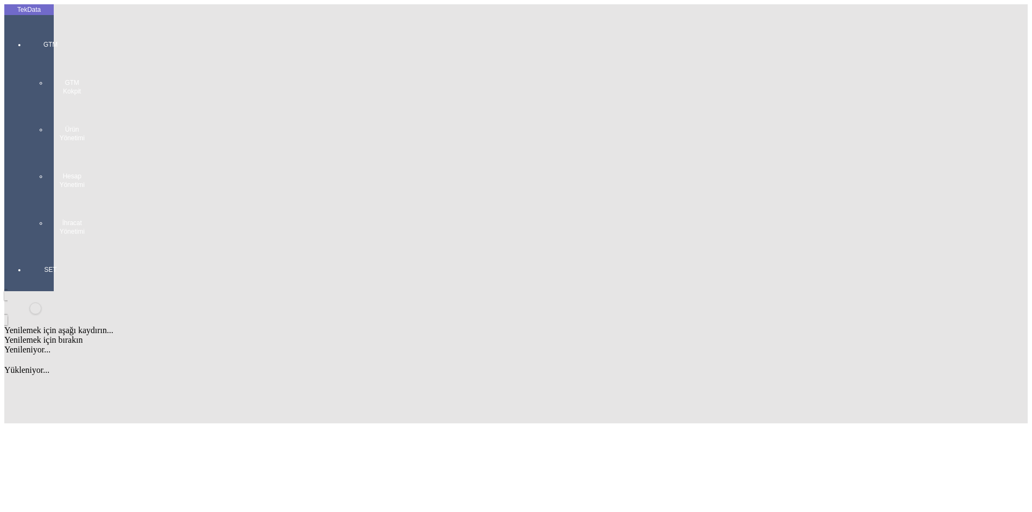
click at [29, 247] on div at bounding box center [50, 247] width 49 height 0
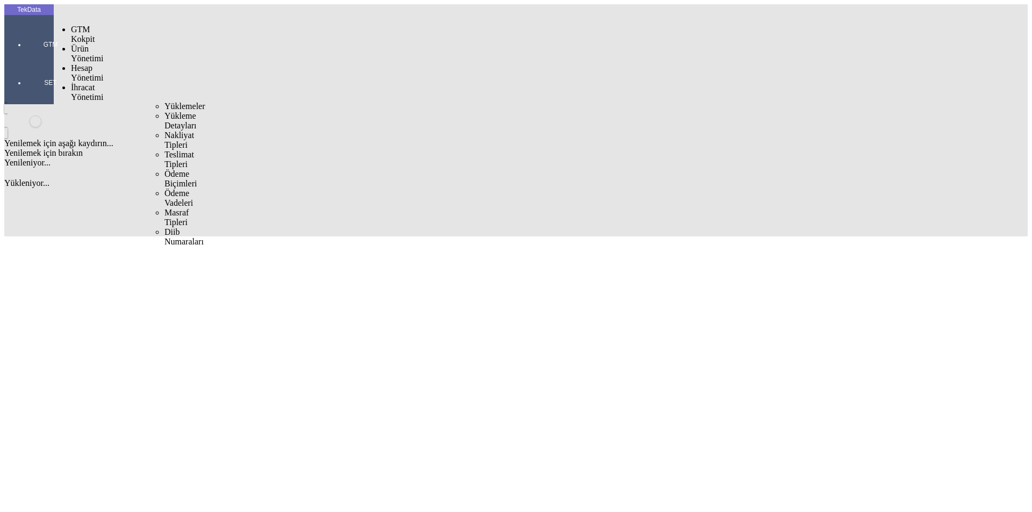
click at [164, 102] on span "Yüklemeler" at bounding box center [184, 106] width 41 height 9
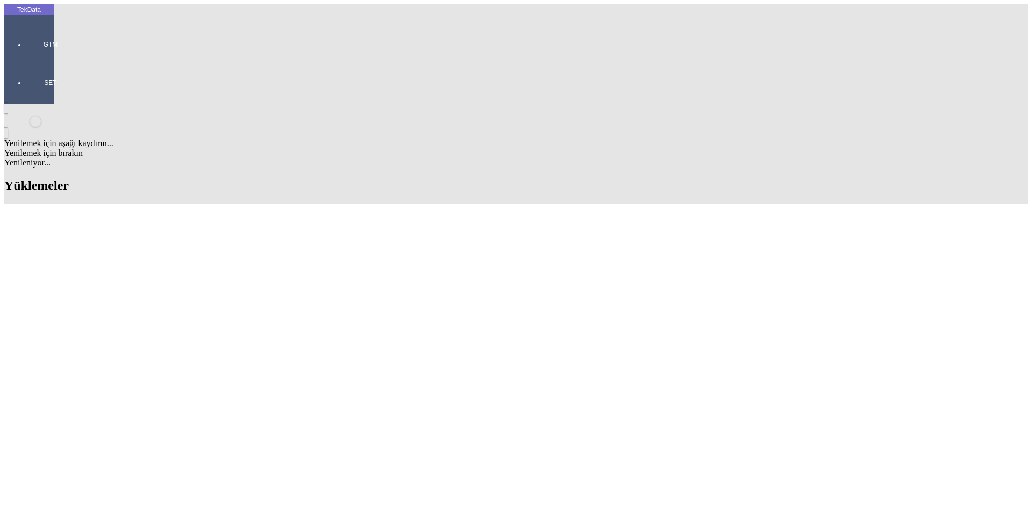
scroll to position [322, 0]
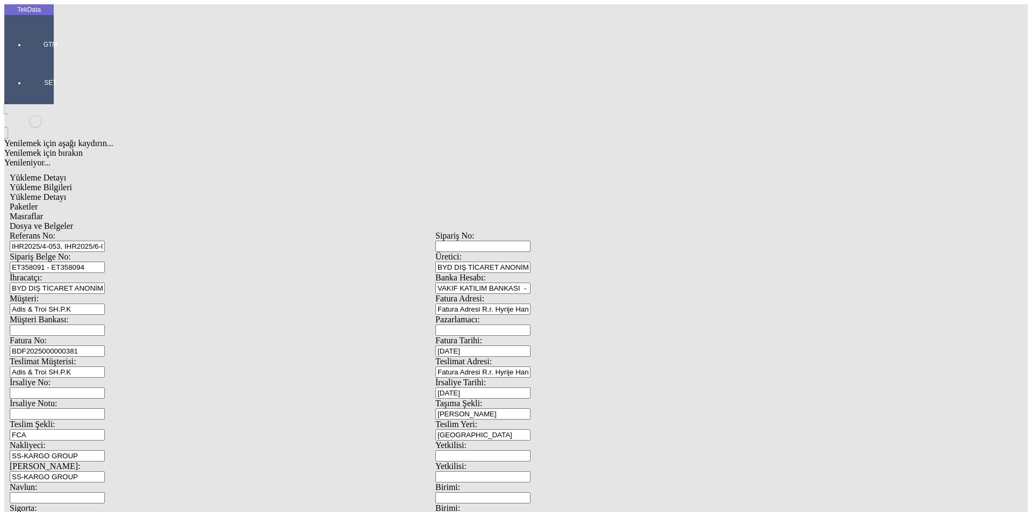
click at [66, 192] on span "Yükleme Detayı" at bounding box center [38, 196] width 56 height 9
type input "0.5"
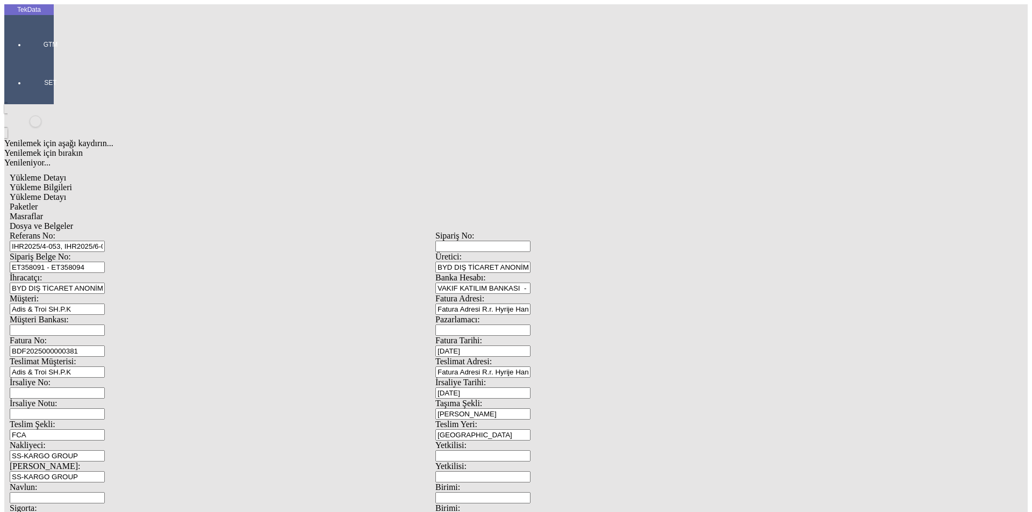
click at [73, 221] on span "Dosya ve Belgeler" at bounding box center [41, 225] width 63 height 9
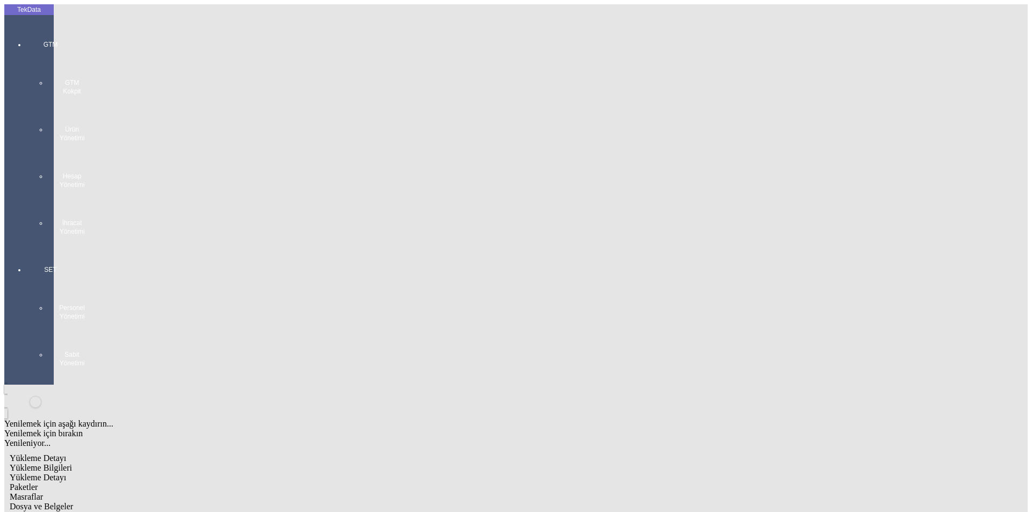
type input "BDF2025000000382"
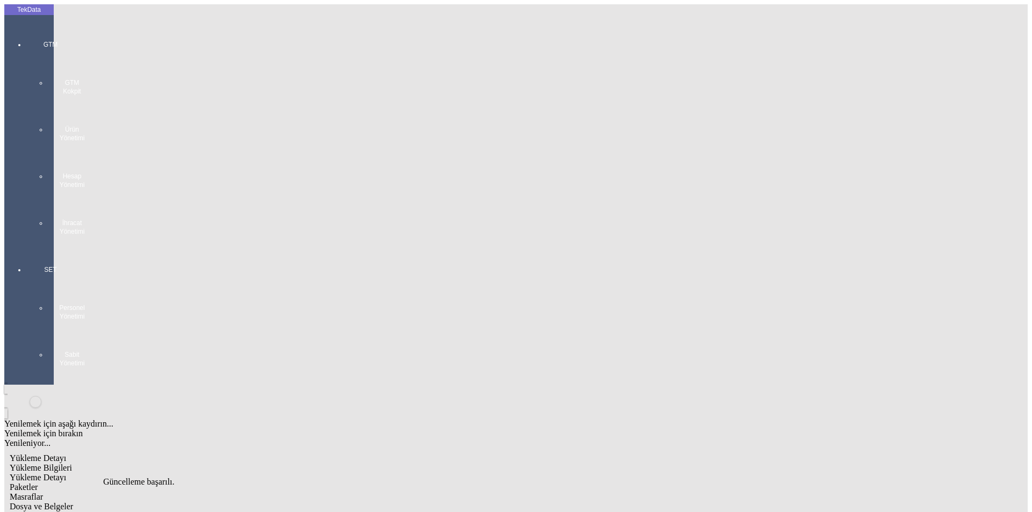
click at [73, 502] on span "Dosya ve Belgeler" at bounding box center [41, 506] width 63 height 9
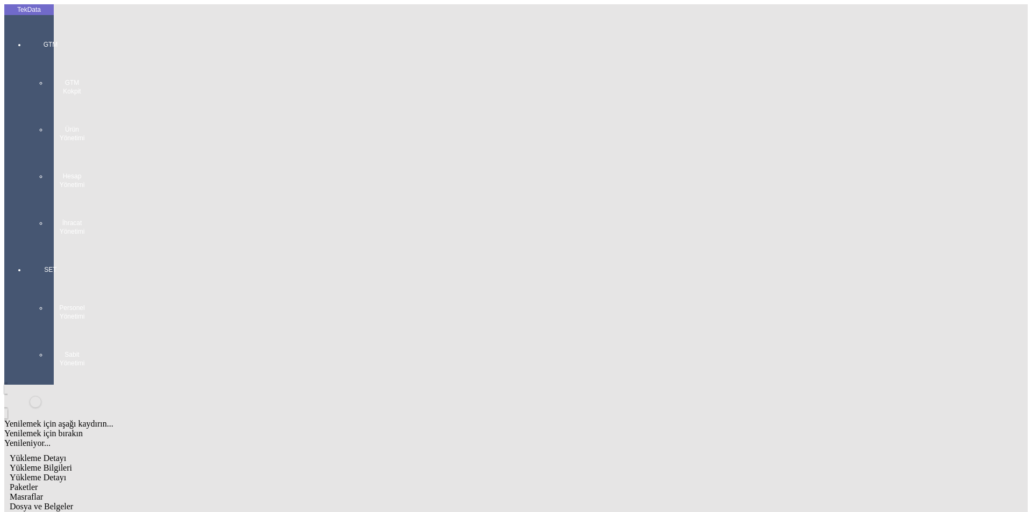
click at [38, 483] on span "Paketler" at bounding box center [24, 487] width 28 height 9
click at [193, 473] on div "Yükleme Detayı" at bounding box center [435, 478] width 851 height 10
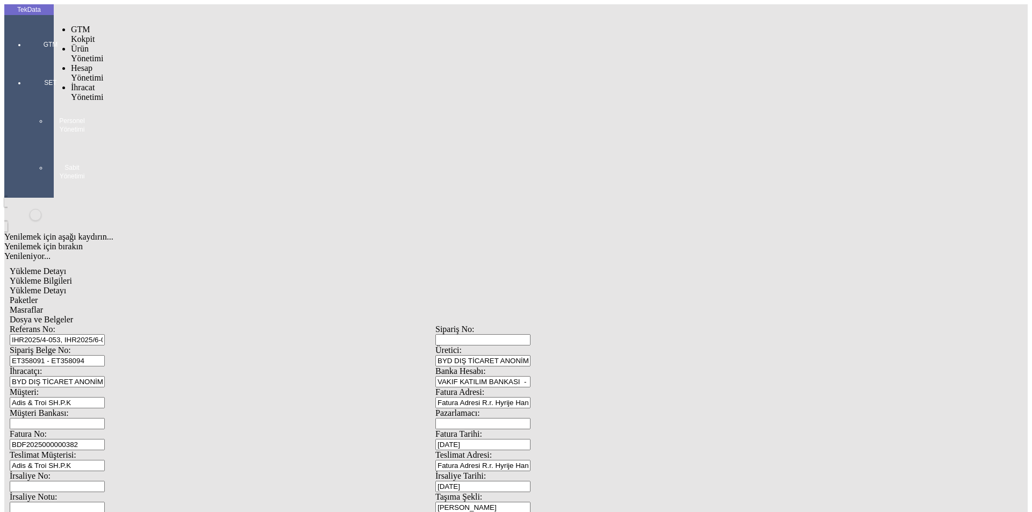
click at [26, 60] on div at bounding box center [50, 60] width 49 height 0
click at [164, 102] on span "Yüklemeler" at bounding box center [184, 106] width 41 height 9
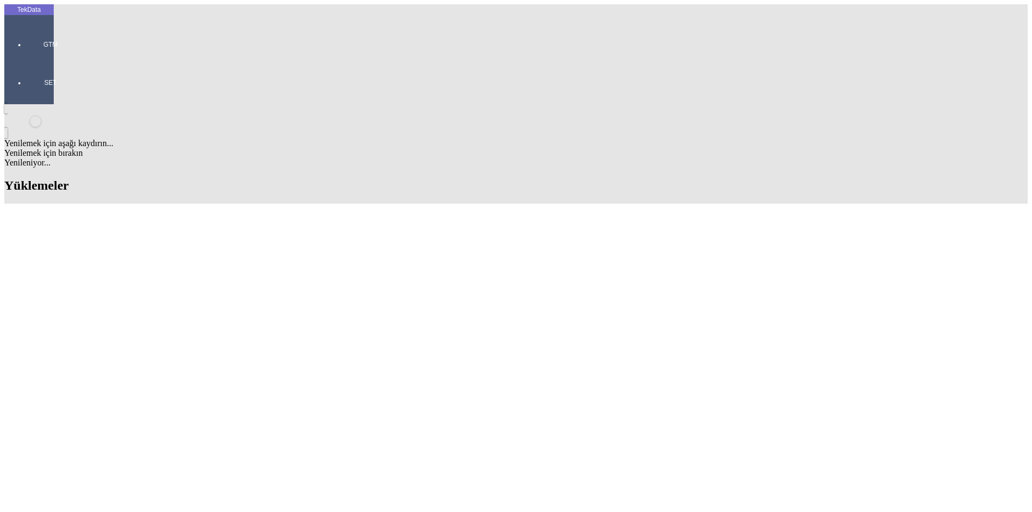
scroll to position [322, 0]
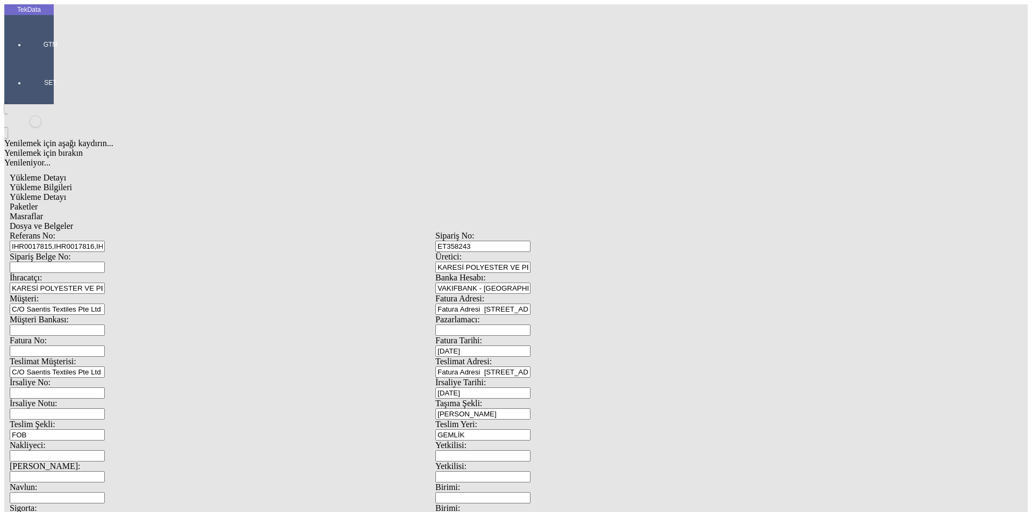
click at [66, 192] on span "Yükleme Detayı" at bounding box center [38, 196] width 56 height 9
click at [38, 202] on span "Paketler" at bounding box center [24, 206] width 28 height 9
click at [231, 162] on div "Çuval" at bounding box center [319, 167] width 427 height 10
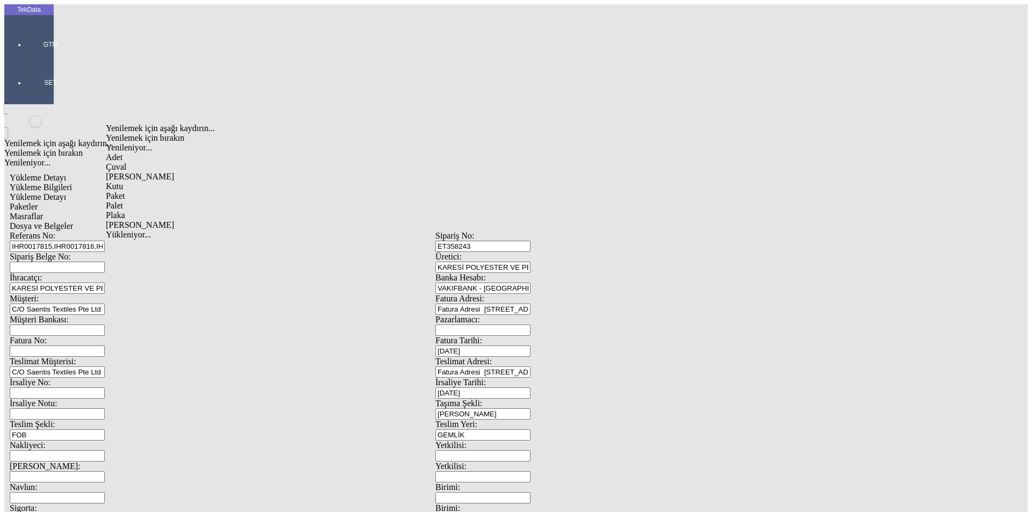
type input "Çuval"
type input "20"
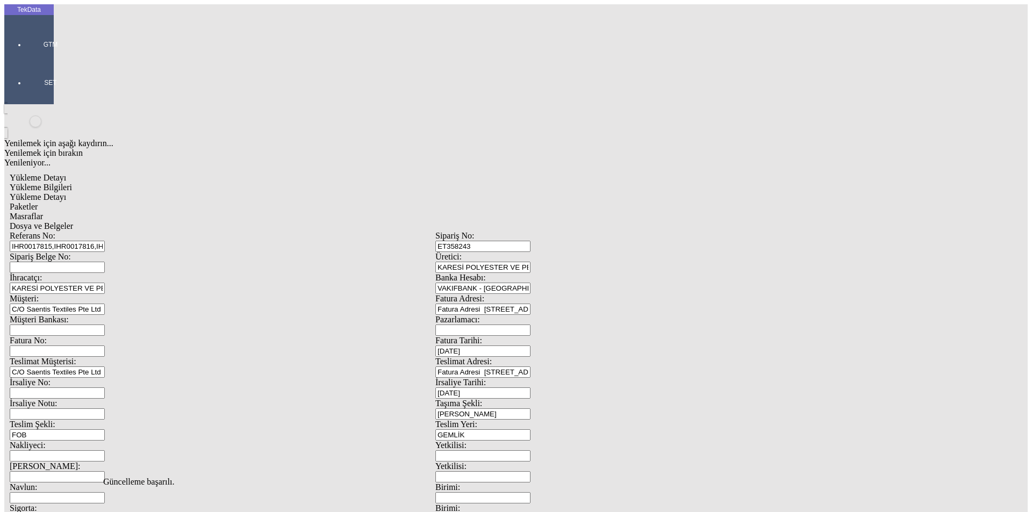
click at [43, 212] on span "Masraflar" at bounding box center [26, 216] width 33 height 9
click at [73, 221] on span "Dosya ve Belgeler" at bounding box center [41, 225] width 63 height 9
click at [66, 192] on span "Yükleme Detayı" at bounding box center [38, 196] width 56 height 9
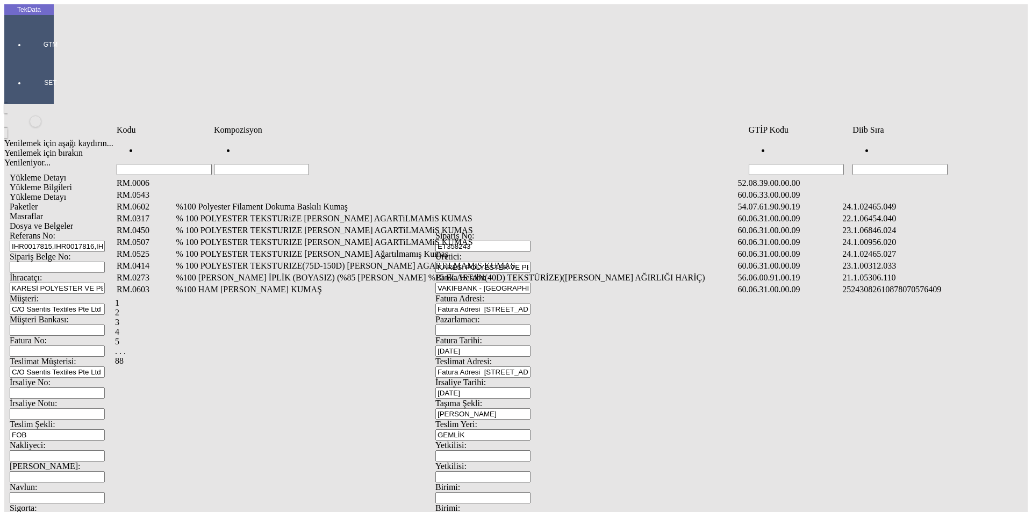
click at [899, 164] on input "Hücreyi Filtrele" at bounding box center [899, 169] width 95 height 11
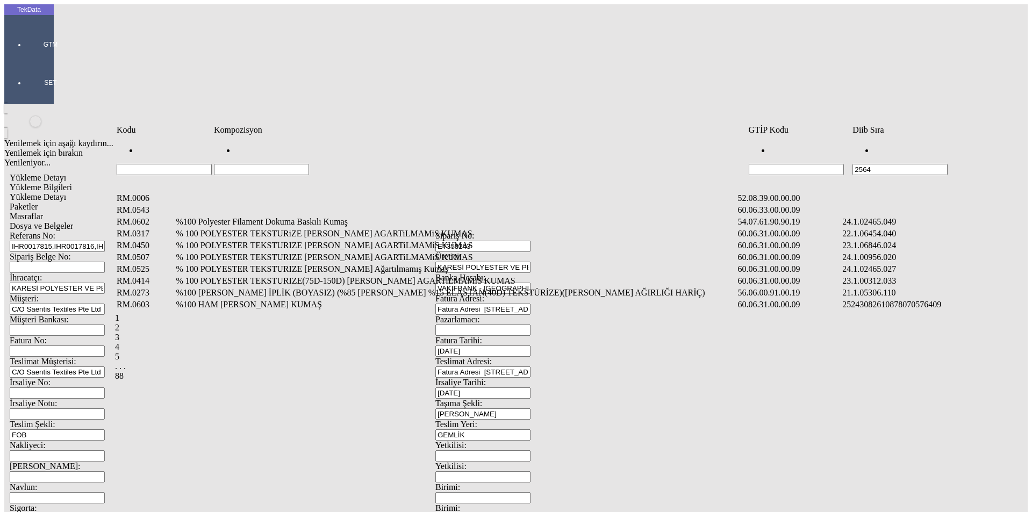
type input "2564"
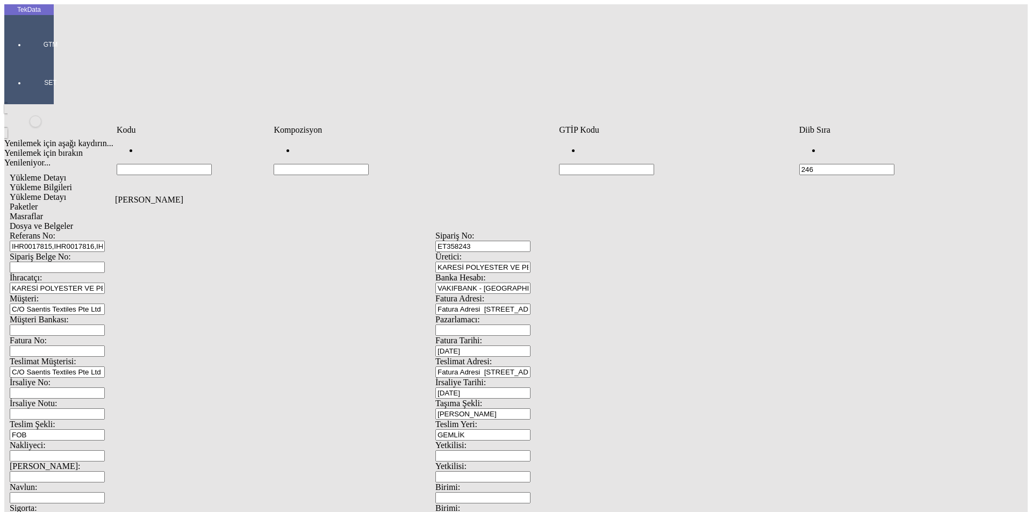
type input "246"
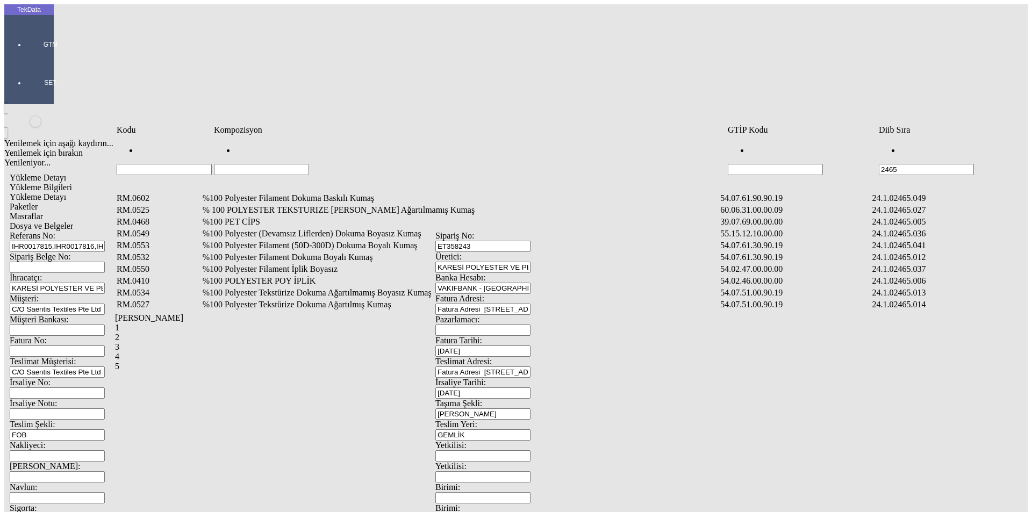
type input "2465"
click at [282, 252] on td "%100 Polyester Filament Dokuma Boyalı Kumaş" at bounding box center [460, 257] width 517 height 11
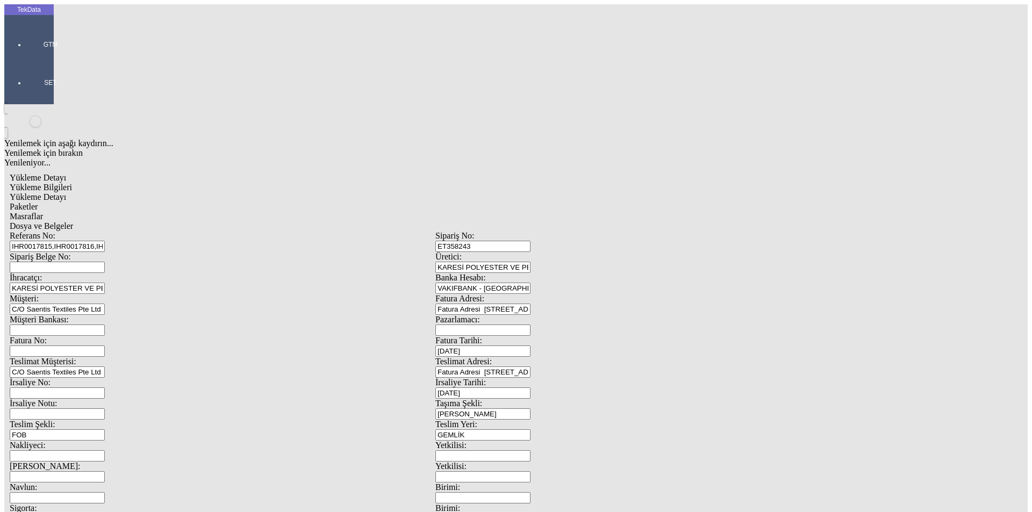
type input "22700"
click at [612, 195] on div "Metre" at bounding box center [799, 200] width 426 height 10
type input "Metre"
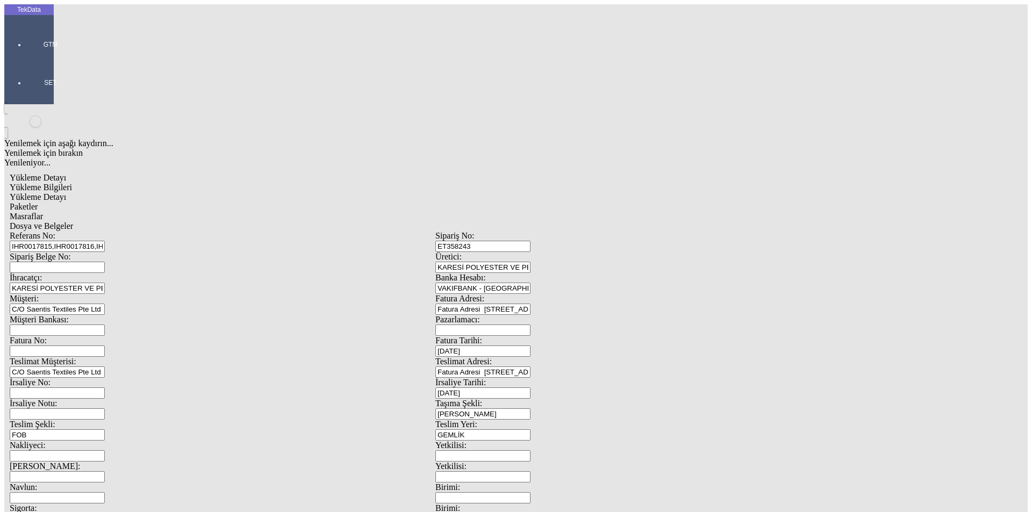
type input "2.5"
click at [601, 235] on div "Avro" at bounding box center [799, 240] width 426 height 10
type input "Avro"
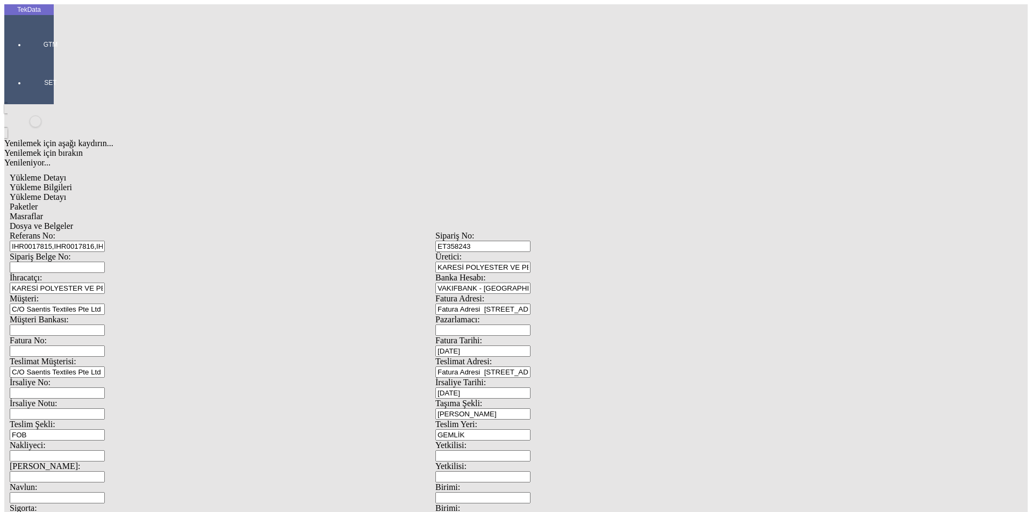
type input "300"
type input "14500"
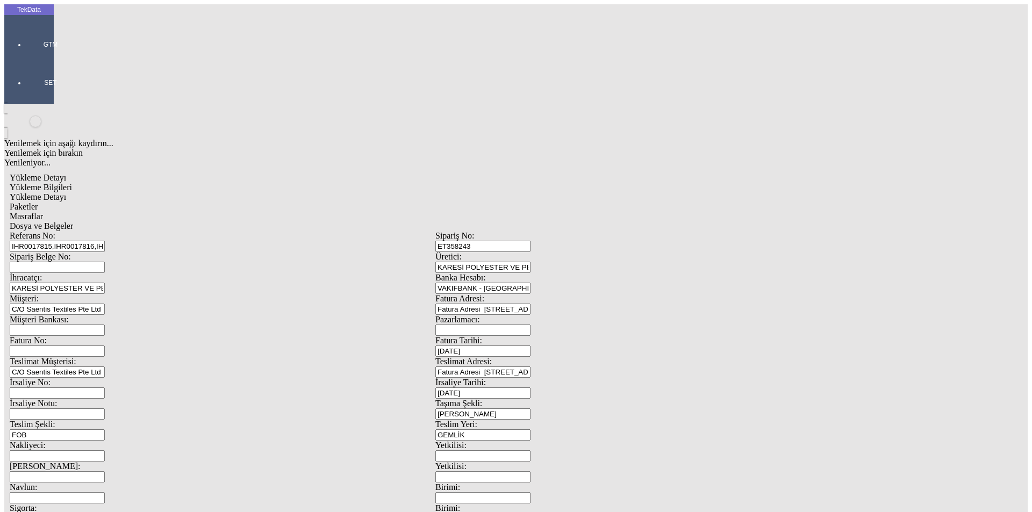
type input "2"
type input "14850"
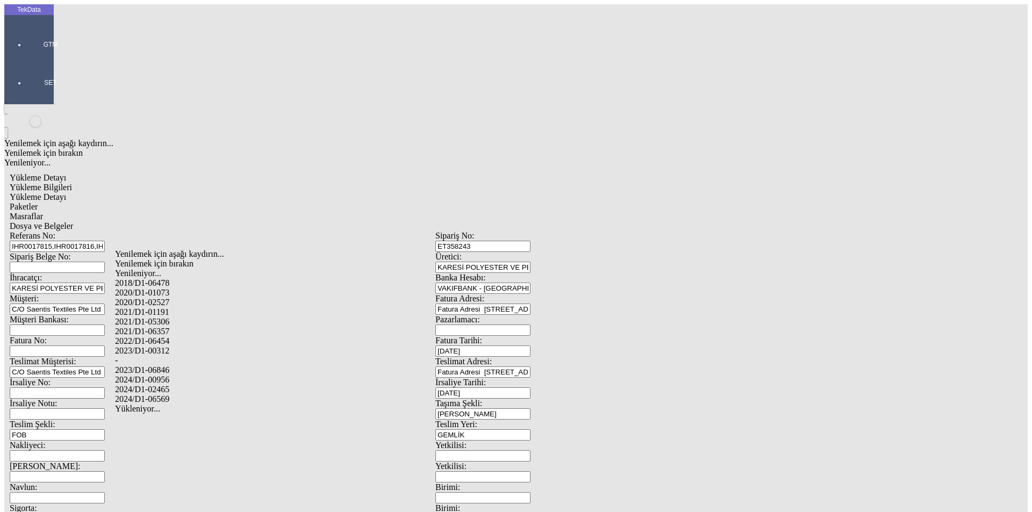
click at [239, 385] on div "2024/D1-02465" at bounding box center [324, 390] width 418 height 10
type input "2024/D1-02465"
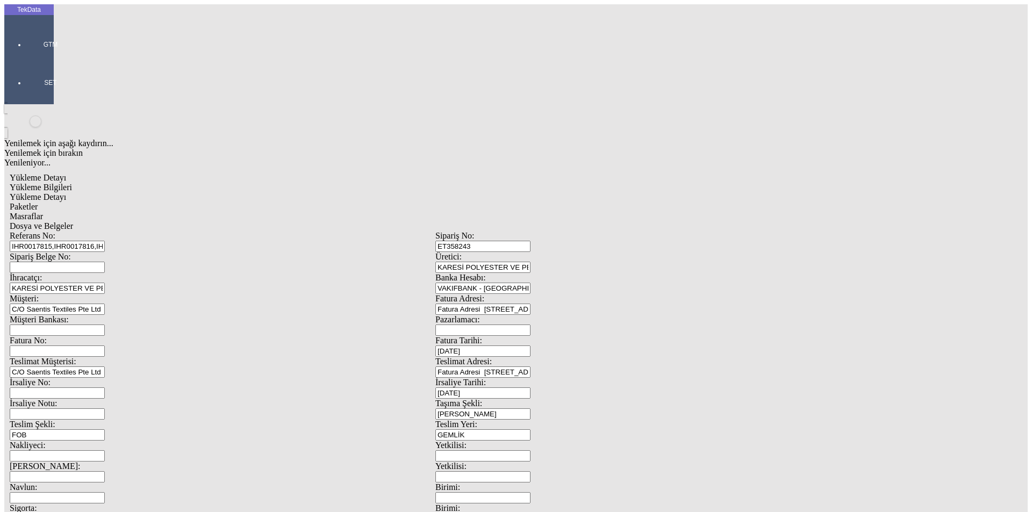
click at [38, 202] on span "Paketler" at bounding box center [24, 206] width 28 height 9
click at [43, 212] on span "Masraflar" at bounding box center [26, 216] width 33 height 9
click at [73, 221] on span "Dosya ve Belgeler" at bounding box center [41, 225] width 63 height 9
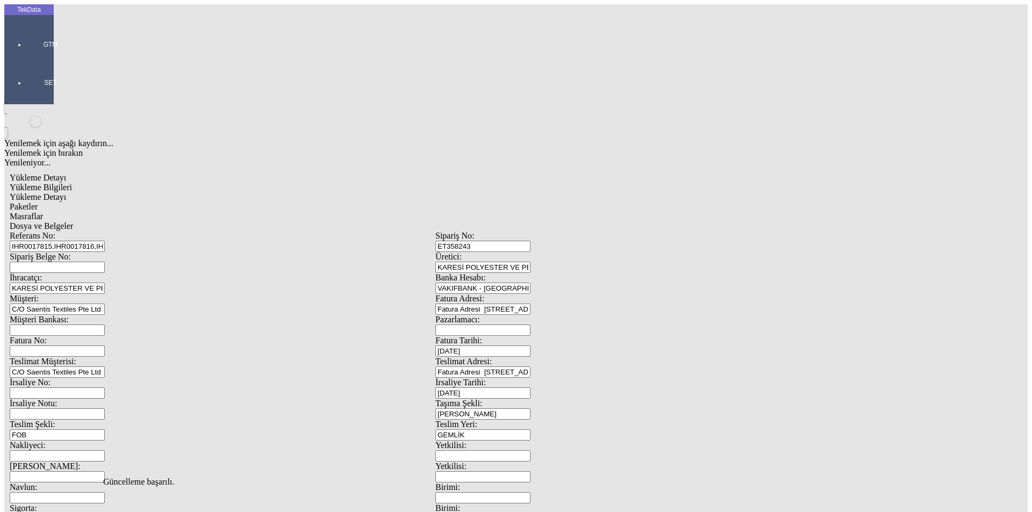
click at [73, 221] on span "Dosya ve Belgeler" at bounding box center [41, 225] width 63 height 9
